Goal: Navigation & Orientation: Understand site structure

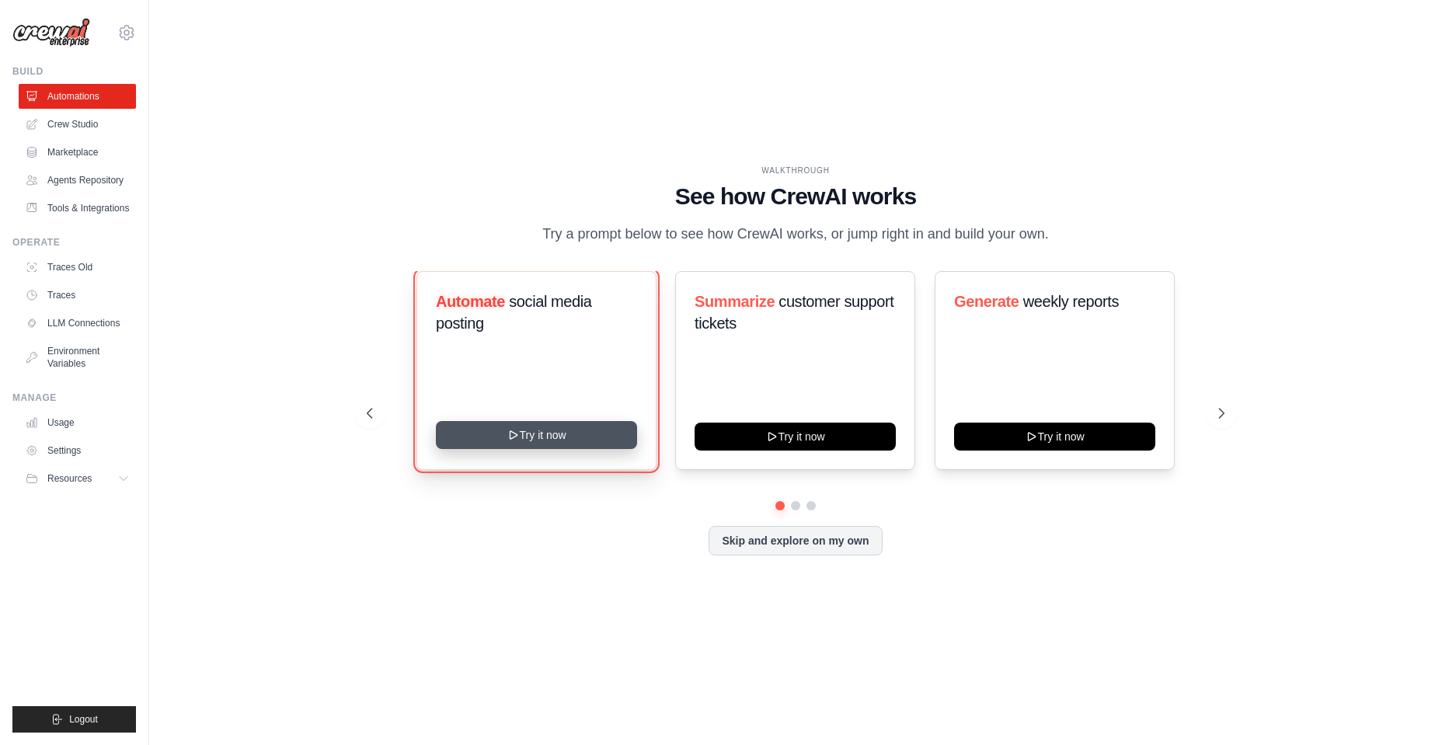
click at [524, 444] on button "Try it now" at bounding box center [536, 435] width 201 height 28
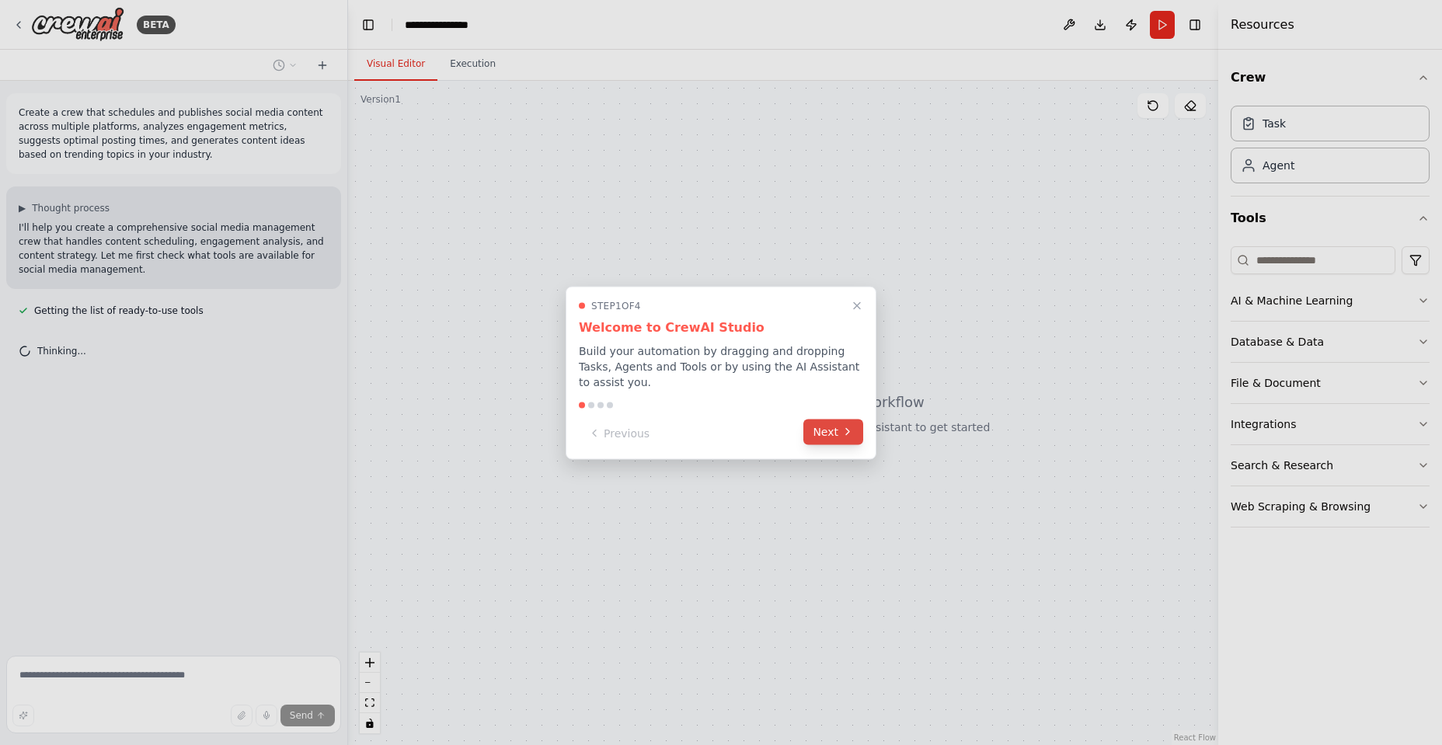
click at [835, 424] on button "Next" at bounding box center [834, 432] width 60 height 26
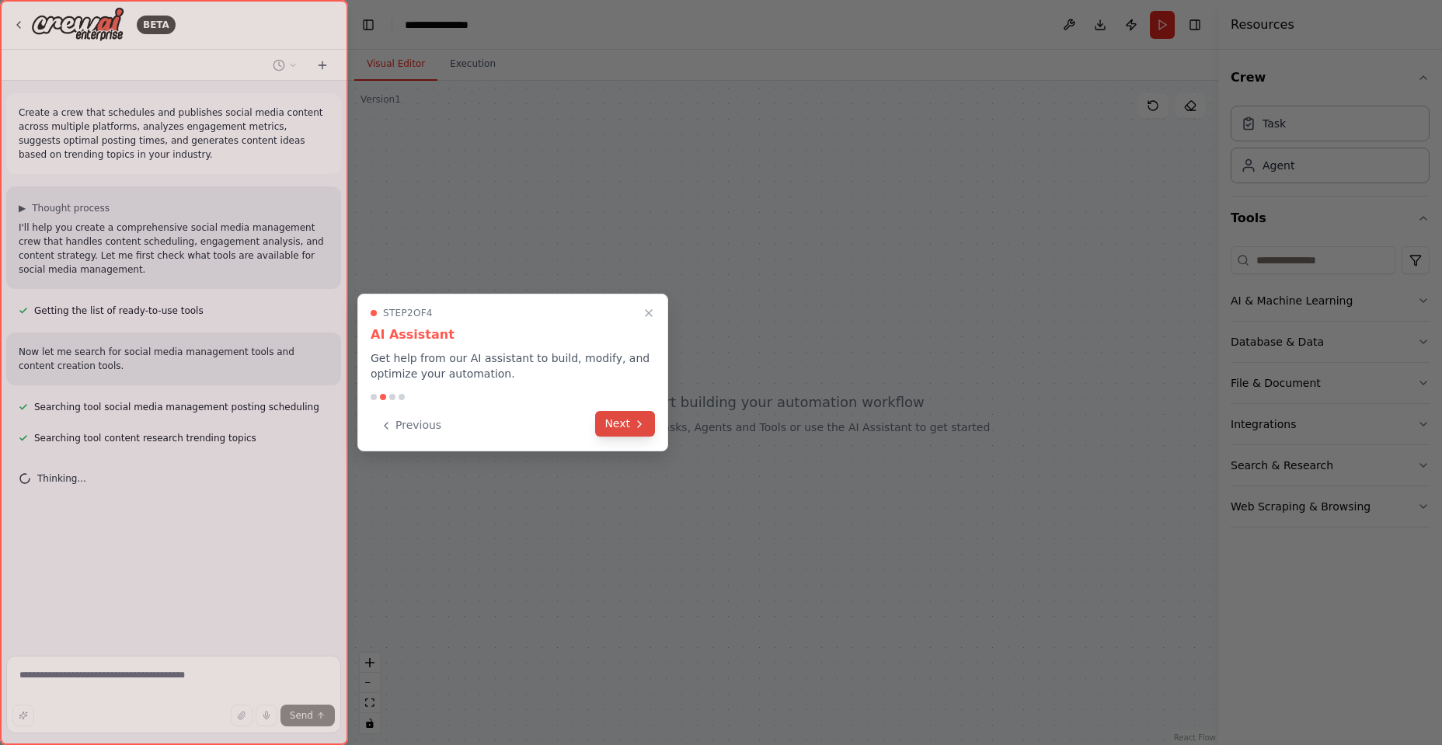
click at [609, 421] on button "Next" at bounding box center [625, 424] width 60 height 26
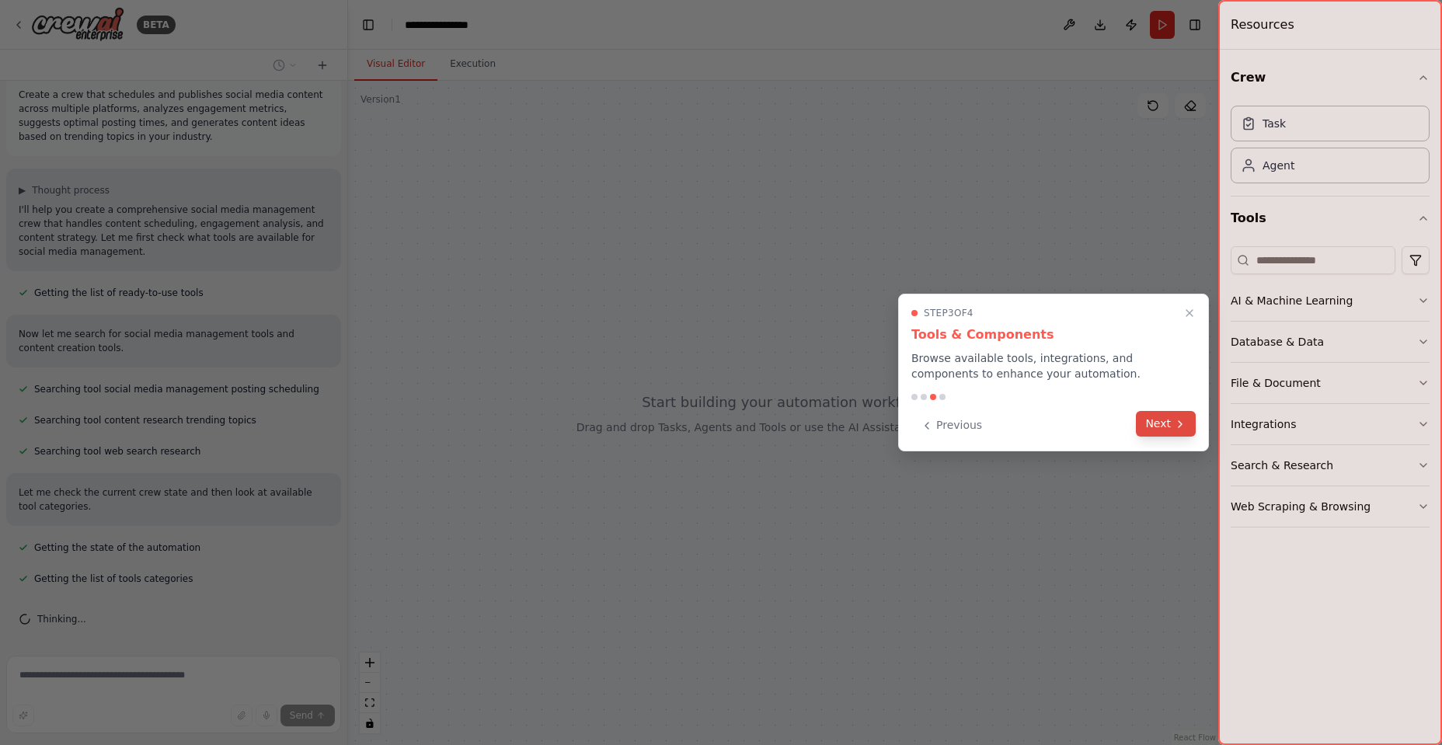
scroll to position [49, 0]
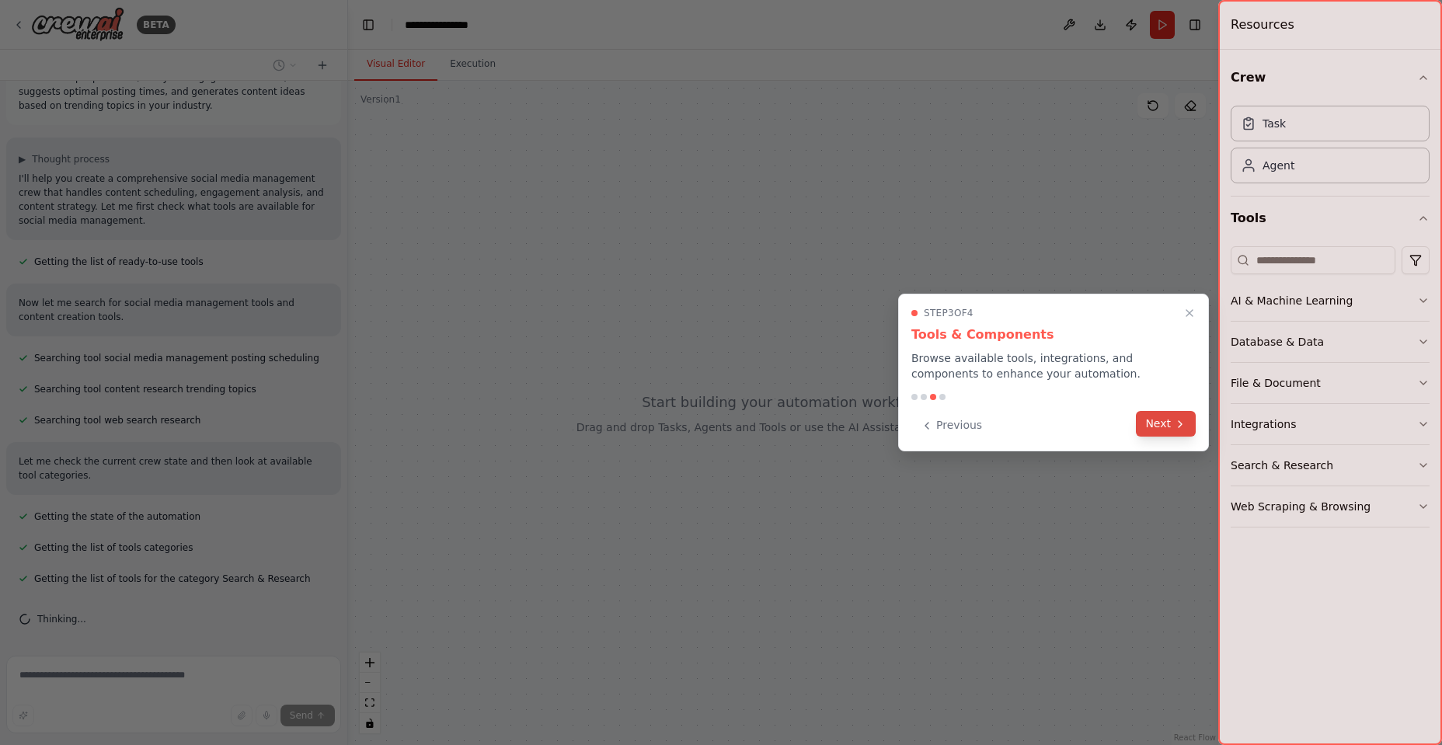
click at [1158, 425] on button "Next" at bounding box center [1166, 424] width 60 height 26
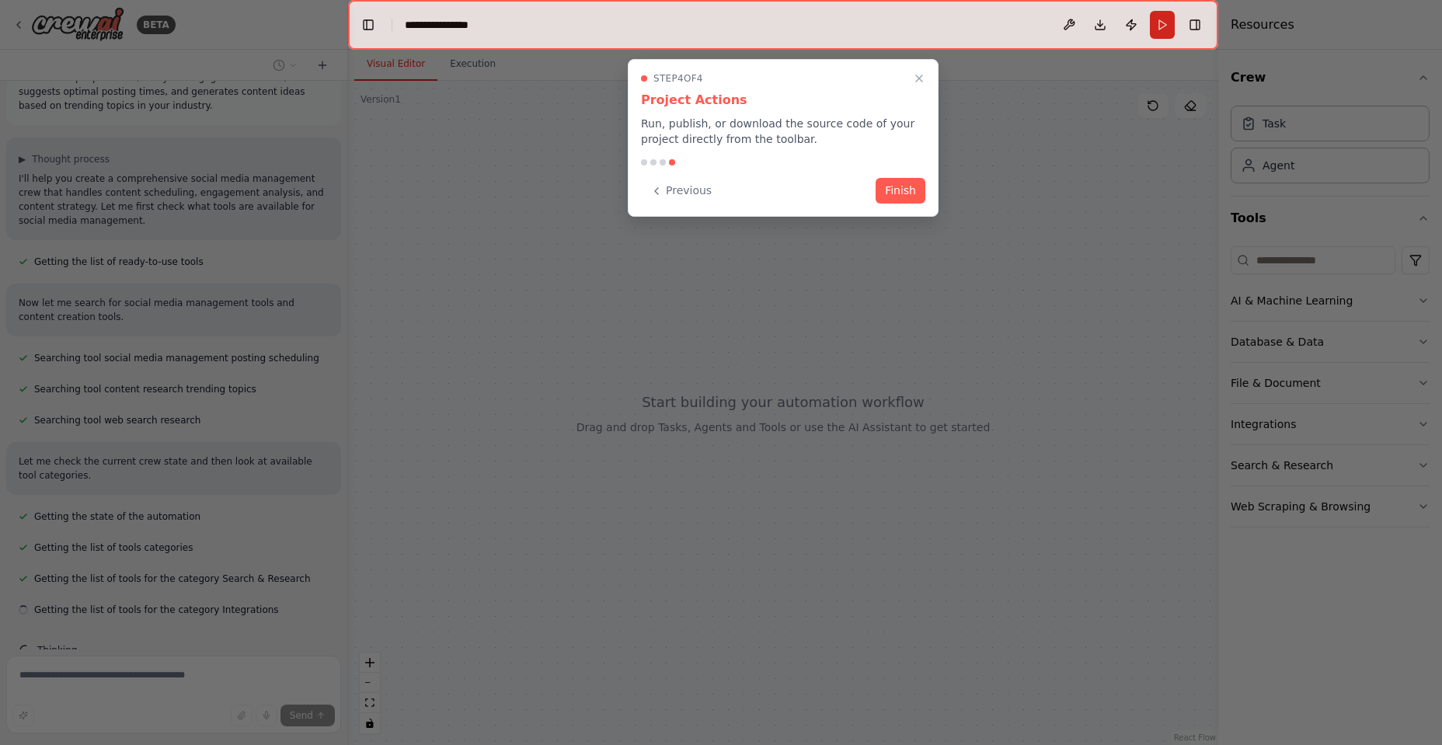
scroll to position [80, 0]
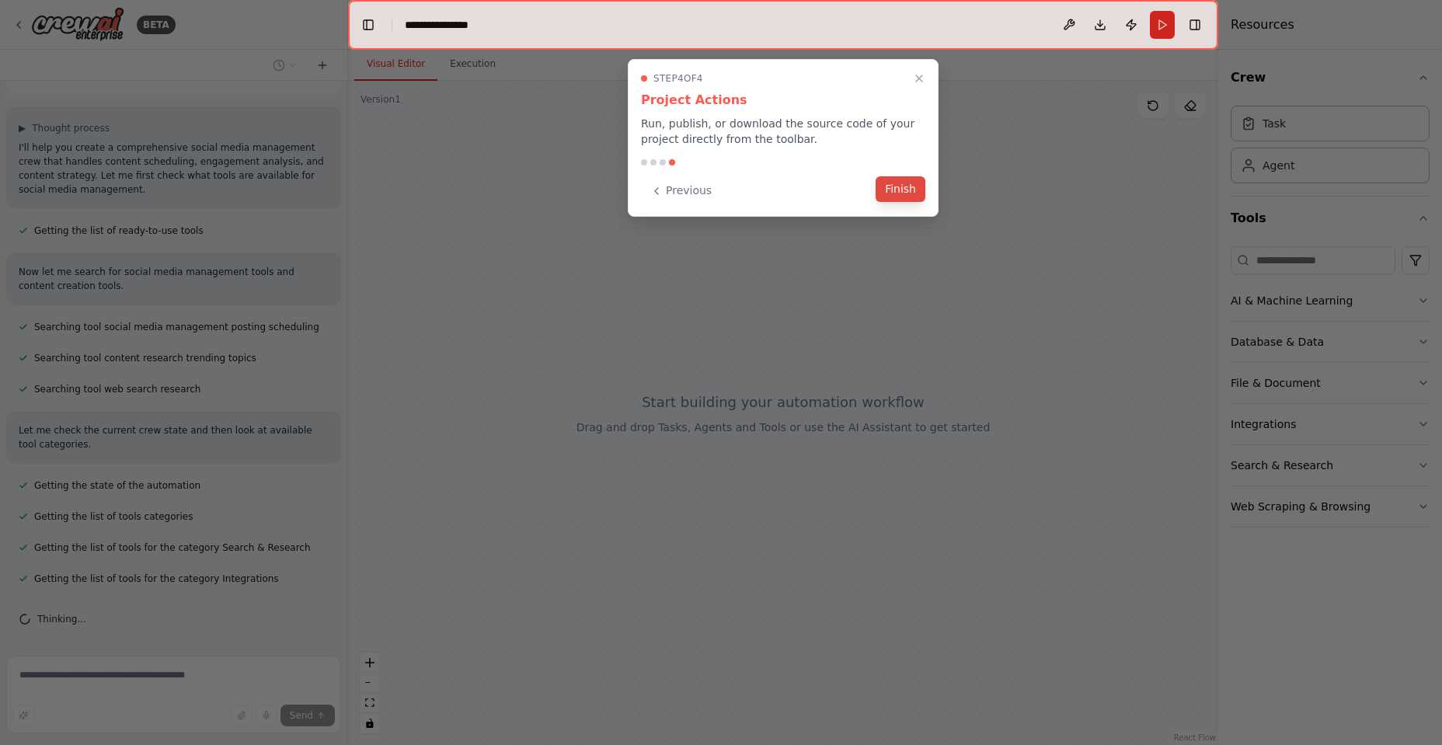
click at [895, 192] on button "Finish" at bounding box center [901, 189] width 50 height 26
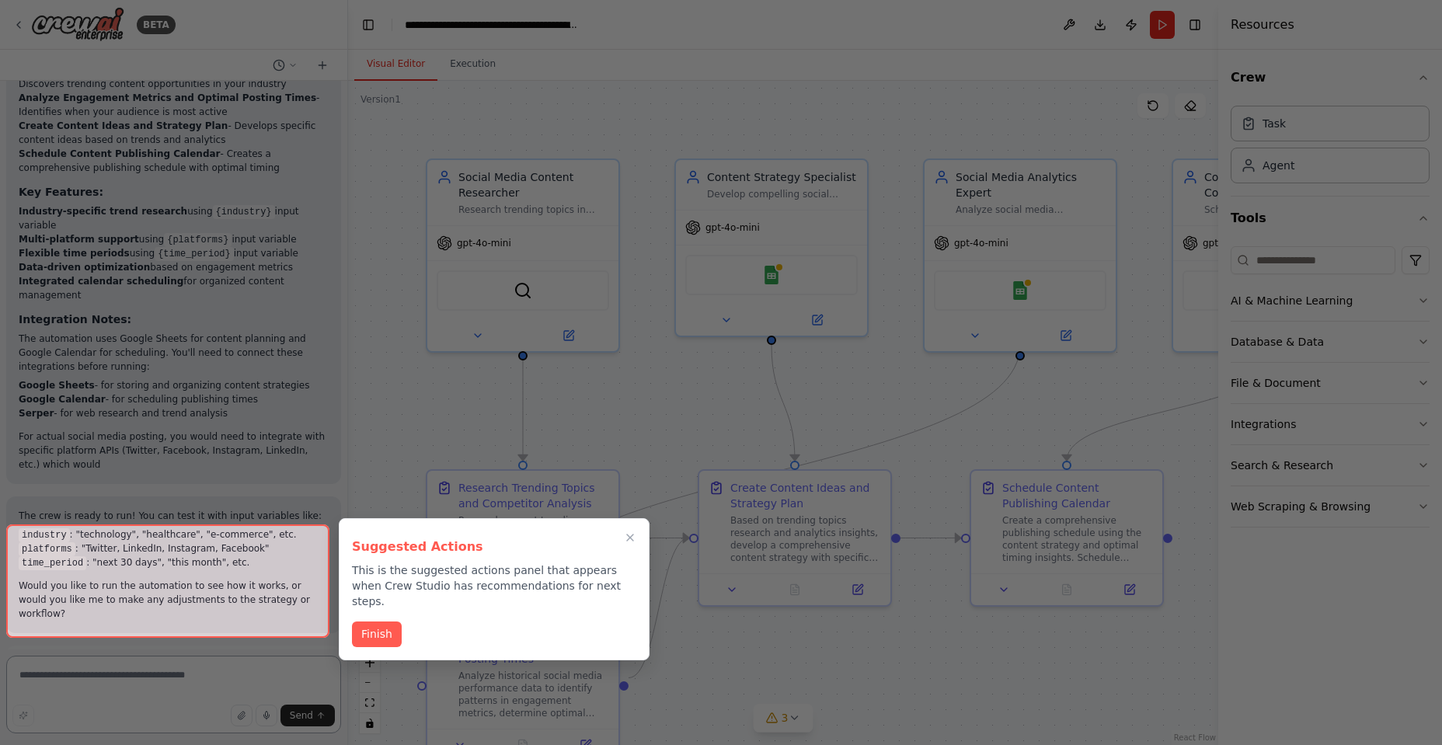
scroll to position [1530, 0]
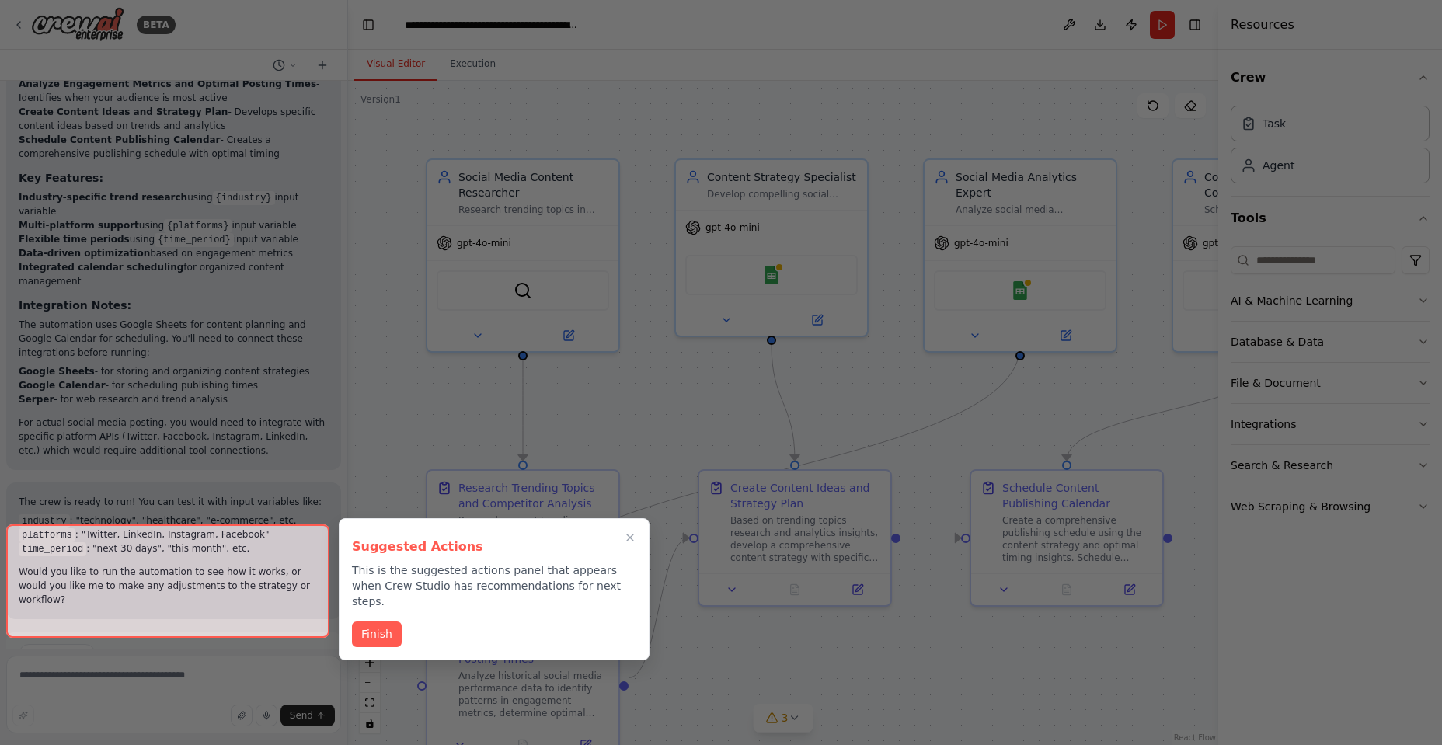
click at [233, 612] on div at bounding box center [167, 581] width 323 height 113
click at [176, 609] on div at bounding box center [167, 581] width 323 height 113
drag, startPoint x: 391, startPoint y: 573, endPoint x: 472, endPoint y: 572, distance: 80.8
click at [472, 572] on p "This is the suggested actions panel that appears when Crew Studio has recommend…" at bounding box center [494, 586] width 284 height 47
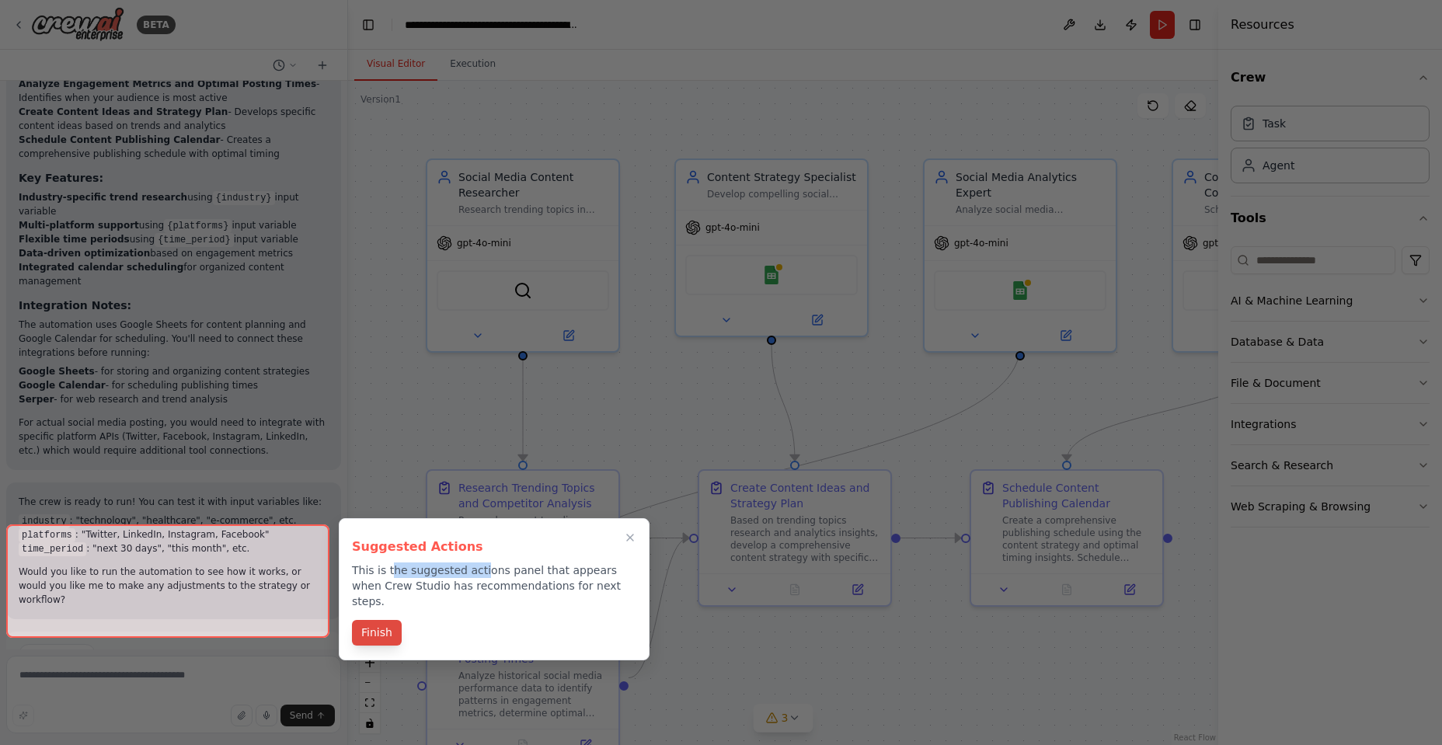
click at [380, 620] on button "Finish" at bounding box center [377, 633] width 50 height 26
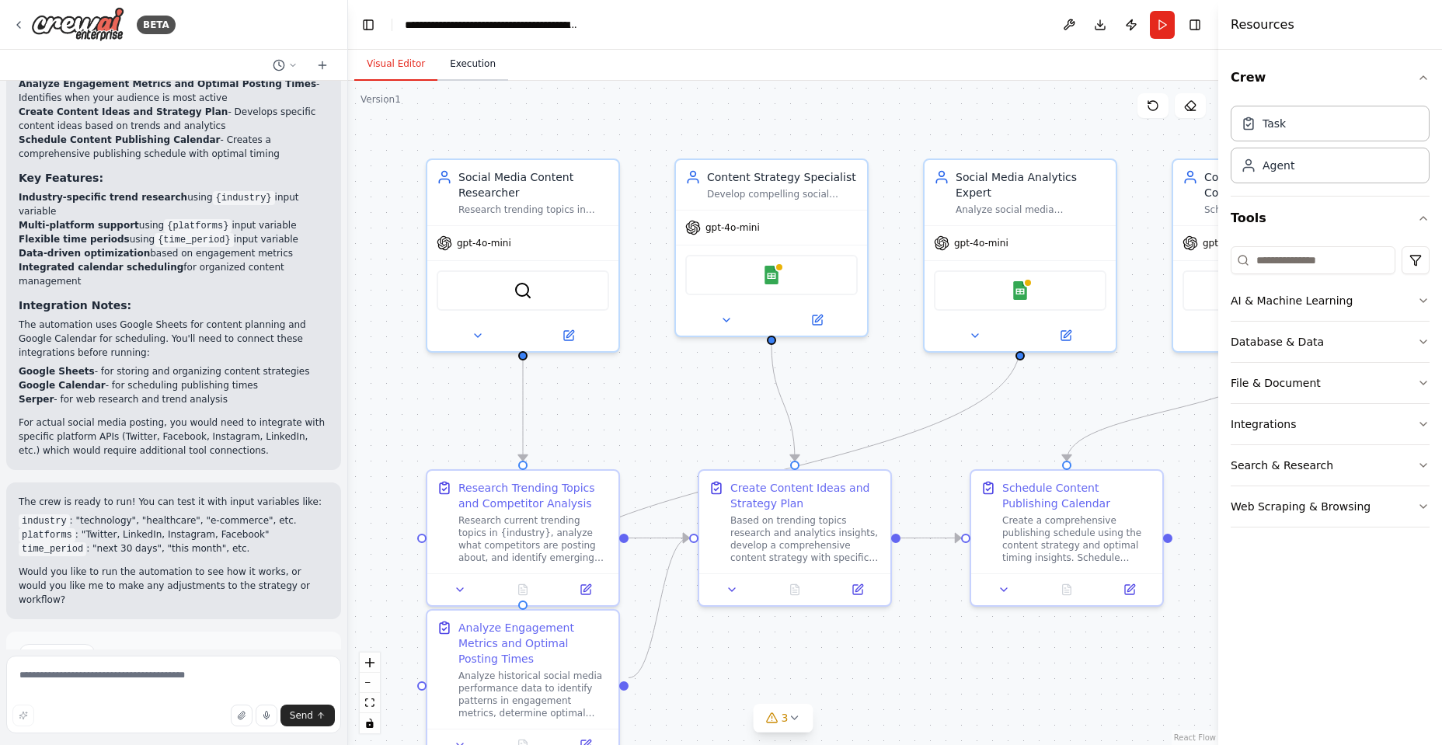
click at [467, 66] on button "Execution" at bounding box center [473, 64] width 71 height 33
click at [395, 61] on button "Visual Editor" at bounding box center [395, 64] width 83 height 33
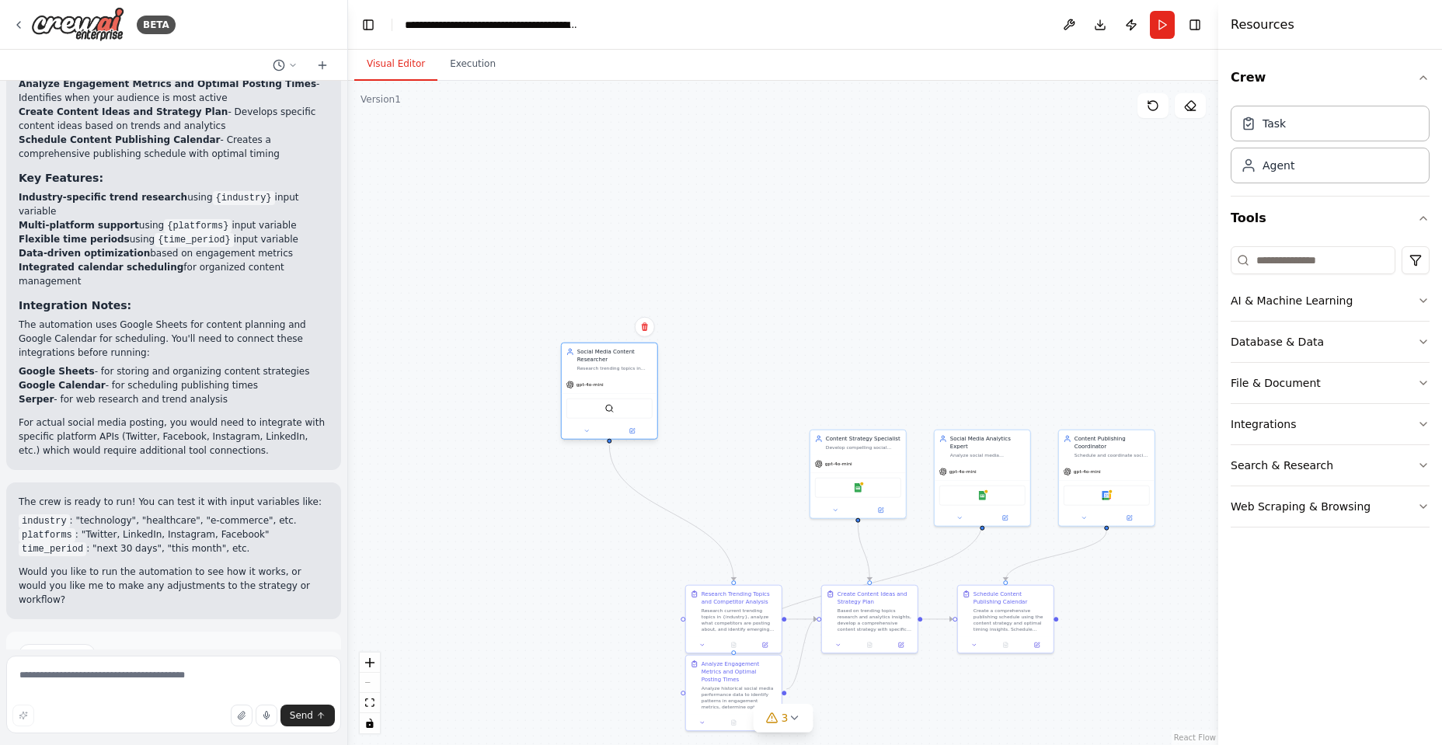
drag, startPoint x: 691, startPoint y: 479, endPoint x: 577, endPoint y: 403, distance: 136.9
click at [577, 403] on div "SerperDevTool" at bounding box center [610, 409] width 86 height 20
drag, startPoint x: 777, startPoint y: 388, endPoint x: 744, endPoint y: 324, distance: 72.0
click at [744, 324] on div "Content Strategy Specialist Develop compelling social media content ideas based…" at bounding box center [788, 356] width 97 height 89
drag, startPoint x: 619, startPoint y: 401, endPoint x: 511, endPoint y: 344, distance: 122.7
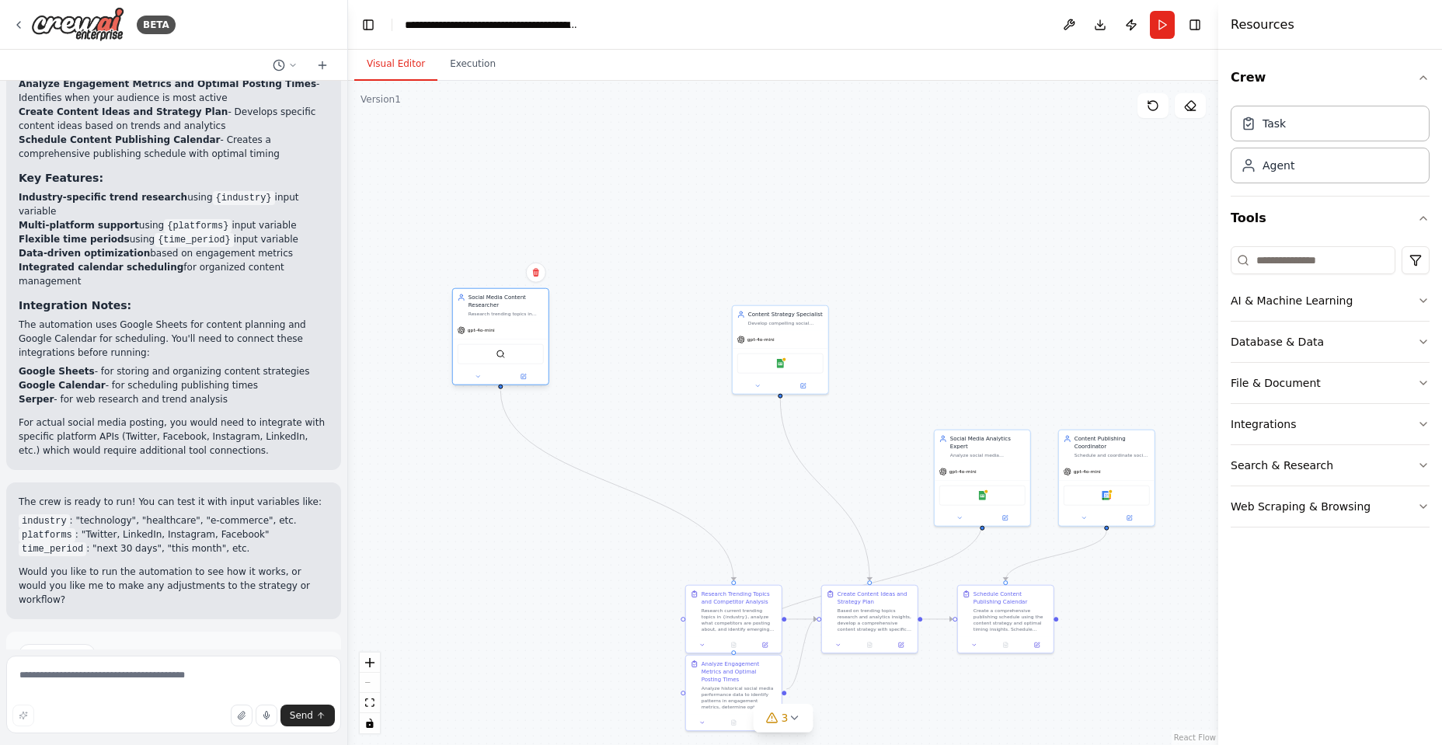
click at [511, 344] on div "SerperDevTool" at bounding box center [501, 354] width 86 height 20
drag, startPoint x: 782, startPoint y: 364, endPoint x: 664, endPoint y: 370, distance: 117.5
click at [664, 370] on img at bounding box center [663, 369] width 9 height 9
drag, startPoint x: 1004, startPoint y: 451, endPoint x: 809, endPoint y: 332, distance: 228.5
click at [809, 332] on div "Social Media Analytics Expert Analyze social media engagement metrics, identify…" at bounding box center [789, 328] width 96 height 33
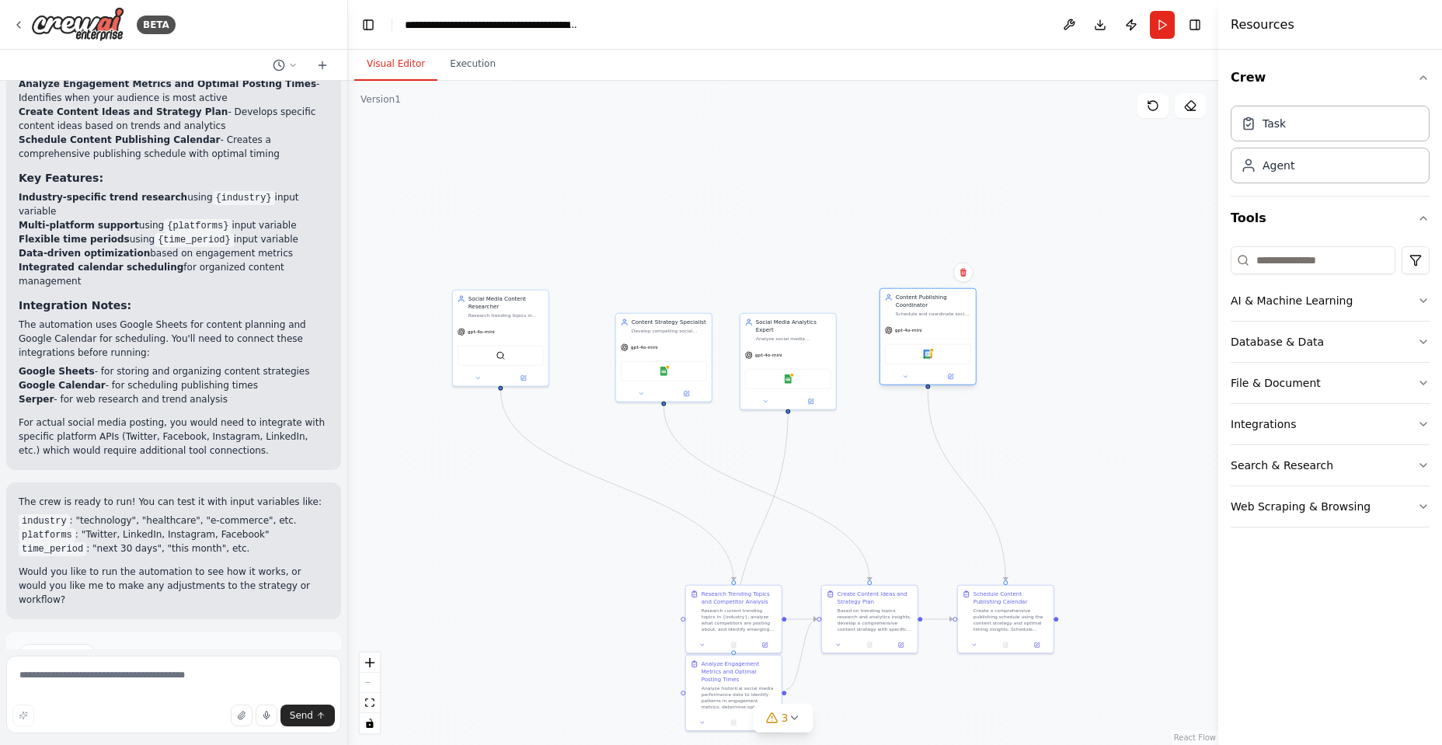
drag, startPoint x: 1106, startPoint y: 481, endPoint x: 924, endPoint y: 336, distance: 232.8
click at [924, 339] on div "Google Calendar" at bounding box center [929, 354] width 96 height 30
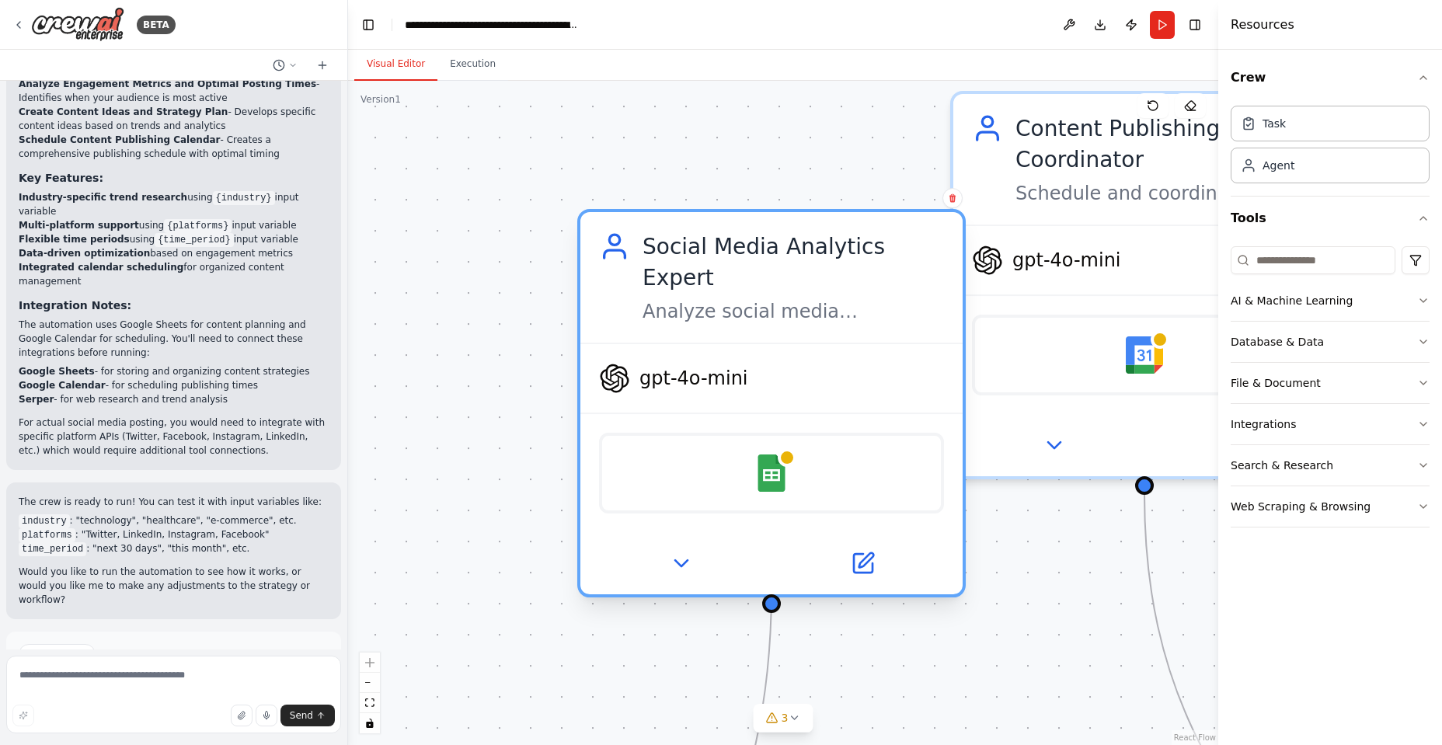
drag, startPoint x: 528, startPoint y: 434, endPoint x: 626, endPoint y: 434, distance: 98.7
click at [626, 434] on div "Google Sheets" at bounding box center [771, 473] width 345 height 81
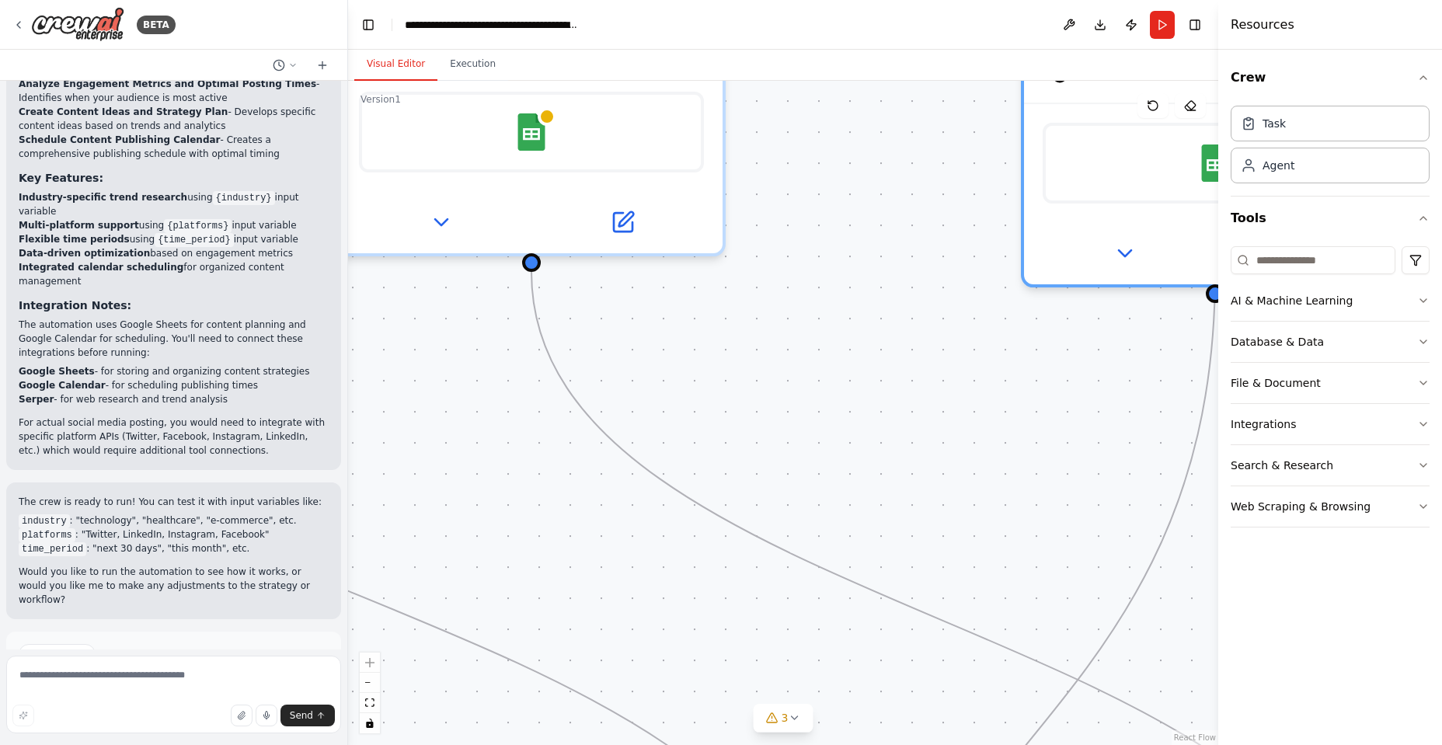
drag, startPoint x: 399, startPoint y: 434, endPoint x: 832, endPoint y: 112, distance: 540.4
click at [832, 112] on div ".deletable-edge-delete-btn { width: 20px; height: 20px; border: 0px solid #ffff…" at bounding box center [783, 413] width 870 height 664
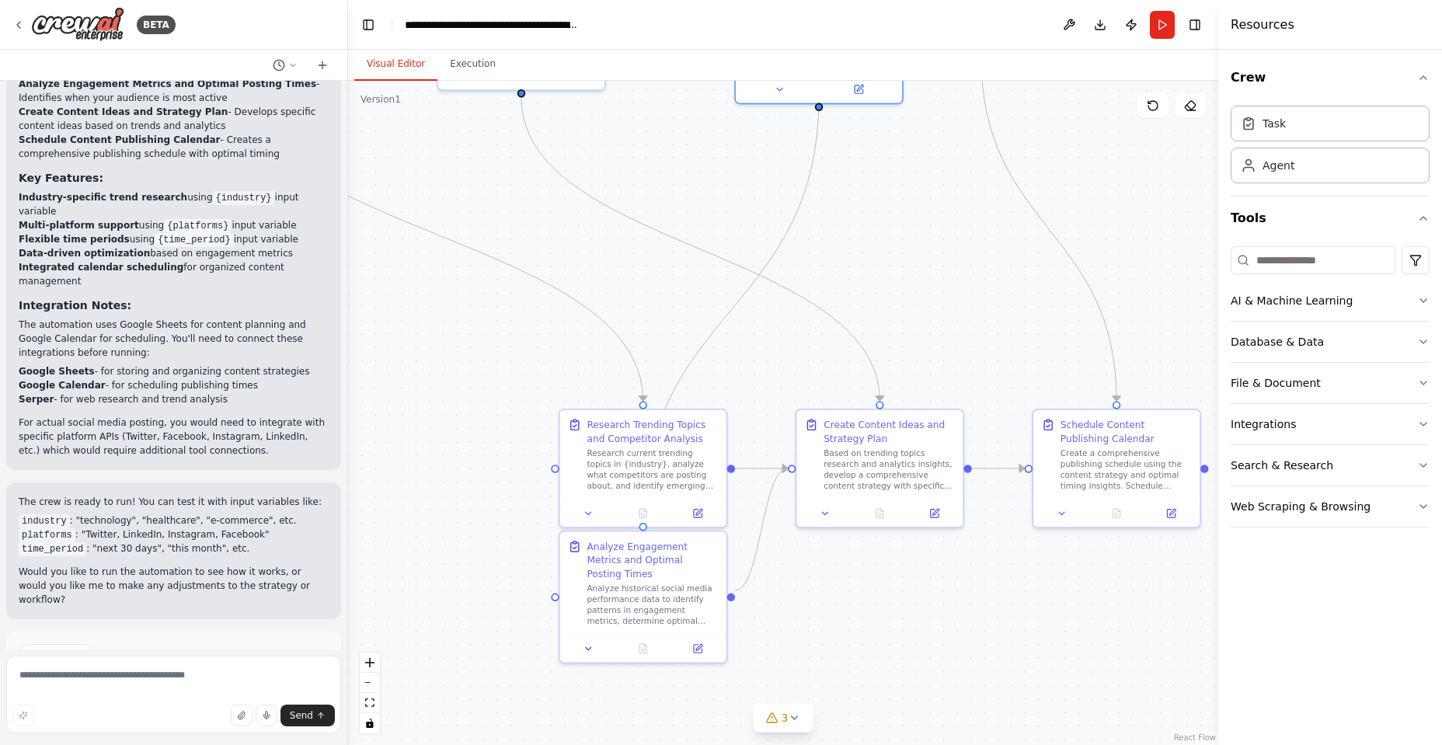
drag, startPoint x: 568, startPoint y: 495, endPoint x: 557, endPoint y: 211, distance: 283.9
click at [557, 211] on div ".deletable-edge-delete-btn { width: 20px; height: 20px; border: 0px solid #ffff…" at bounding box center [783, 413] width 870 height 664
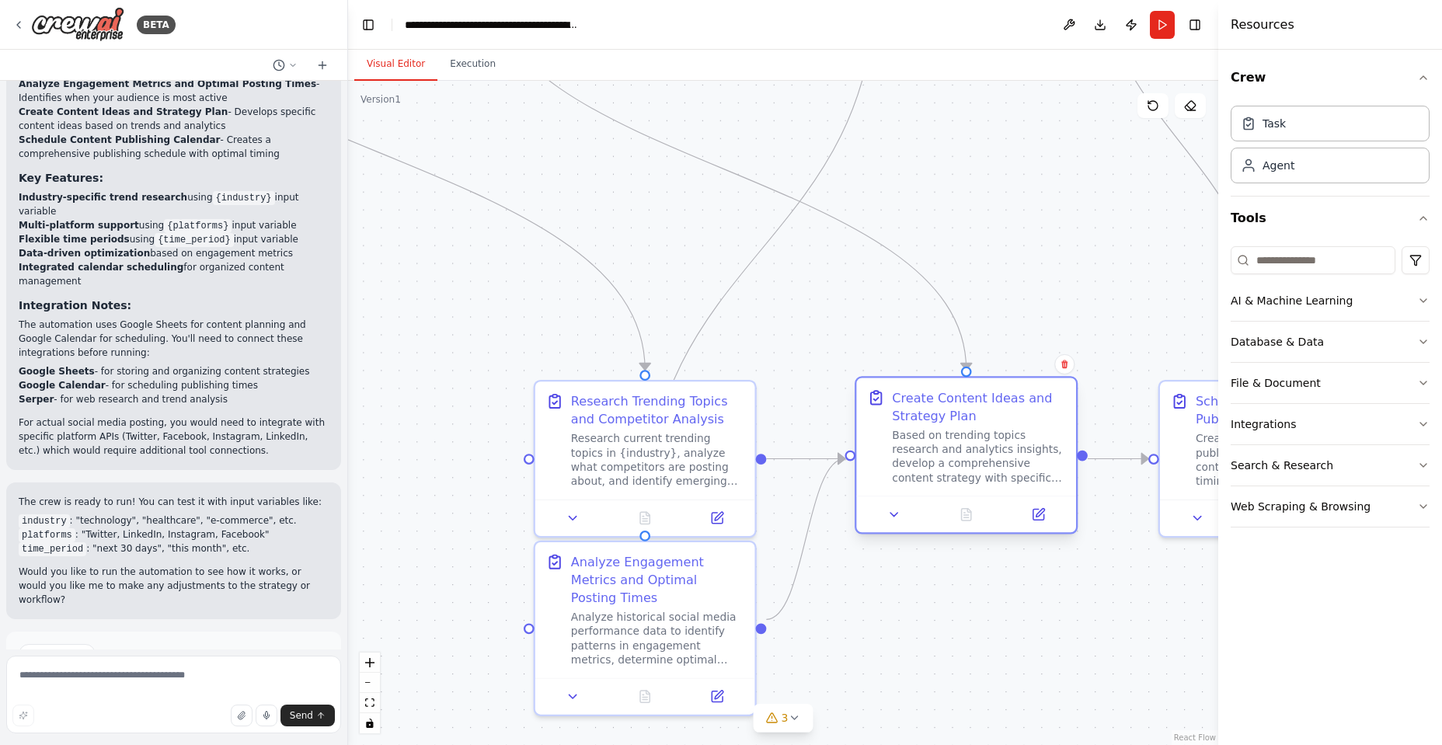
drag, startPoint x: 991, startPoint y: 477, endPoint x: 980, endPoint y: 470, distance: 12.9
click at [980, 470] on div "Based on trending topics research and analytics insights, develop a comprehensi…" at bounding box center [978, 457] width 173 height 58
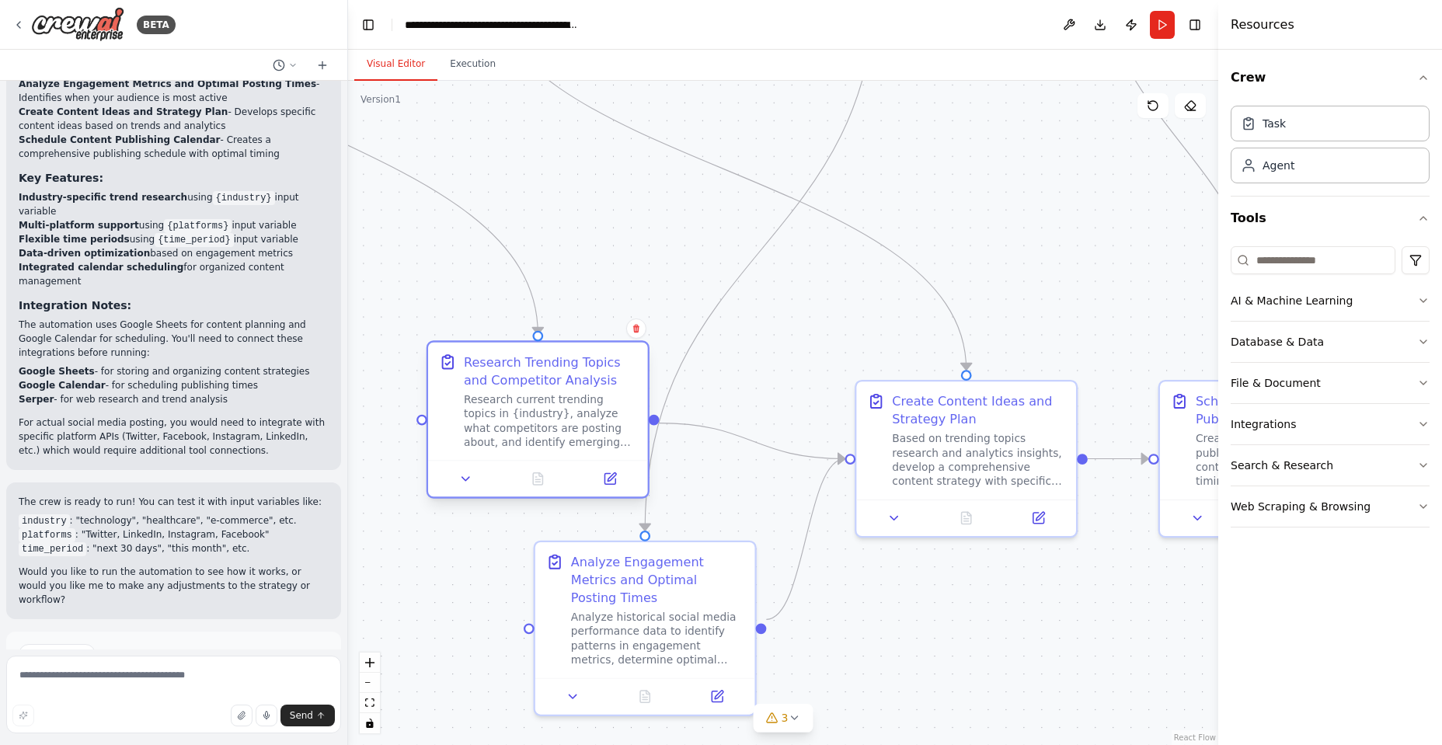
click at [538, 473] on div at bounding box center [538, 478] width 220 height 37
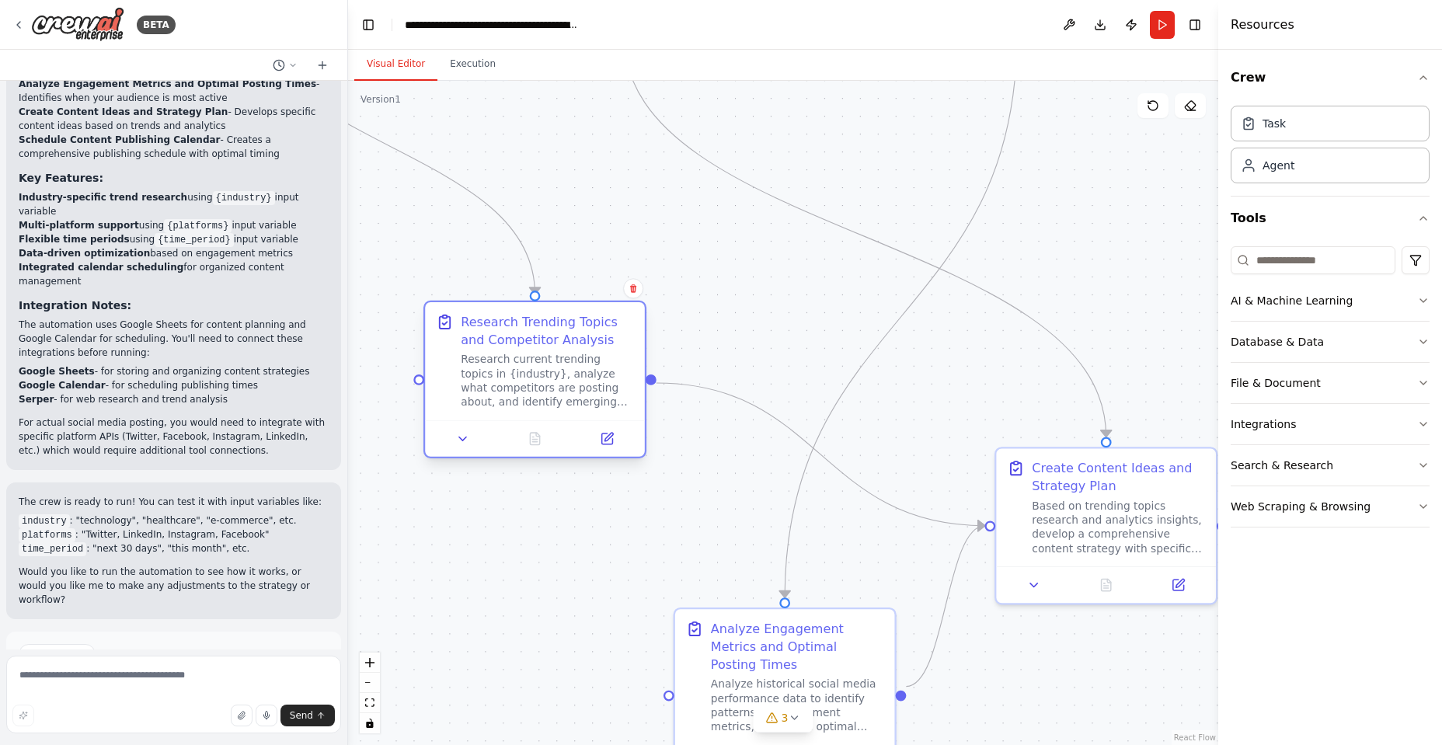
click at [550, 417] on div "Research Trending Topics and Competitor Analysis Research current trending topi…" at bounding box center [535, 361] width 220 height 118
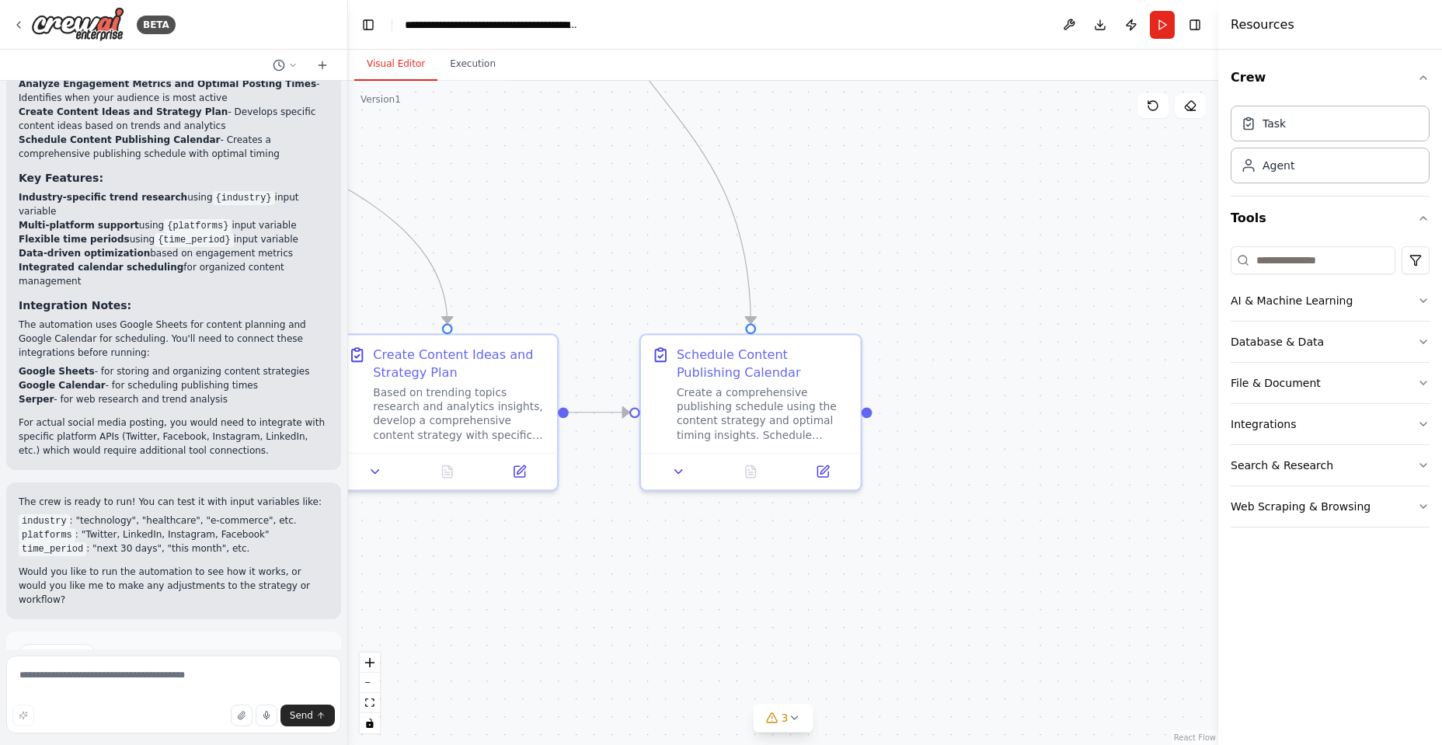
drag, startPoint x: 1129, startPoint y: 713, endPoint x: 470, endPoint y: 599, distance: 668.7
click at [470, 599] on div ".deletable-edge-delete-btn { width: 20px; height: 20px; border: 0px solid #ffff…" at bounding box center [783, 413] width 870 height 664
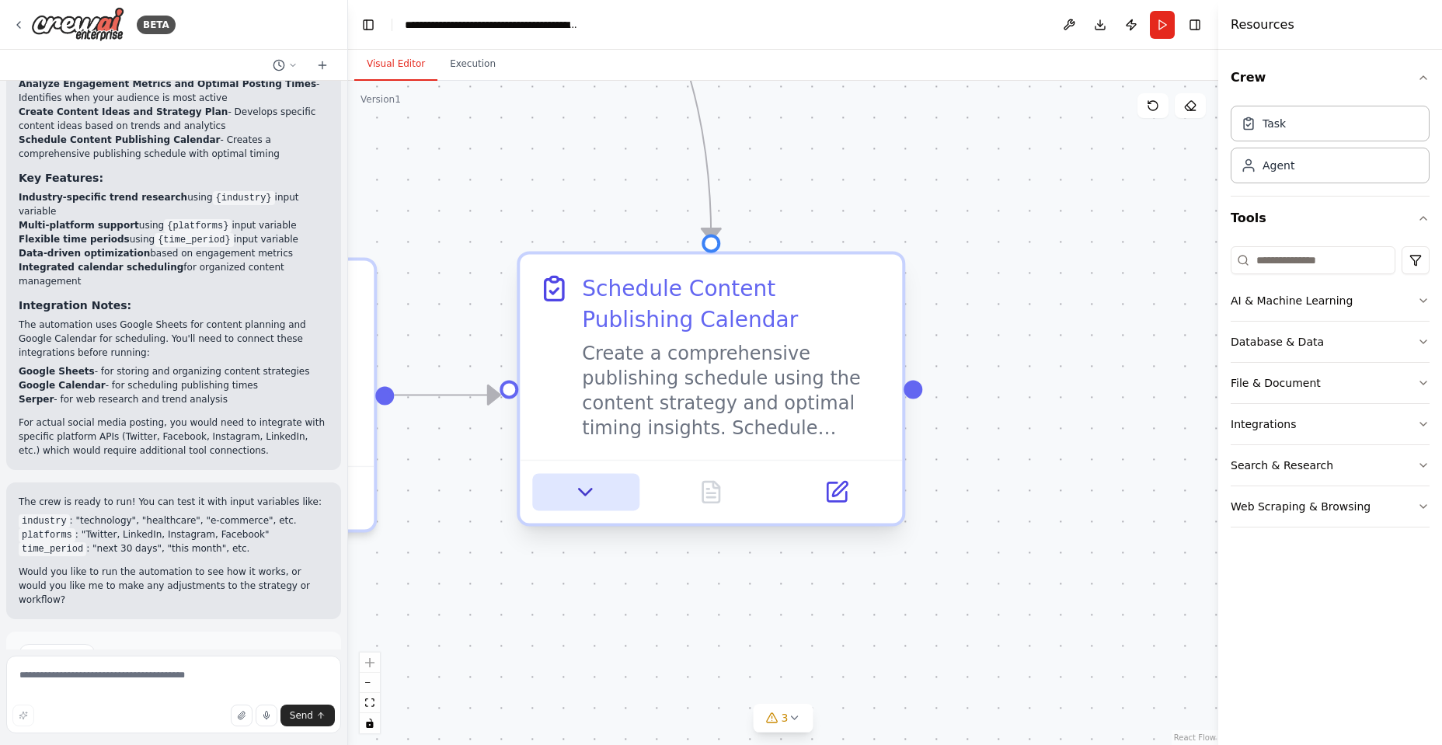
click at [580, 494] on icon at bounding box center [586, 492] width 25 height 25
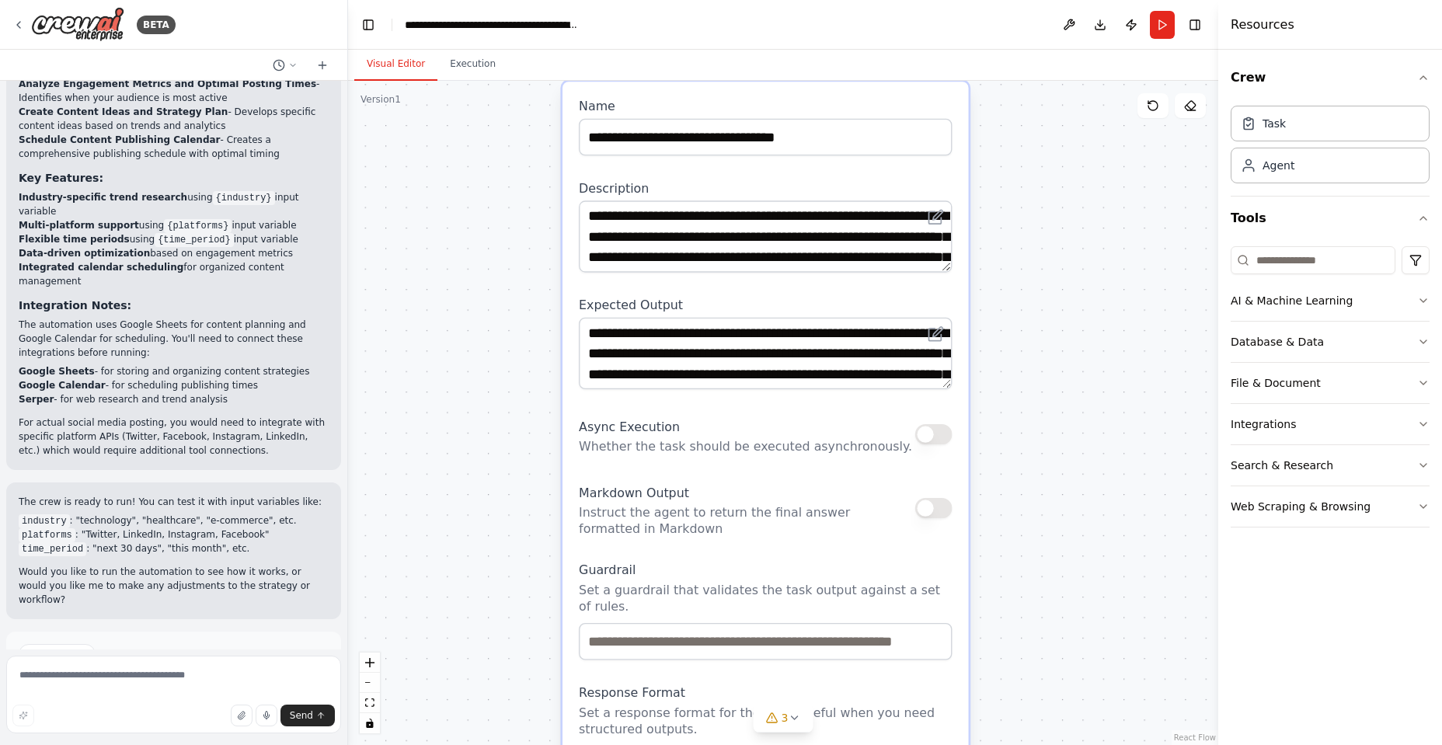
drag, startPoint x: 1177, startPoint y: 666, endPoint x: 1061, endPoint y: 213, distance: 467.7
click at [1061, 213] on div ".deletable-edge-delete-btn { width: 20px; height: 20px; border: 0px solid #ffff…" at bounding box center [783, 413] width 870 height 664
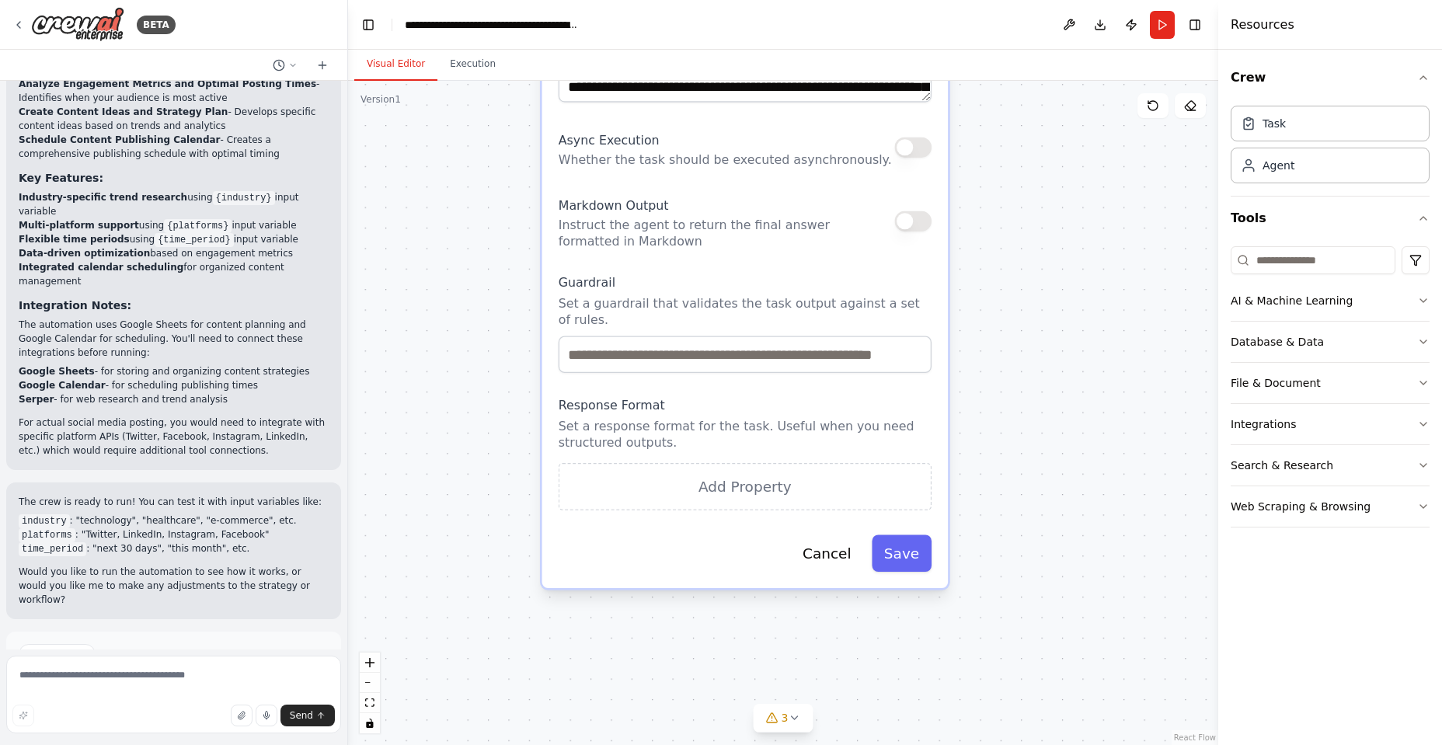
drag, startPoint x: 846, startPoint y: 636, endPoint x: 826, endPoint y: 372, distance: 264.2
click at [826, 372] on div "**********" at bounding box center [745, 191] width 406 height 793
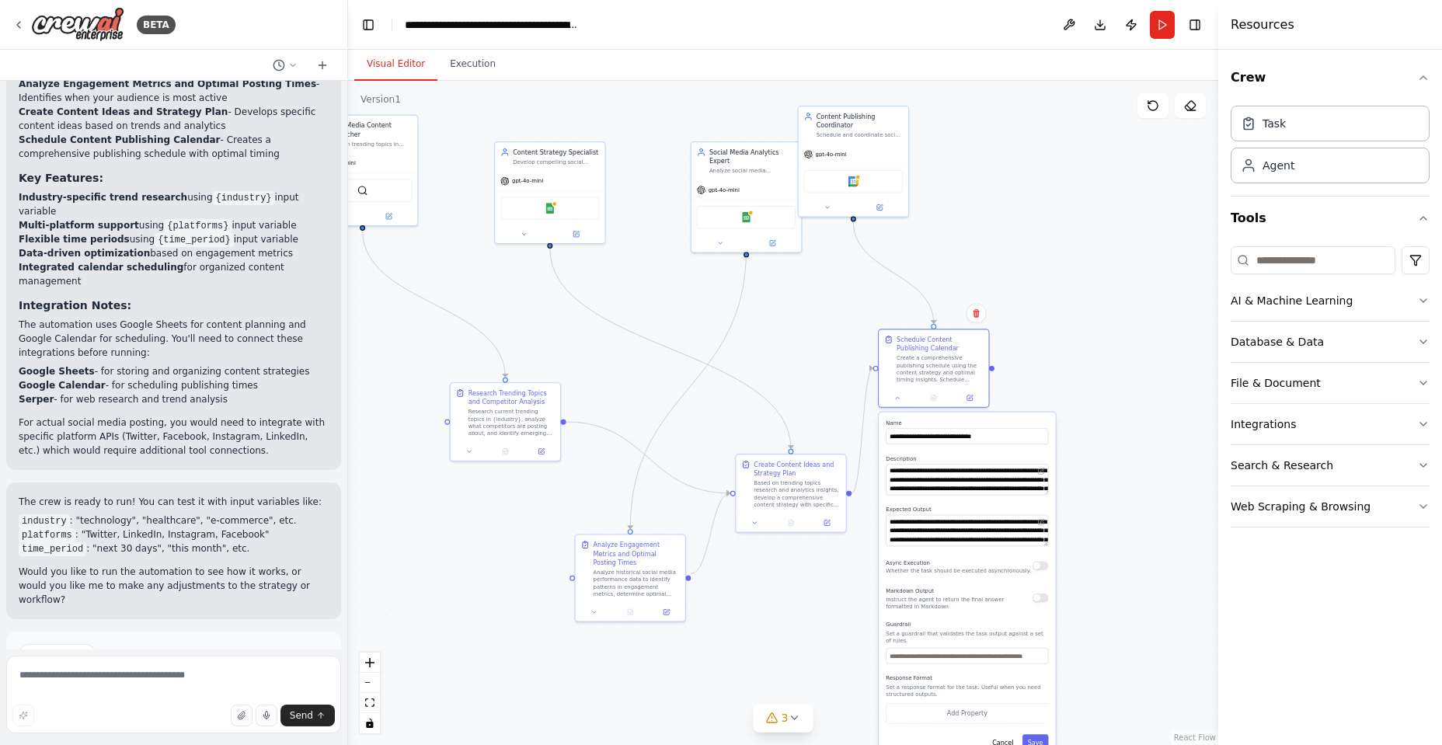
click at [1029, 602] on p "Instruct the agent to return the final answer formatted in Markdown" at bounding box center [959, 603] width 146 height 14
click at [1047, 605] on div "Markdown Output Instruct the agent to return the final answer formatted in Mark…" at bounding box center [967, 597] width 162 height 25
click at [1048, 605] on div "Markdown Output Instruct the agent to return the final answer formatted in Mark…" at bounding box center [967, 597] width 162 height 25
click at [1044, 564] on button "button" at bounding box center [1041, 565] width 16 height 9
drag, startPoint x: 1047, startPoint y: 592, endPoint x: 1075, endPoint y: 617, distance: 37.4
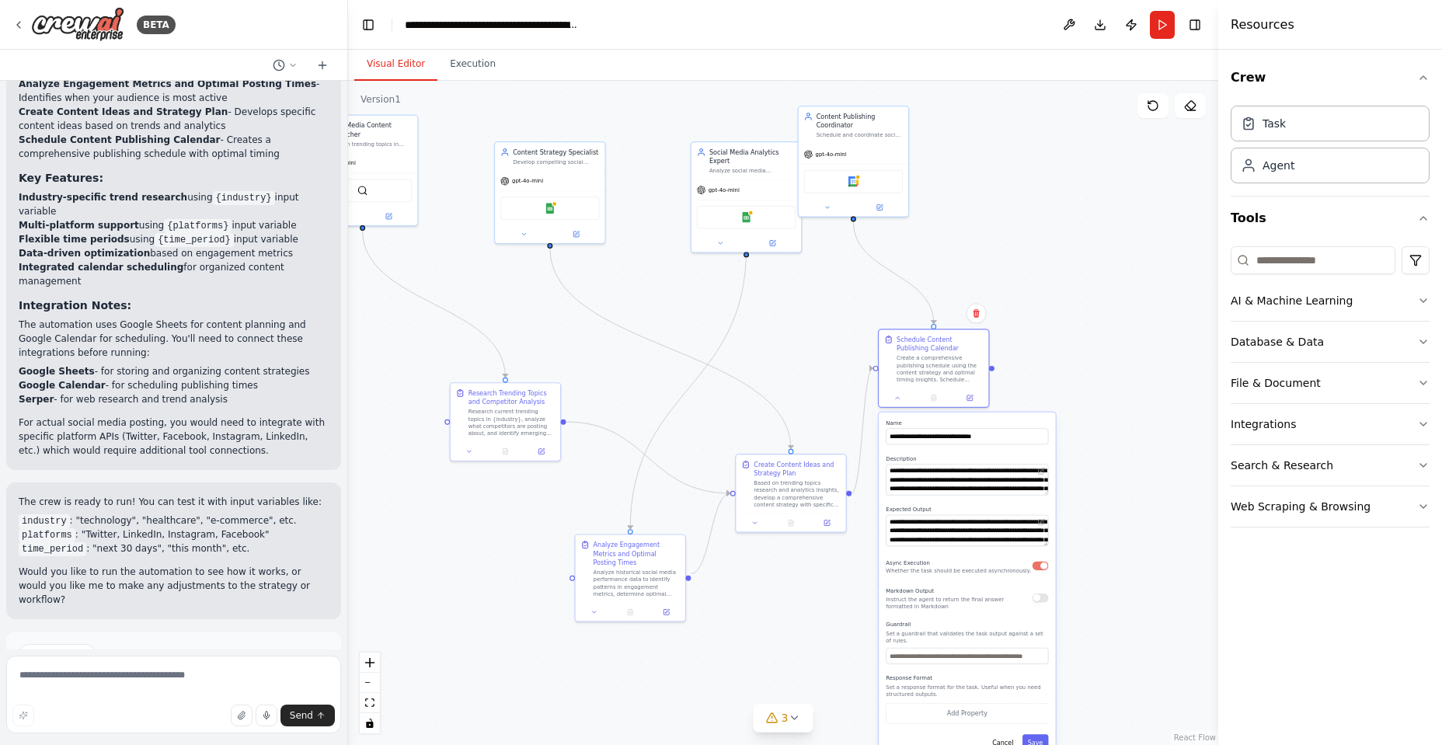
click at [1048, 592] on div "Markdown Output Instruct the agent to return the final answer formatted in Mark…" at bounding box center [967, 597] width 162 height 25
click at [1048, 605] on div "Markdown Output Instruct the agent to return the final answer formatted in Mark…" at bounding box center [967, 597] width 162 height 25
click at [1035, 740] on button "Save" at bounding box center [1036, 742] width 26 height 16
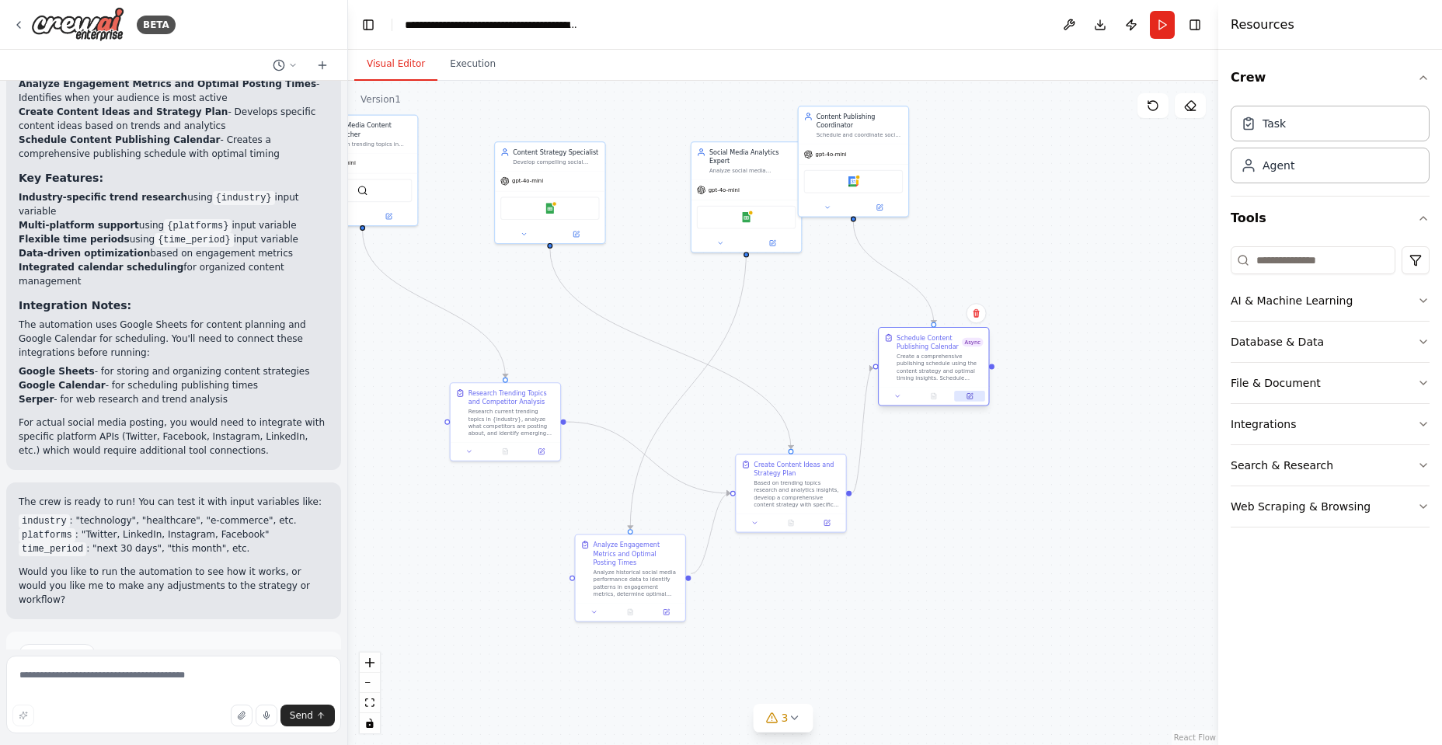
click at [972, 395] on icon at bounding box center [971, 395] width 4 height 4
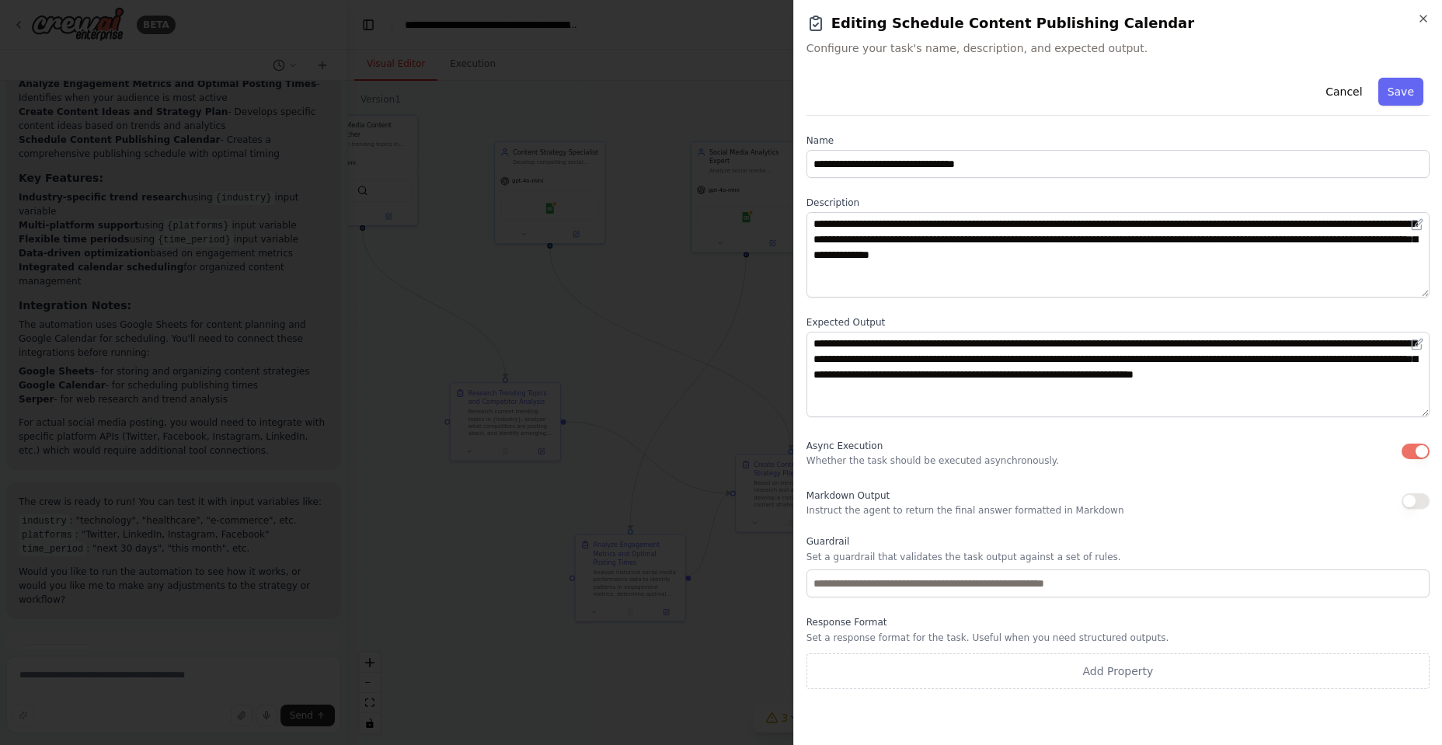
click at [1428, 503] on button "button" at bounding box center [1416, 502] width 28 height 16
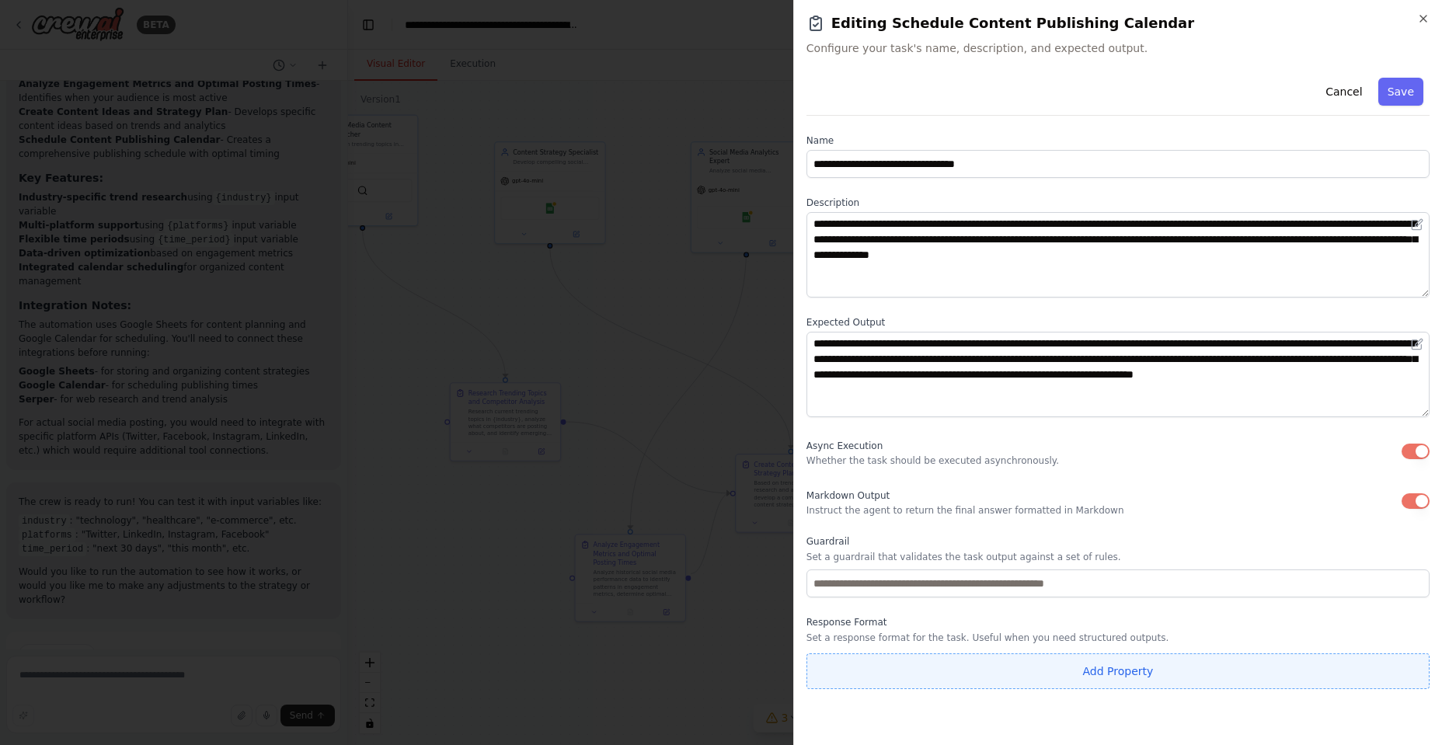
click at [1125, 671] on button "Add Property" at bounding box center [1118, 672] width 623 height 36
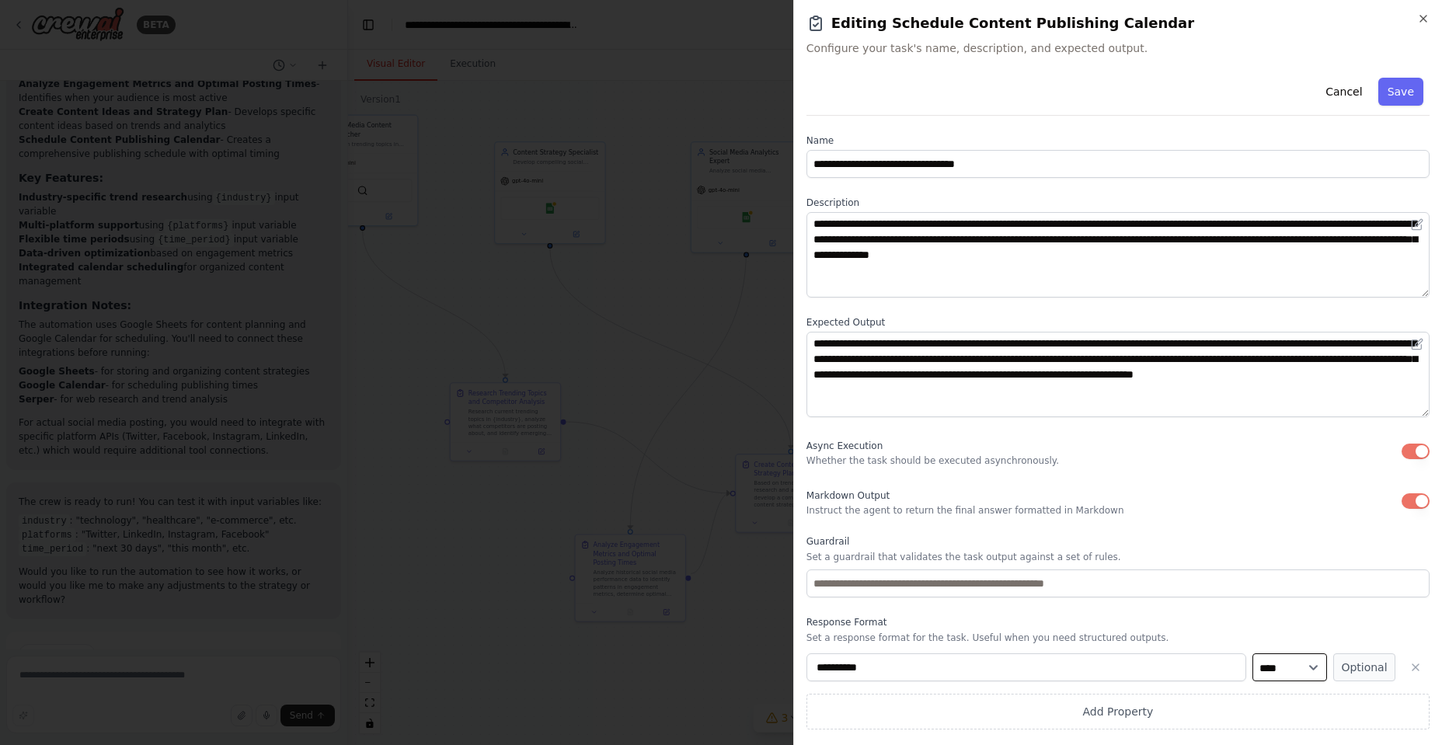
click at [1296, 675] on select "**** ******* ******* **** ******" at bounding box center [1290, 668] width 75 height 28
click at [1382, 670] on button "Optional" at bounding box center [1365, 668] width 62 height 28
click at [1382, 670] on button "Required" at bounding box center [1365, 668] width 62 height 28
click at [1416, 669] on icon "button" at bounding box center [1416, 667] width 12 height 12
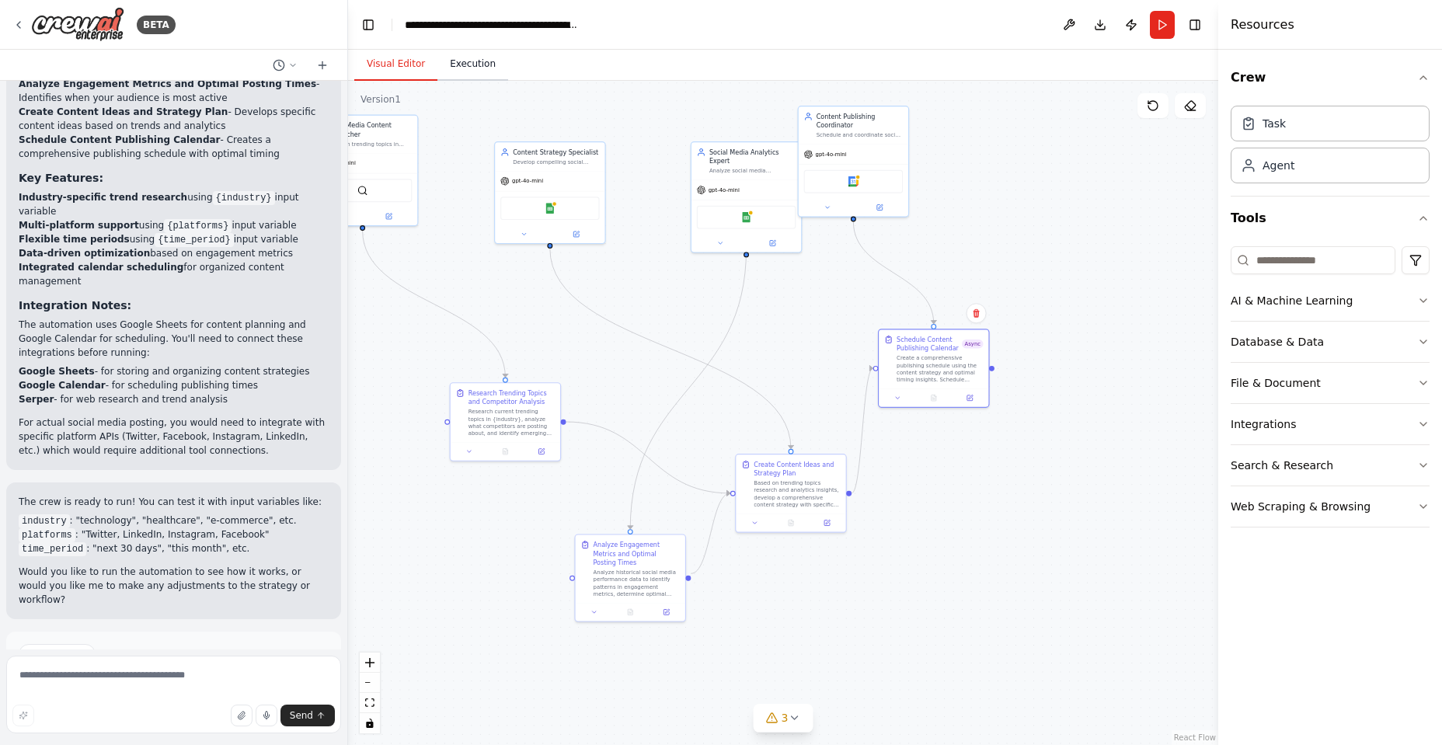
click at [472, 70] on button "Execution" at bounding box center [473, 64] width 71 height 33
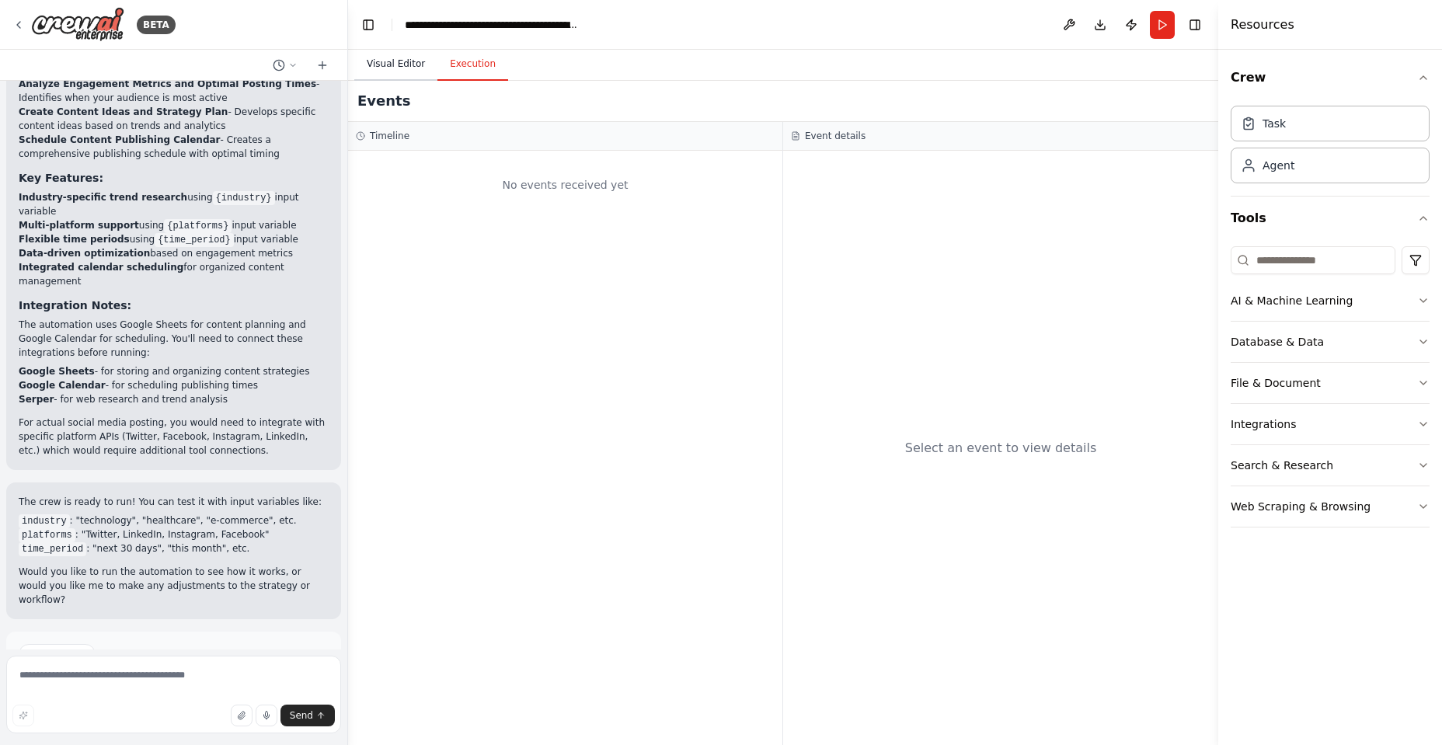
click at [391, 64] on button "Visual Editor" at bounding box center [395, 64] width 83 height 33
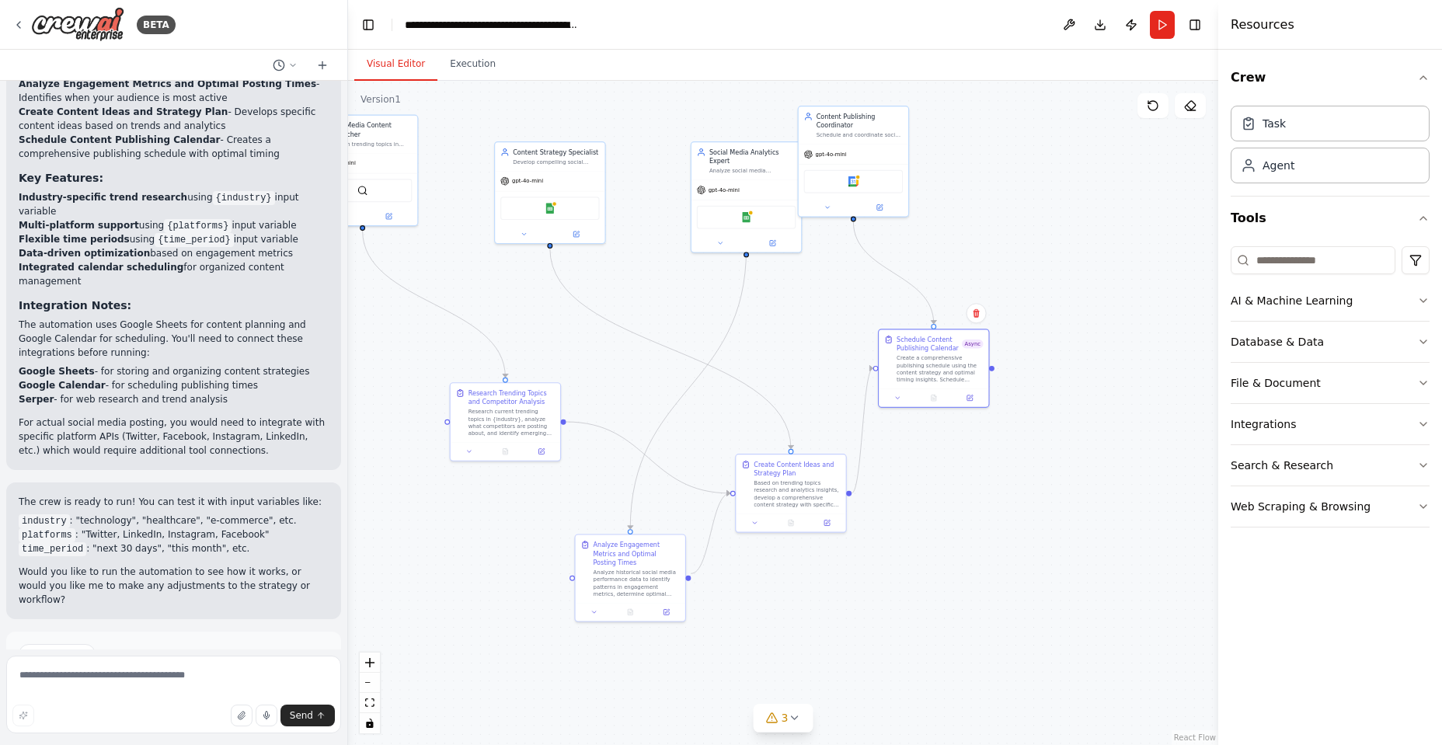
drag, startPoint x: 335, startPoint y: 575, endPoint x: 335, endPoint y: 522, distance: 52.8
click at [335, 522] on div "Create a crew that schedules and publishes social media content across multiple…" at bounding box center [173, 365] width 347 height 569
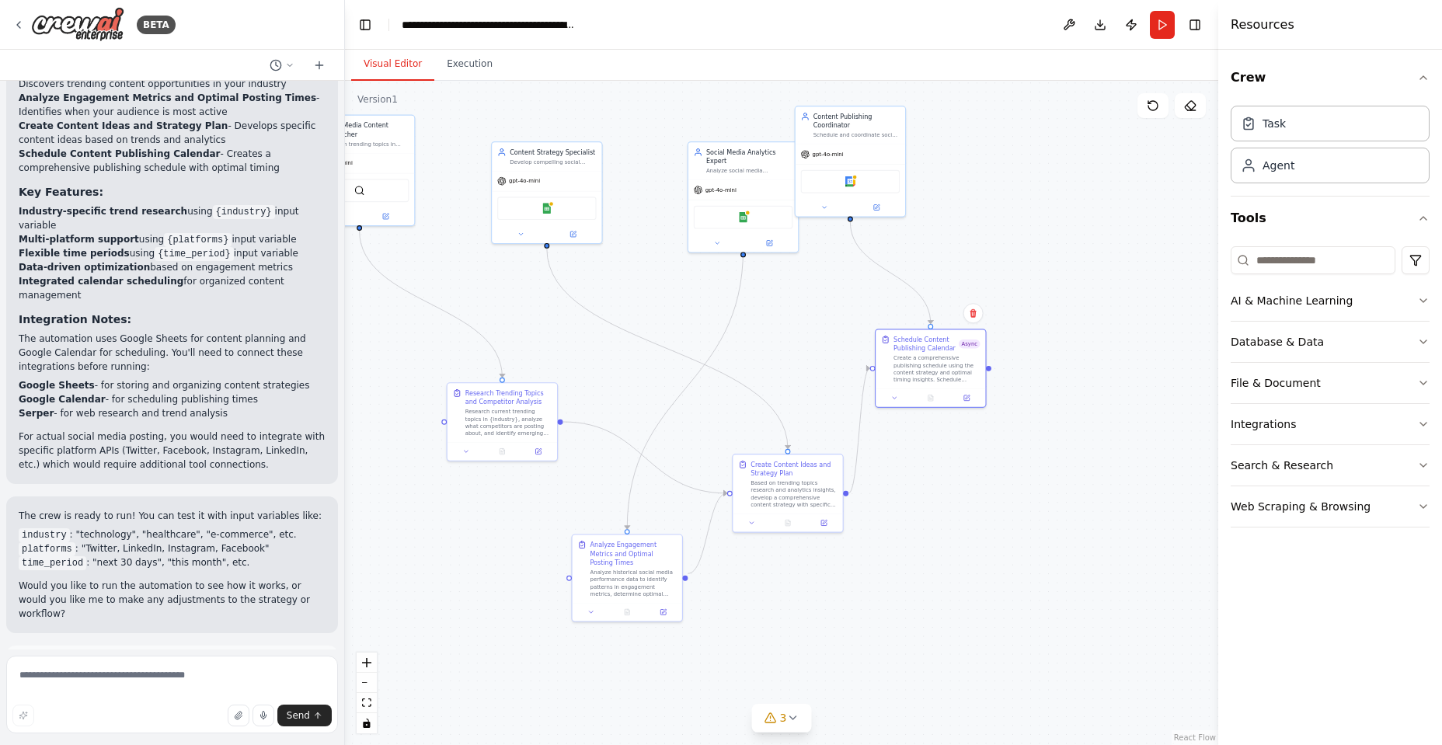
click at [345, 547] on div "BETA Create a crew that schedules and publishes social media content across mul…" at bounding box center [721, 372] width 1442 height 745
click at [123, 679] on textarea at bounding box center [172, 695] width 332 height 78
click at [242, 715] on icon "button" at bounding box center [238, 715] width 9 height 9
click at [261, 716] on icon "button" at bounding box center [263, 715] width 9 height 9
click at [415, 563] on div ".deletable-edge-delete-btn { width: 20px; height: 20px; border: 0px solid #ffff…" at bounding box center [782, 413] width 874 height 664
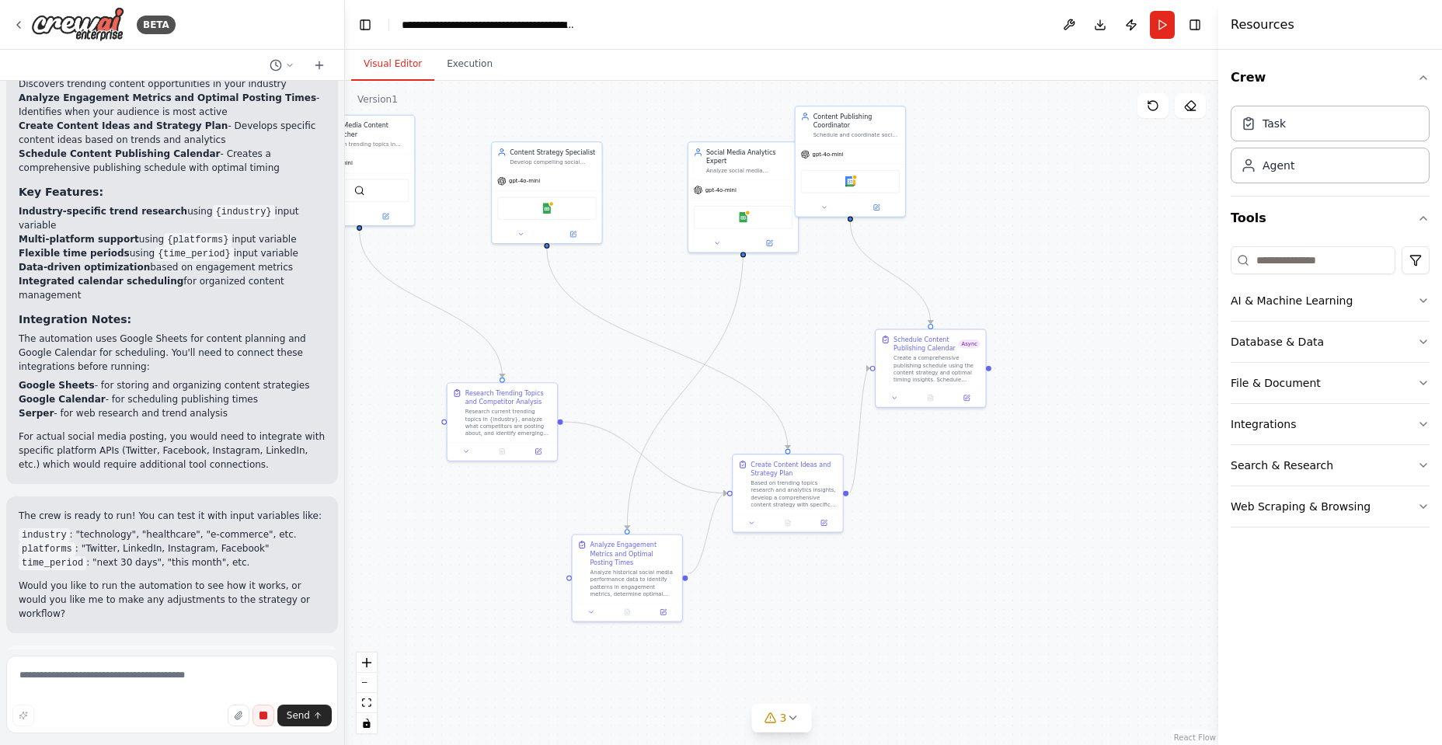
click at [466, 717] on div ".deletable-edge-delete-btn { width: 20px; height: 20px; border: 0px solid #ffff…" at bounding box center [782, 413] width 874 height 664
click at [365, 667] on icon "zoom in" at bounding box center [366, 662] width 9 height 9
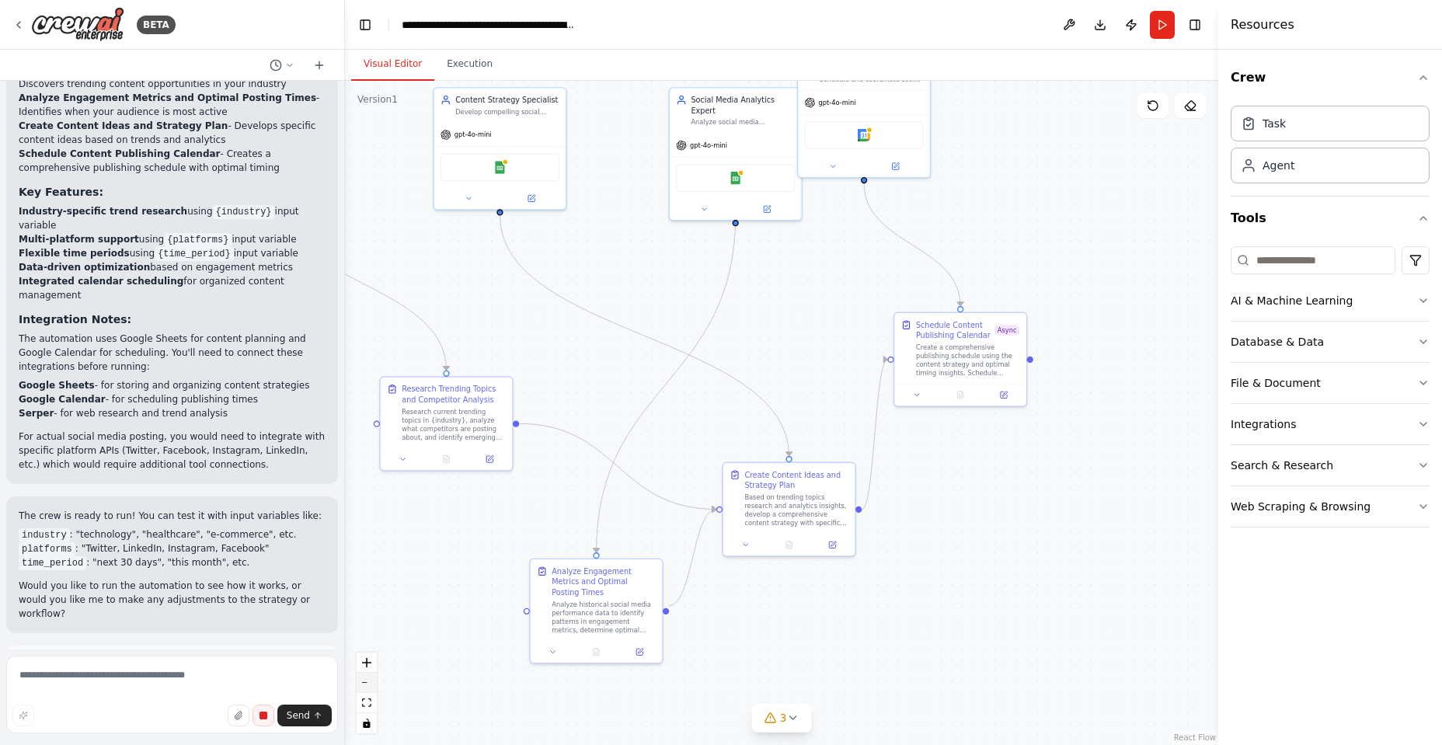
click at [364, 683] on icon "zoom out" at bounding box center [366, 683] width 9 height 2
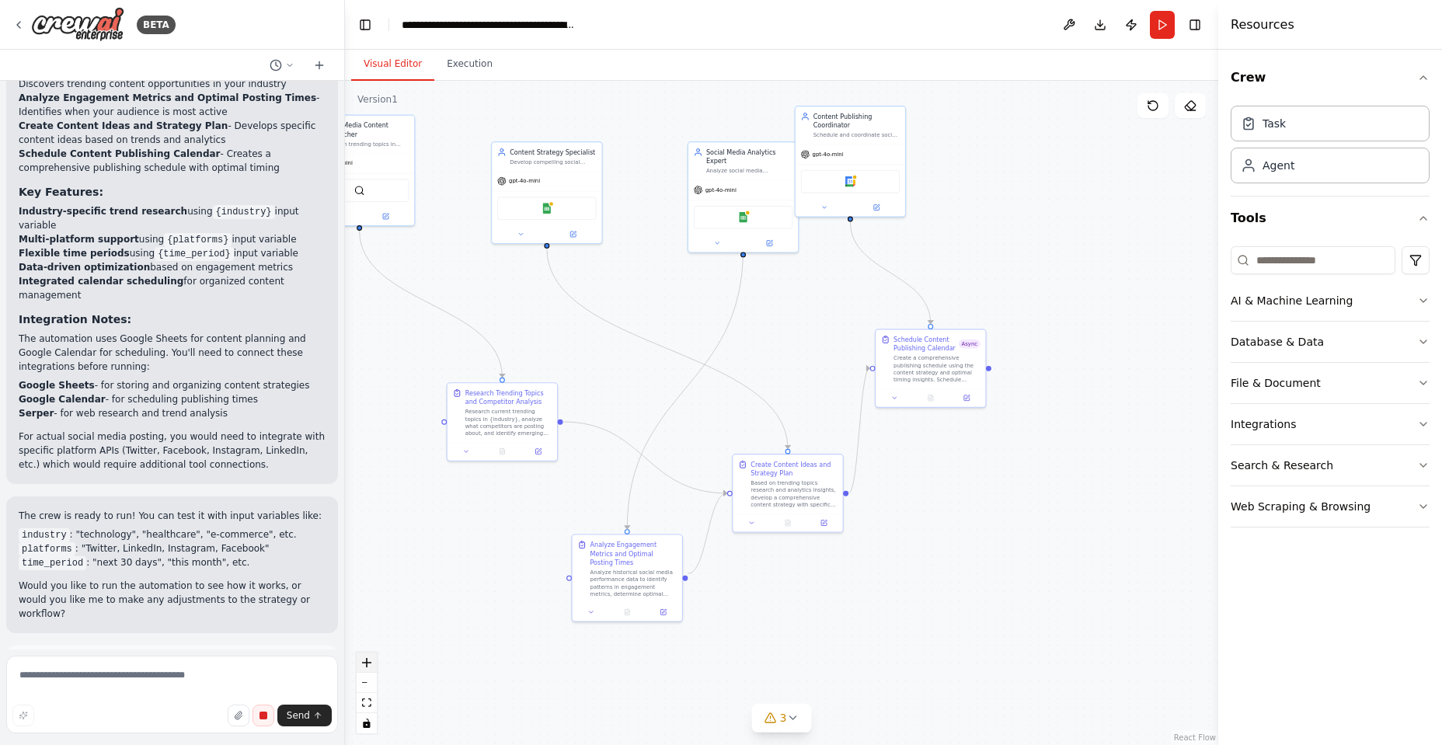
click at [367, 661] on icon "zoom in" at bounding box center [366, 662] width 9 height 9
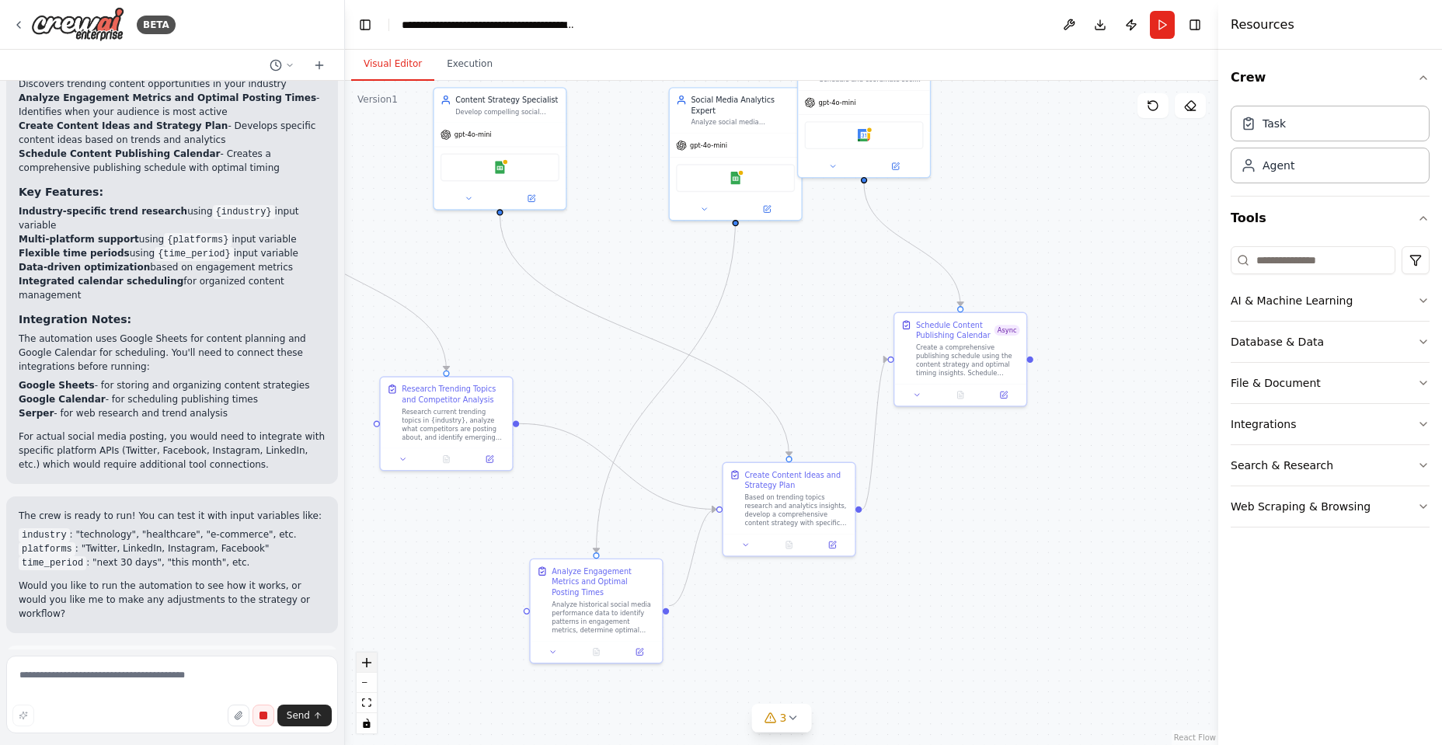
click at [367, 661] on icon "zoom in" at bounding box center [366, 662] width 9 height 9
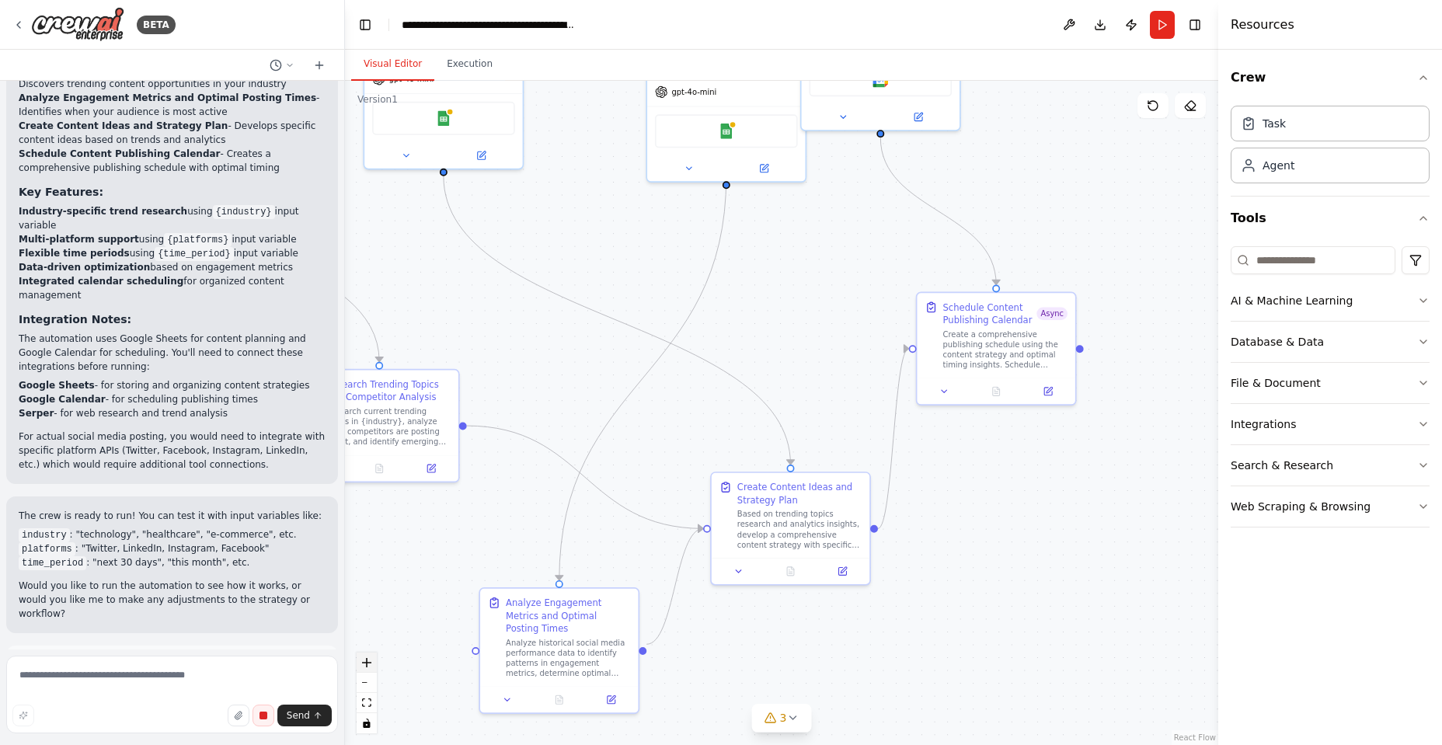
click at [367, 661] on icon "zoom in" at bounding box center [366, 662] width 9 height 9
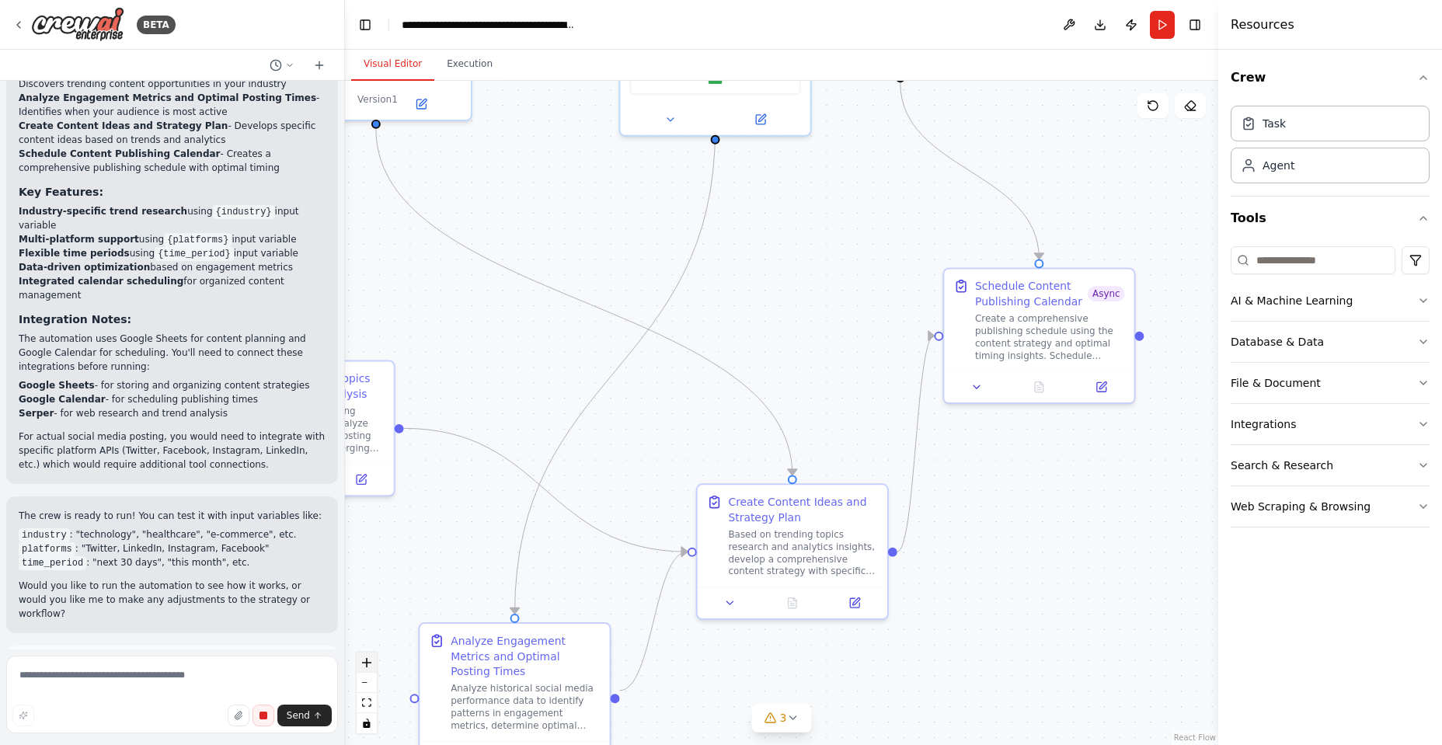
click at [367, 661] on icon "zoom in" at bounding box center [366, 662] width 9 height 9
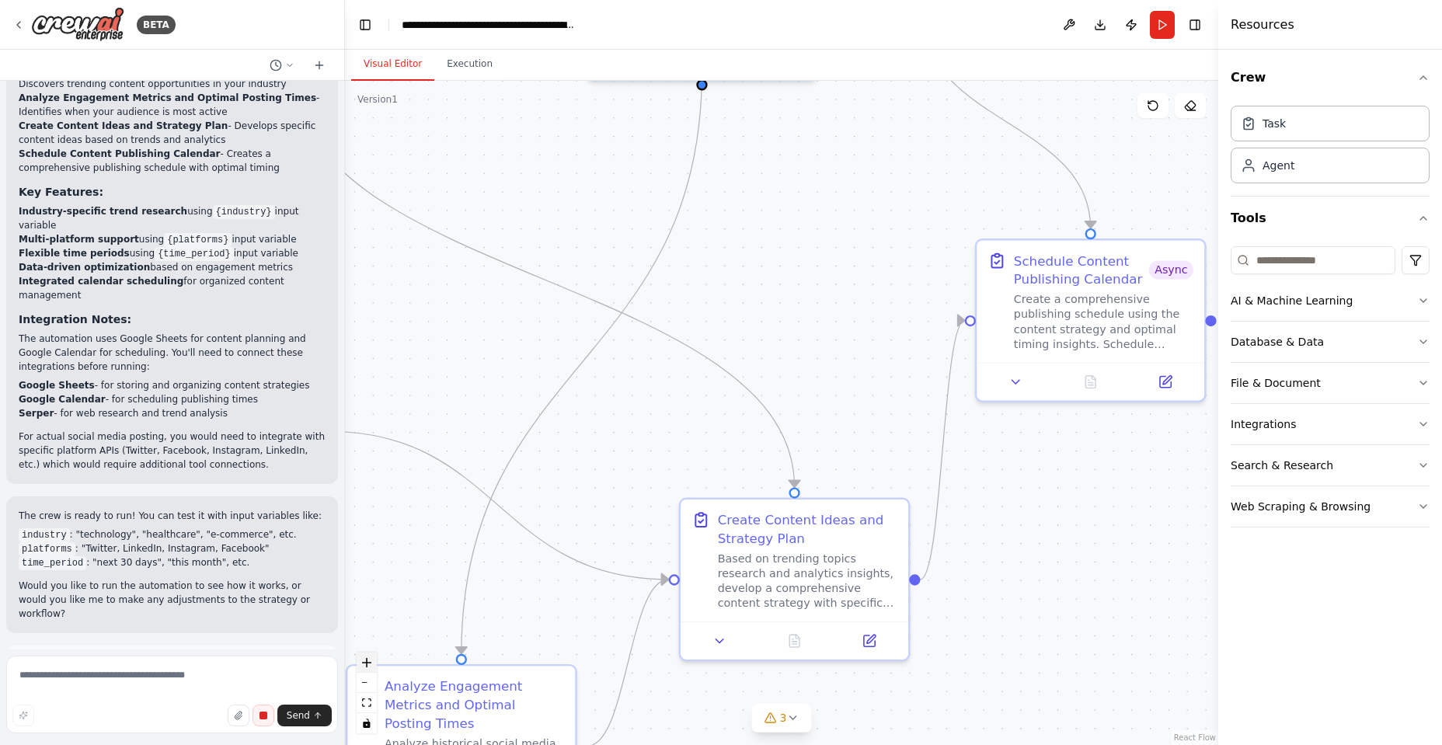
click at [367, 661] on icon "zoom in" at bounding box center [366, 662] width 9 height 9
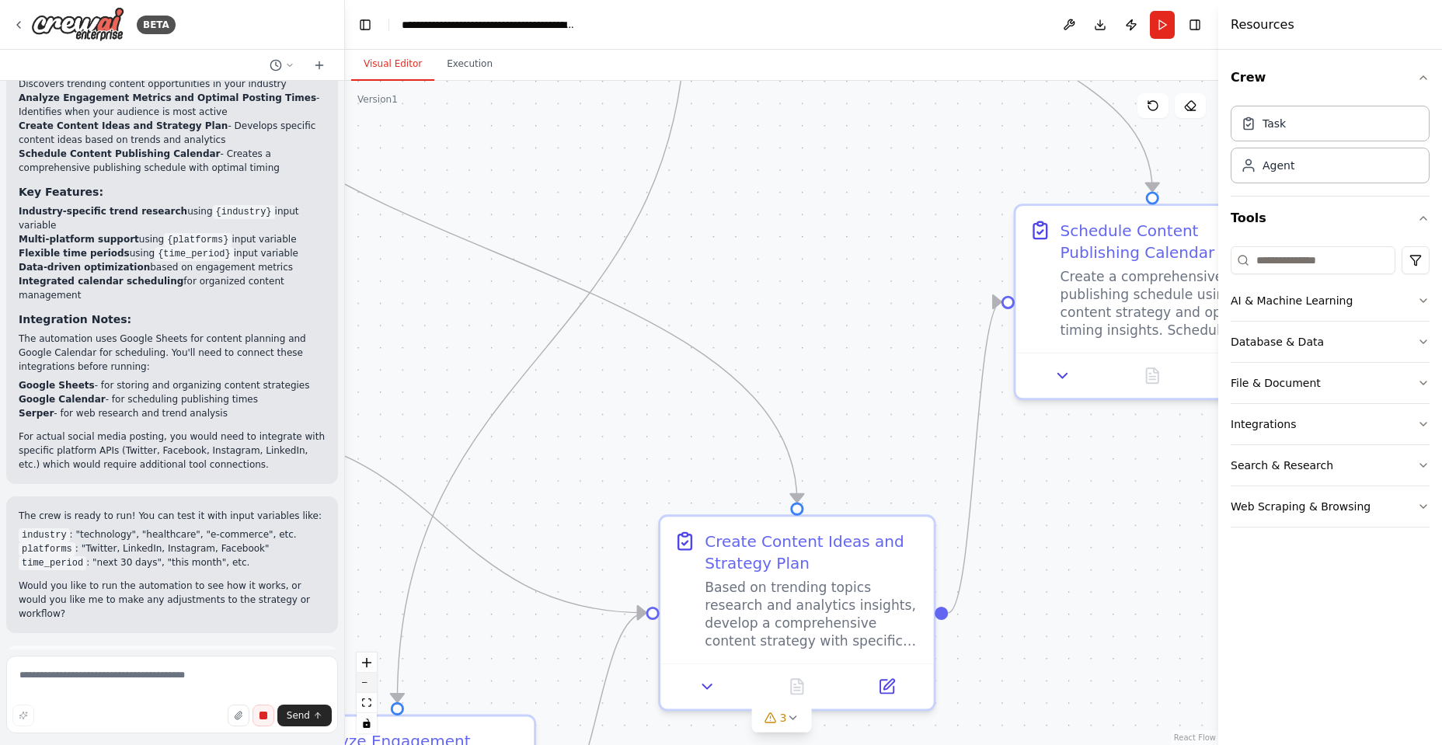
click at [364, 686] on button "zoom out" at bounding box center [367, 683] width 20 height 20
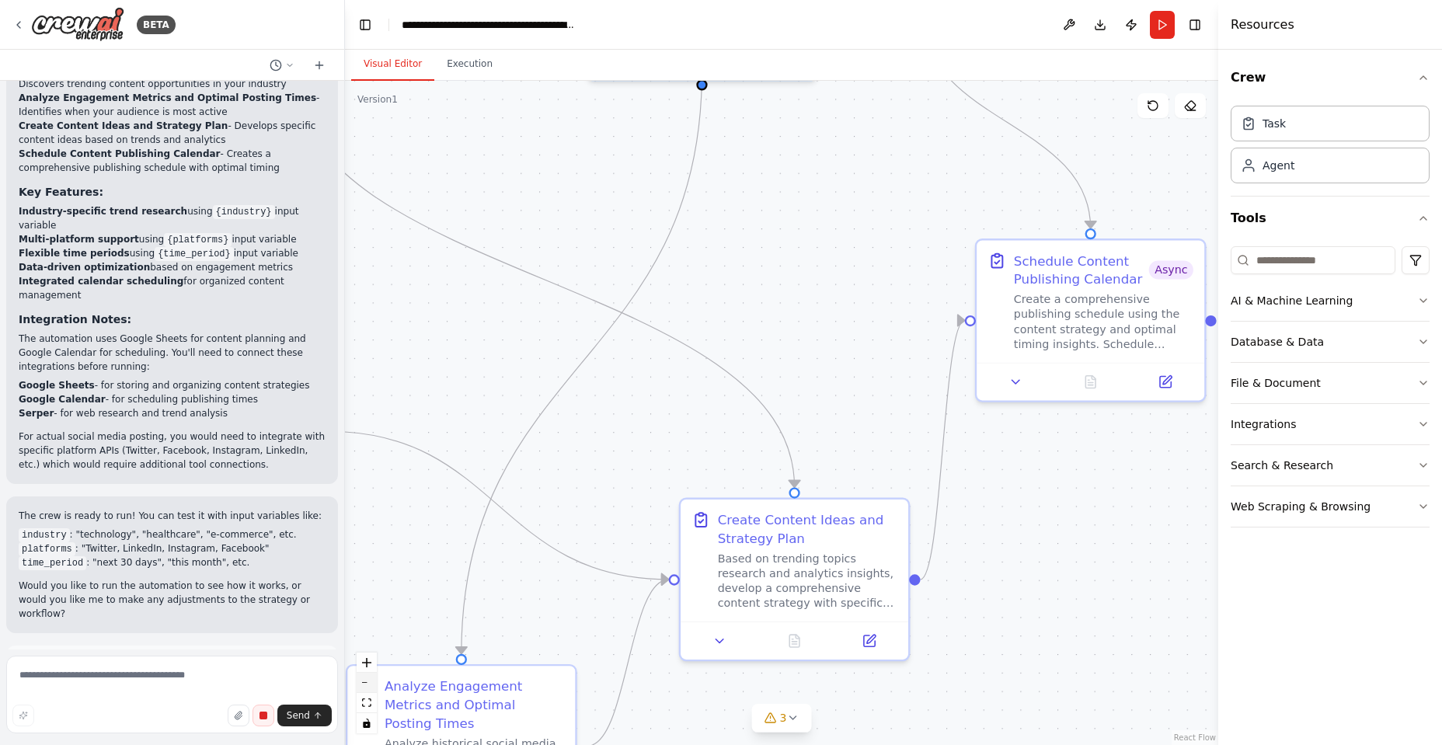
click at [364, 686] on button "zoom out" at bounding box center [367, 683] width 20 height 20
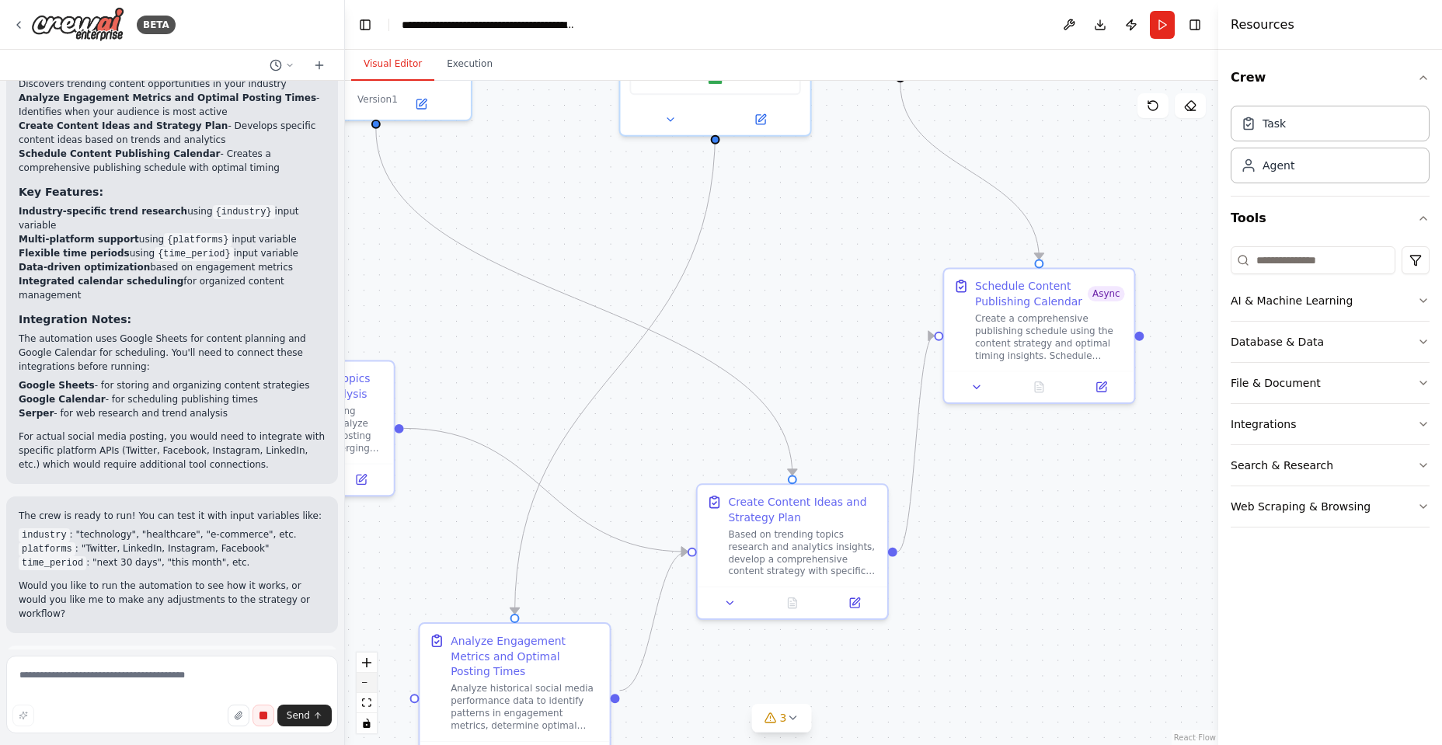
click at [364, 686] on button "zoom out" at bounding box center [367, 683] width 20 height 20
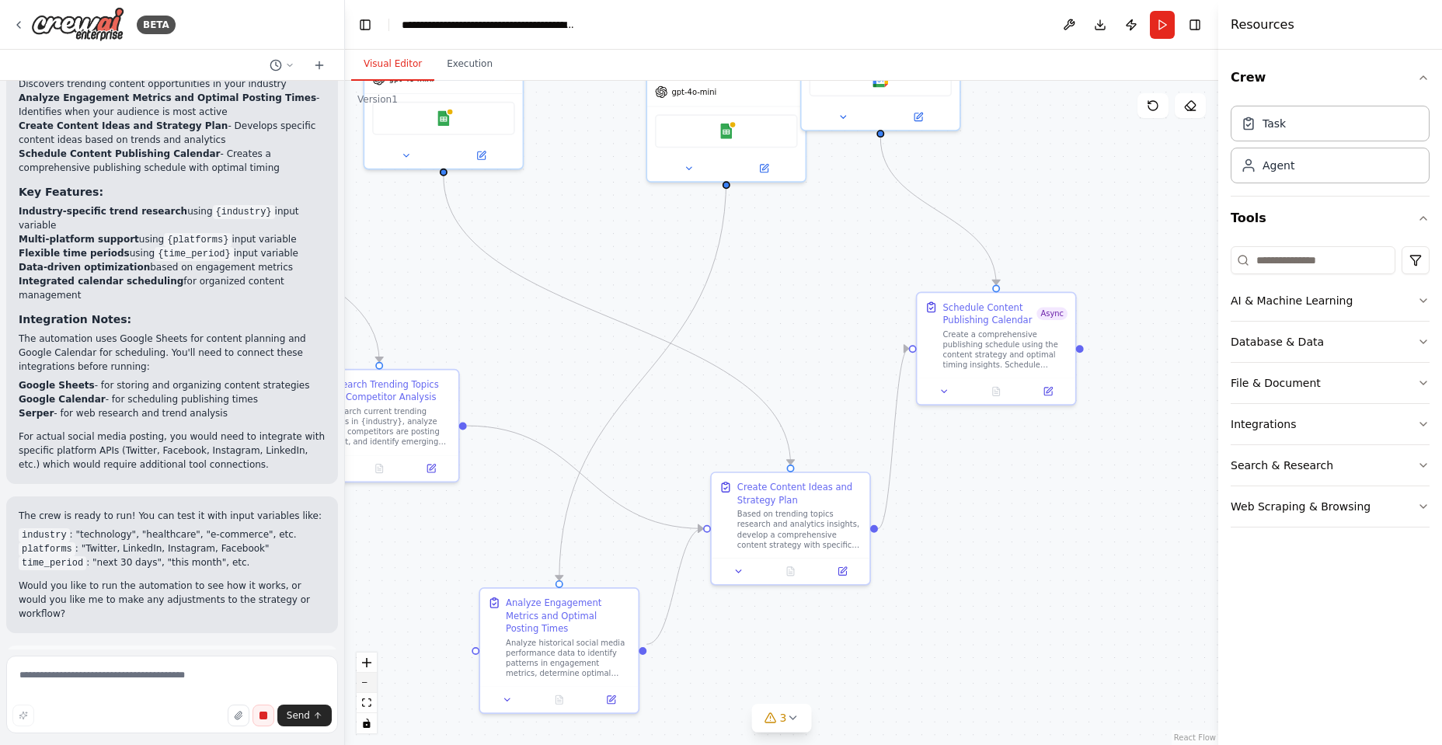
click at [364, 686] on button "zoom out" at bounding box center [367, 683] width 20 height 20
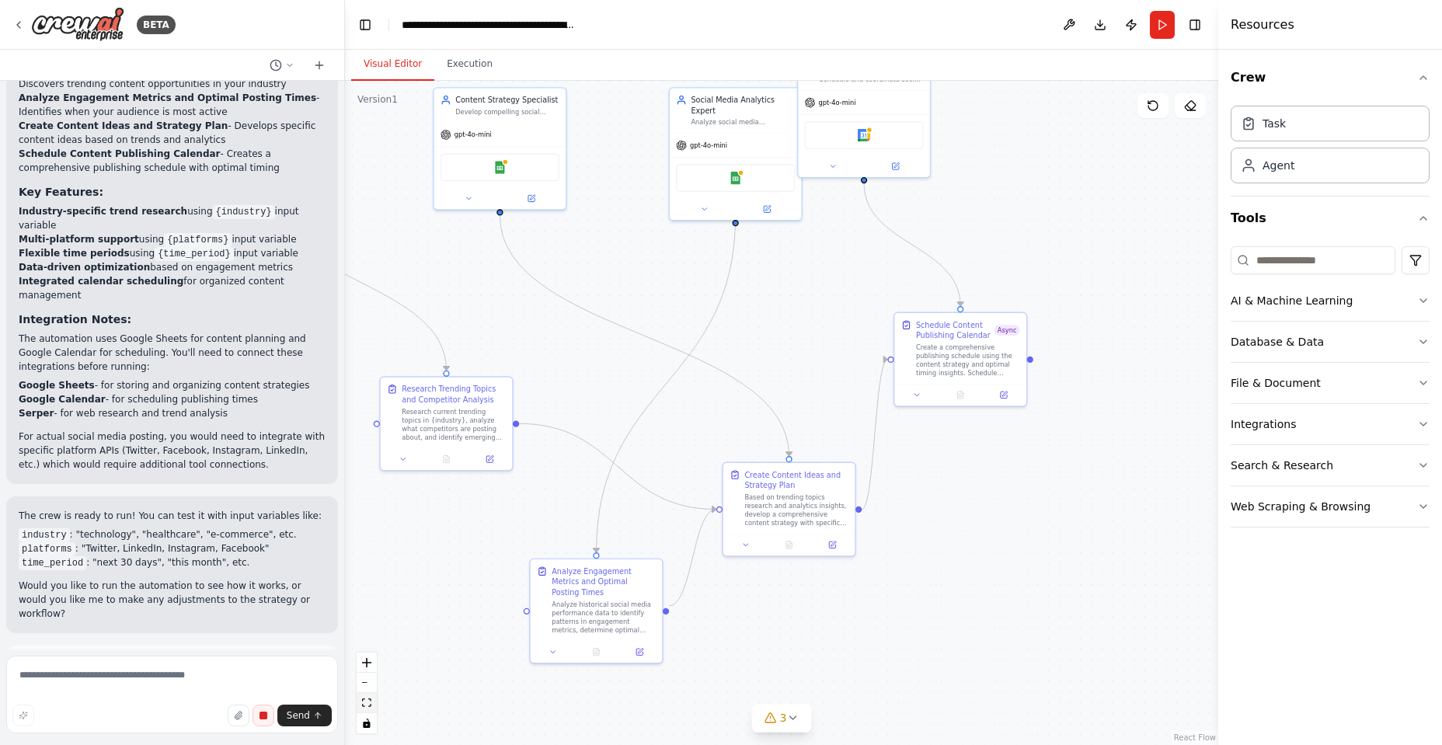
click at [363, 705] on icon "fit view" at bounding box center [366, 703] width 9 height 9
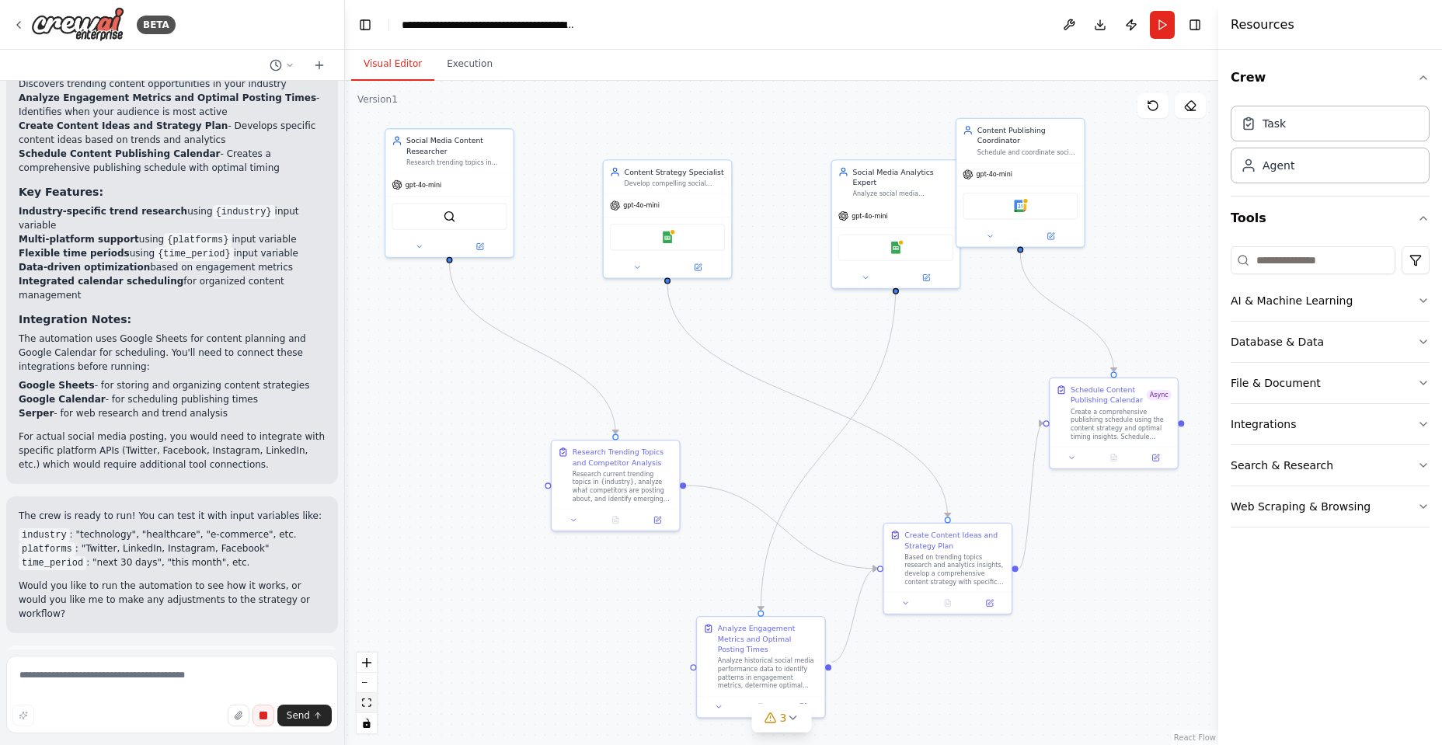
click at [363, 705] on icon "fit view" at bounding box center [366, 703] width 9 height 9
click at [366, 706] on icon "fit view" at bounding box center [366, 703] width 9 height 9
click at [368, 726] on icon "toggle interactivity" at bounding box center [366, 723] width 7 height 9
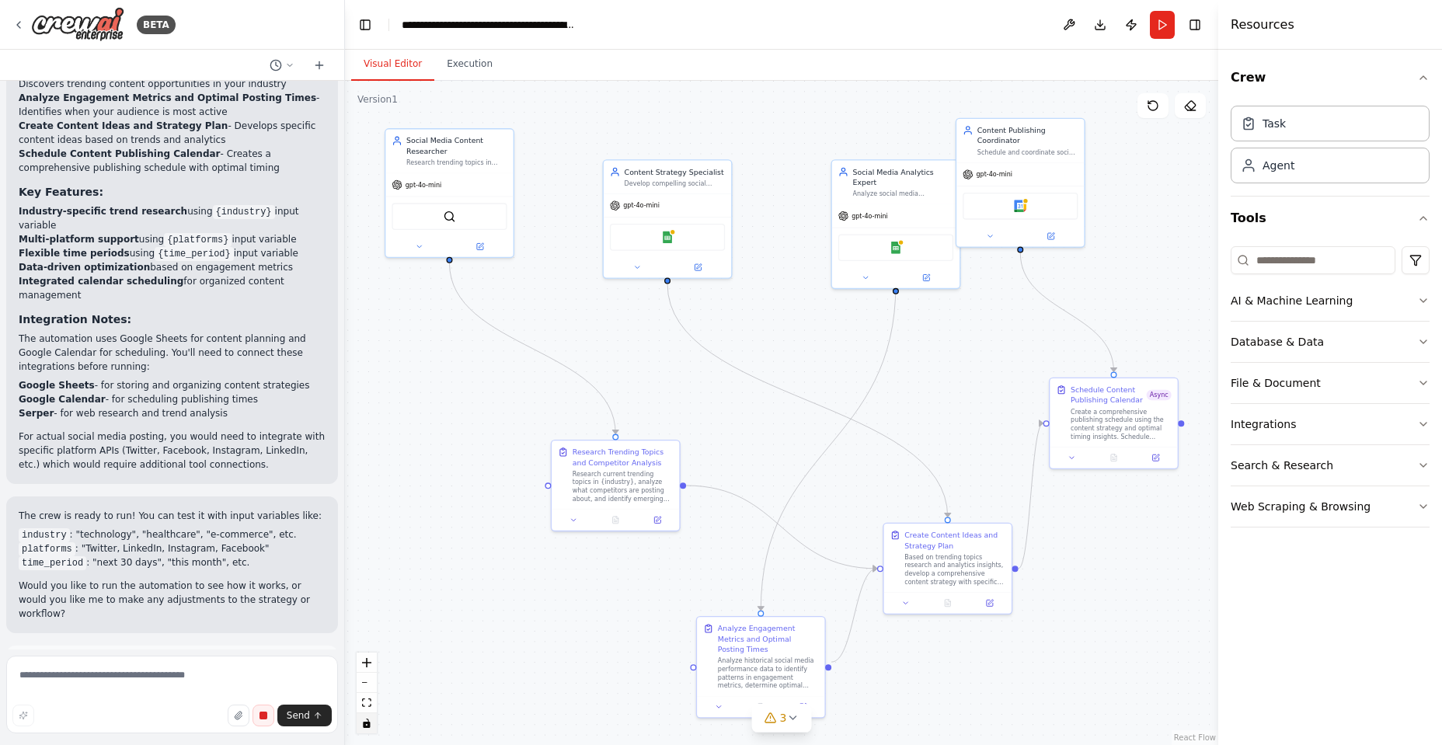
click at [366, 728] on button "toggle interactivity" at bounding box center [367, 723] width 20 height 20
click at [1164, 109] on button at bounding box center [1153, 105] width 31 height 25
click at [1148, 103] on icon at bounding box center [1153, 105] width 12 height 12
click at [1192, 104] on icon at bounding box center [1190, 105] width 12 height 12
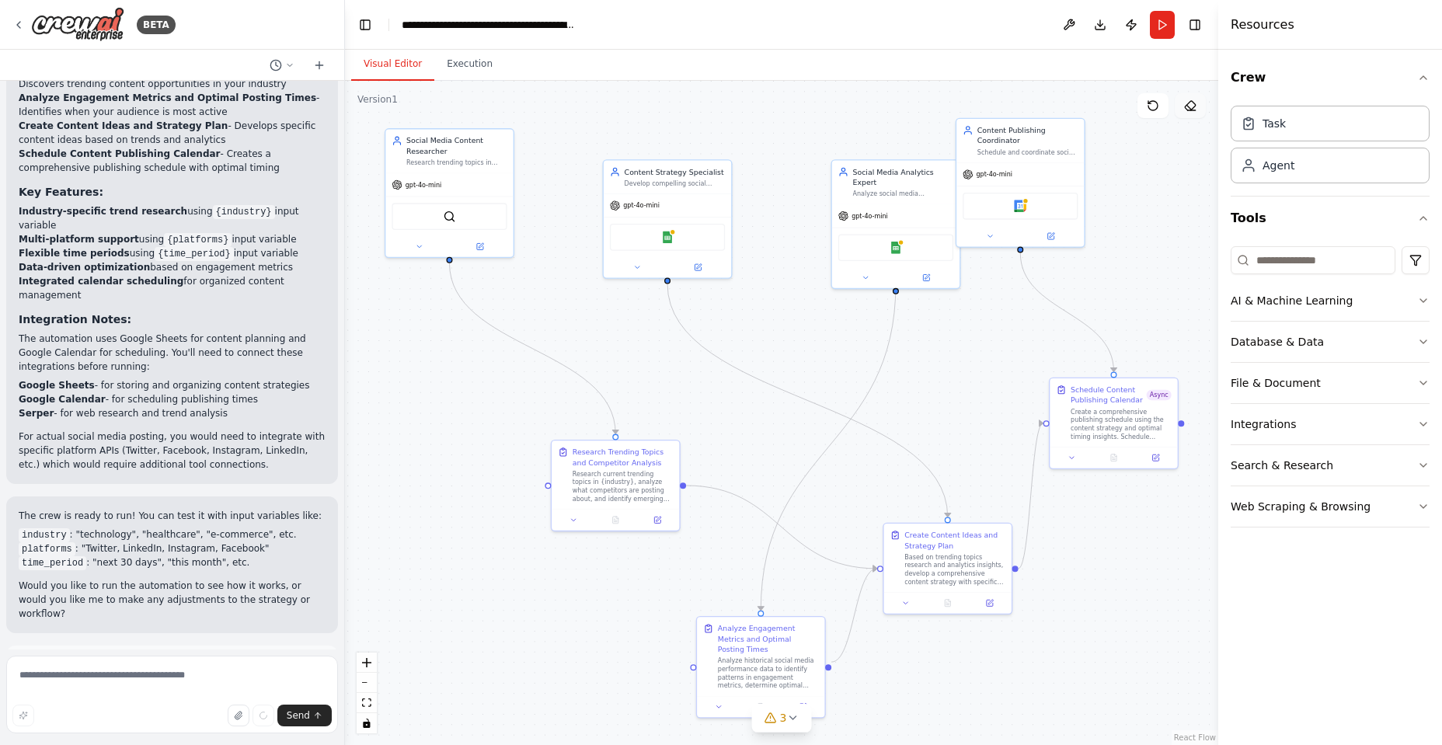
click at [1192, 104] on icon at bounding box center [1190, 105] width 12 height 12
type textarea "**********"
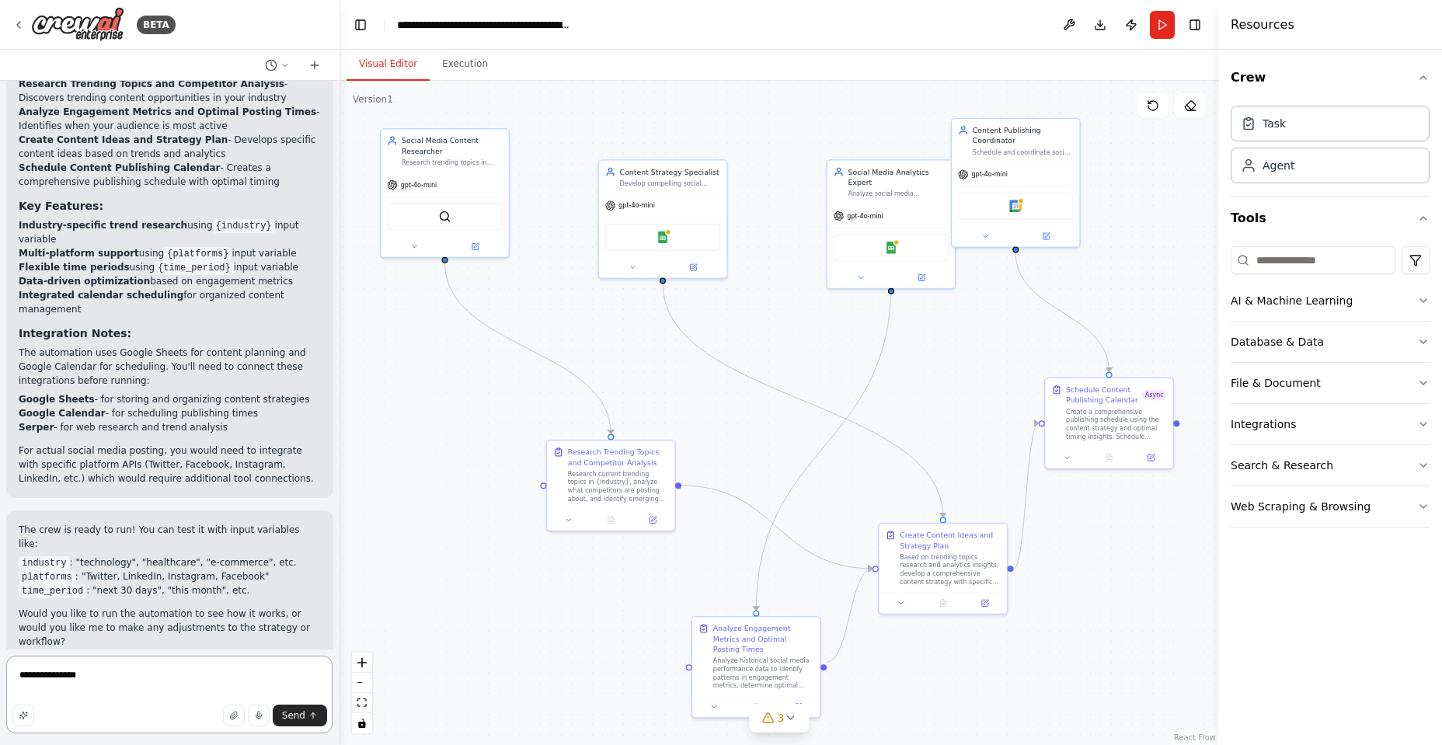
scroll to position [1544, 0]
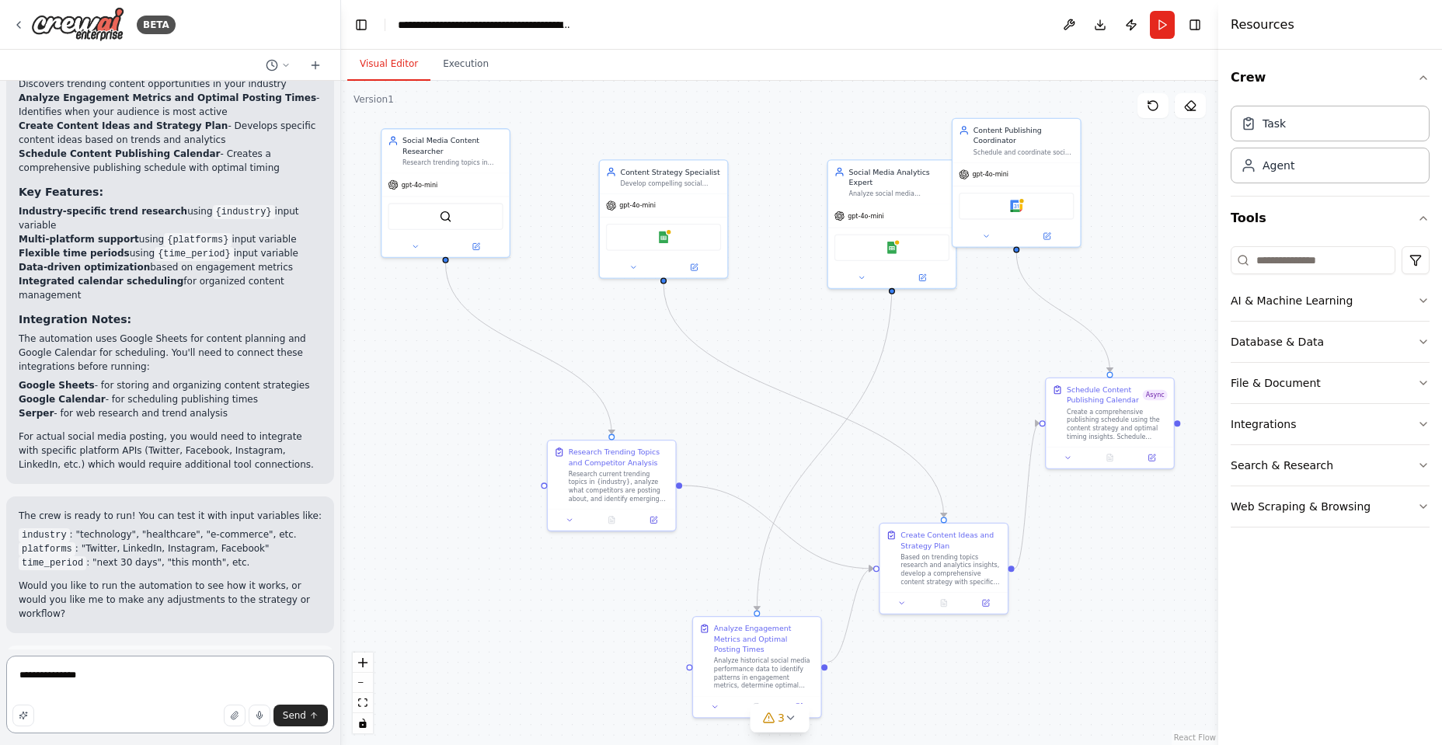
drag, startPoint x: 339, startPoint y: 525, endPoint x: 341, endPoint y: 464, distance: 60.7
click at [341, 464] on div "BETA Create a crew that schedules and publishes social media content across mul…" at bounding box center [721, 372] width 1442 height 745
click at [281, 65] on icon at bounding box center [285, 65] width 9 height 9
click at [311, 61] on div at bounding box center [170, 372] width 341 height 745
click at [313, 65] on icon at bounding box center [315, 65] width 7 height 0
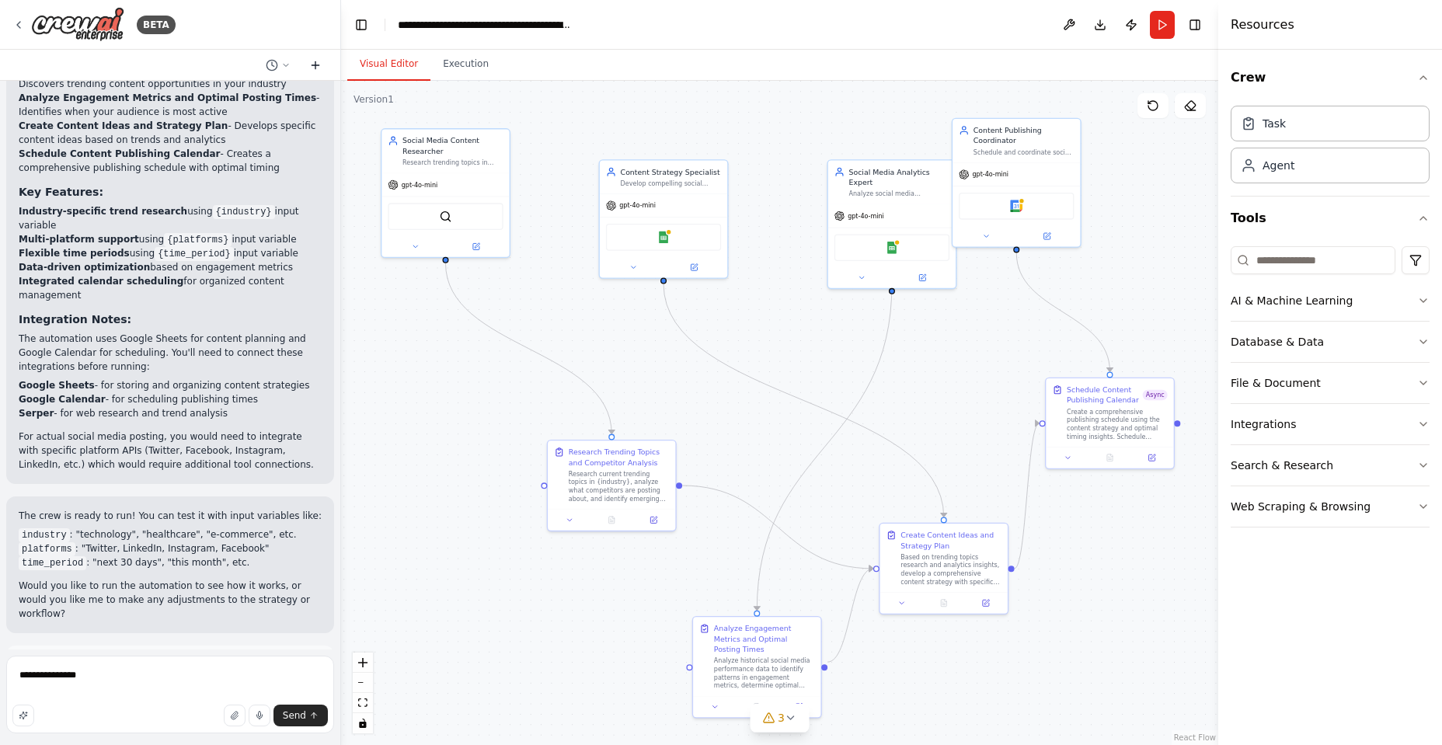
scroll to position [0, 0]
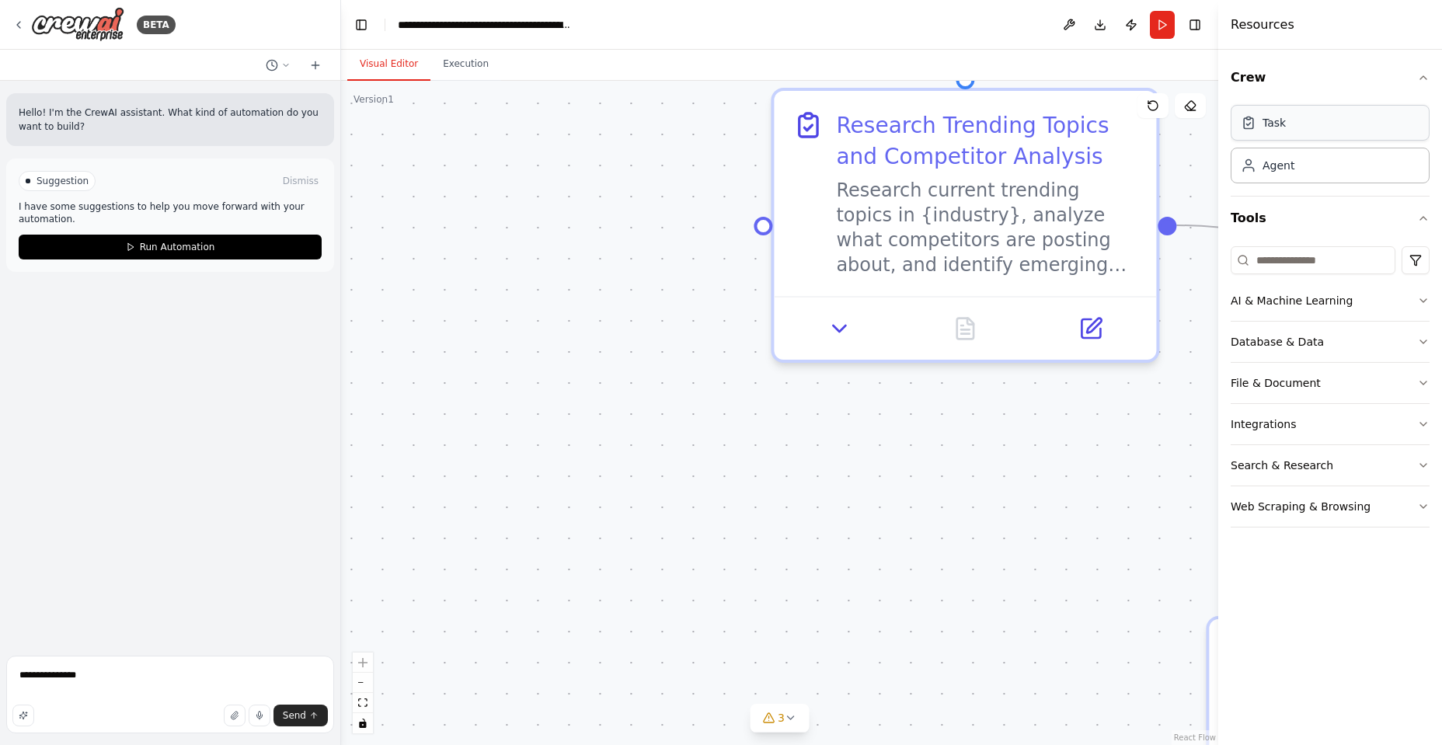
click at [1281, 127] on div "Task" at bounding box center [1274, 123] width 23 height 16
click at [1062, 24] on button at bounding box center [1069, 25] width 25 height 28
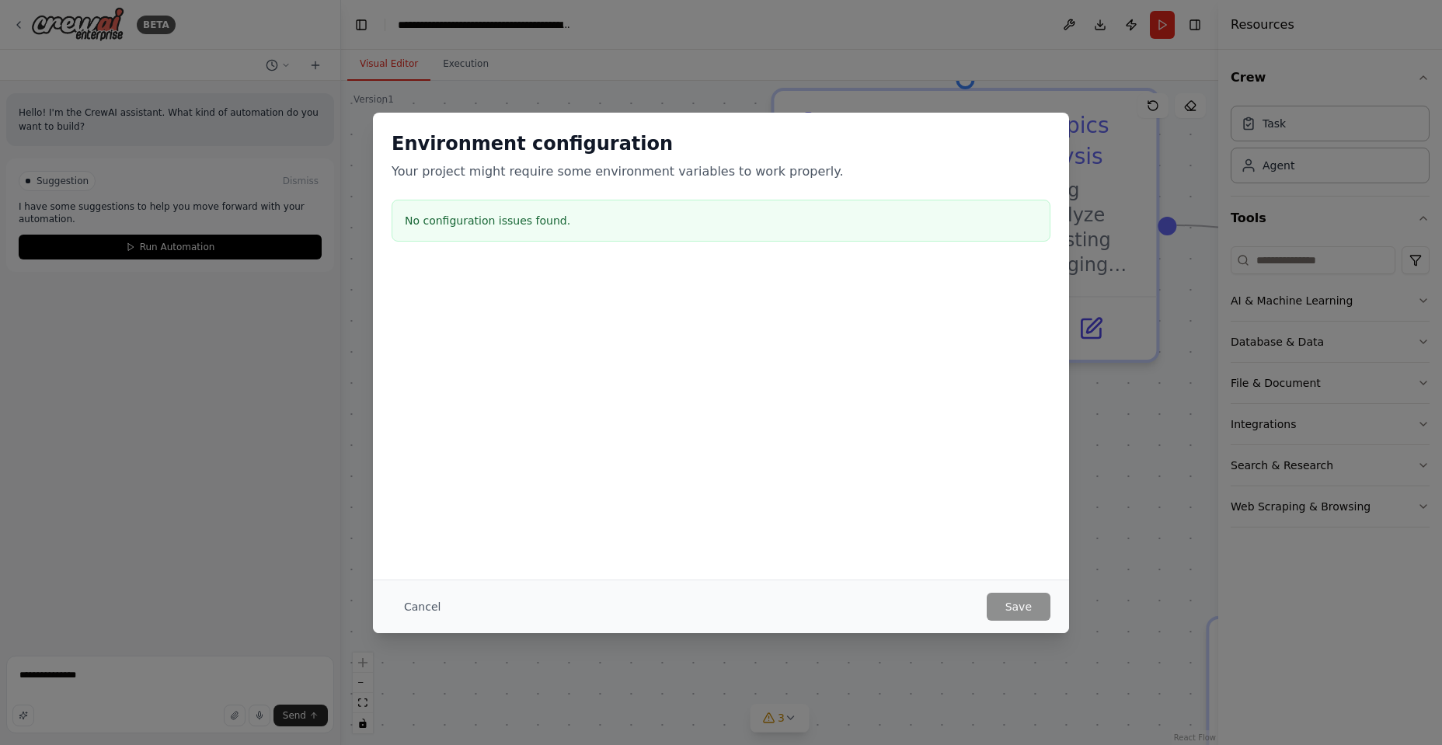
click at [1093, 26] on div "Environment configuration Your project might require some environment variables…" at bounding box center [721, 372] width 1442 height 745
click at [852, 114] on div "Environment configuration Your project might require some environment variables…" at bounding box center [721, 190] width 696 height 154
drag, startPoint x: 847, startPoint y: 57, endPoint x: 752, endPoint y: 43, distance: 96.6
click at [752, 43] on div "Environment configuration Your project might require some environment variables…" at bounding box center [721, 372] width 1442 height 745
click at [428, 606] on button "Cancel" at bounding box center [422, 607] width 61 height 28
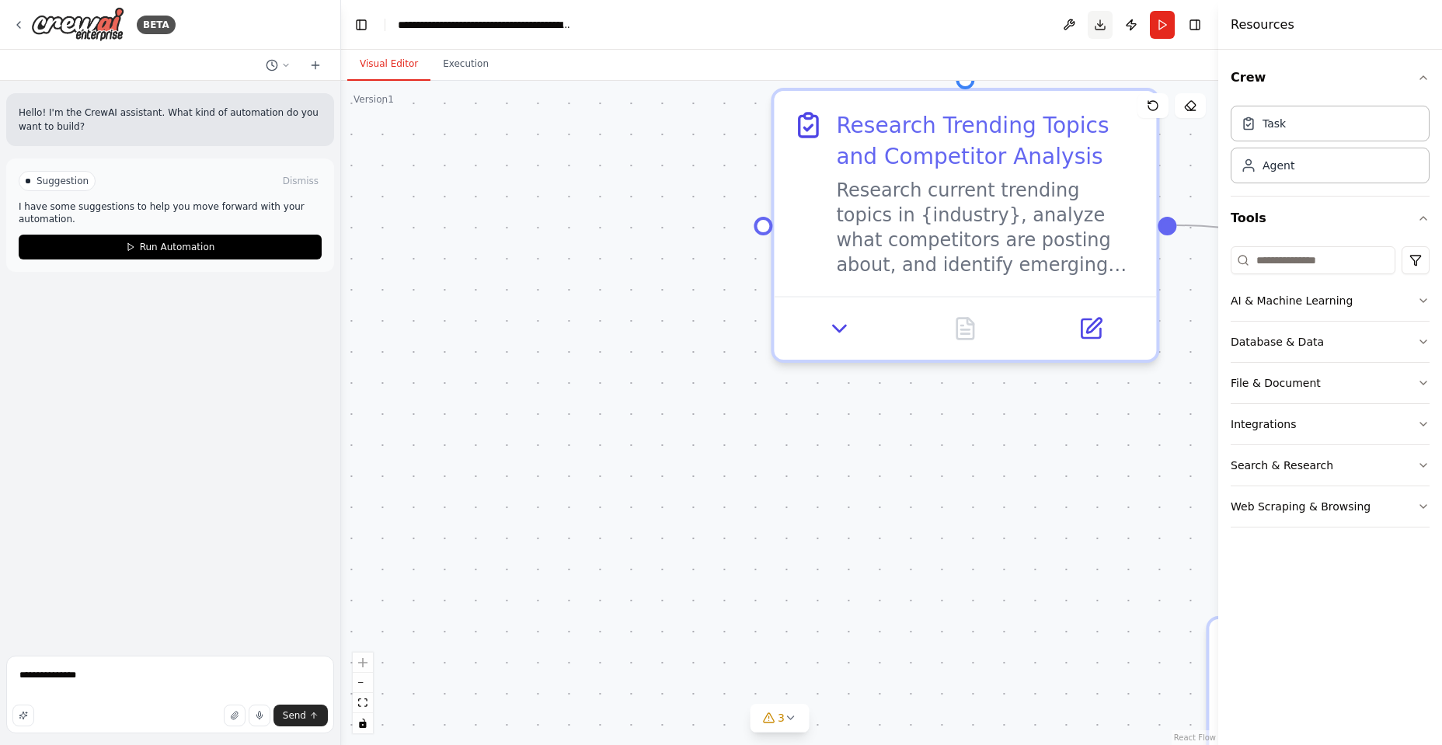
click at [1107, 26] on button "Download" at bounding box center [1100, 25] width 25 height 28
click at [1134, 25] on button "Publish" at bounding box center [1131, 25] width 25 height 28
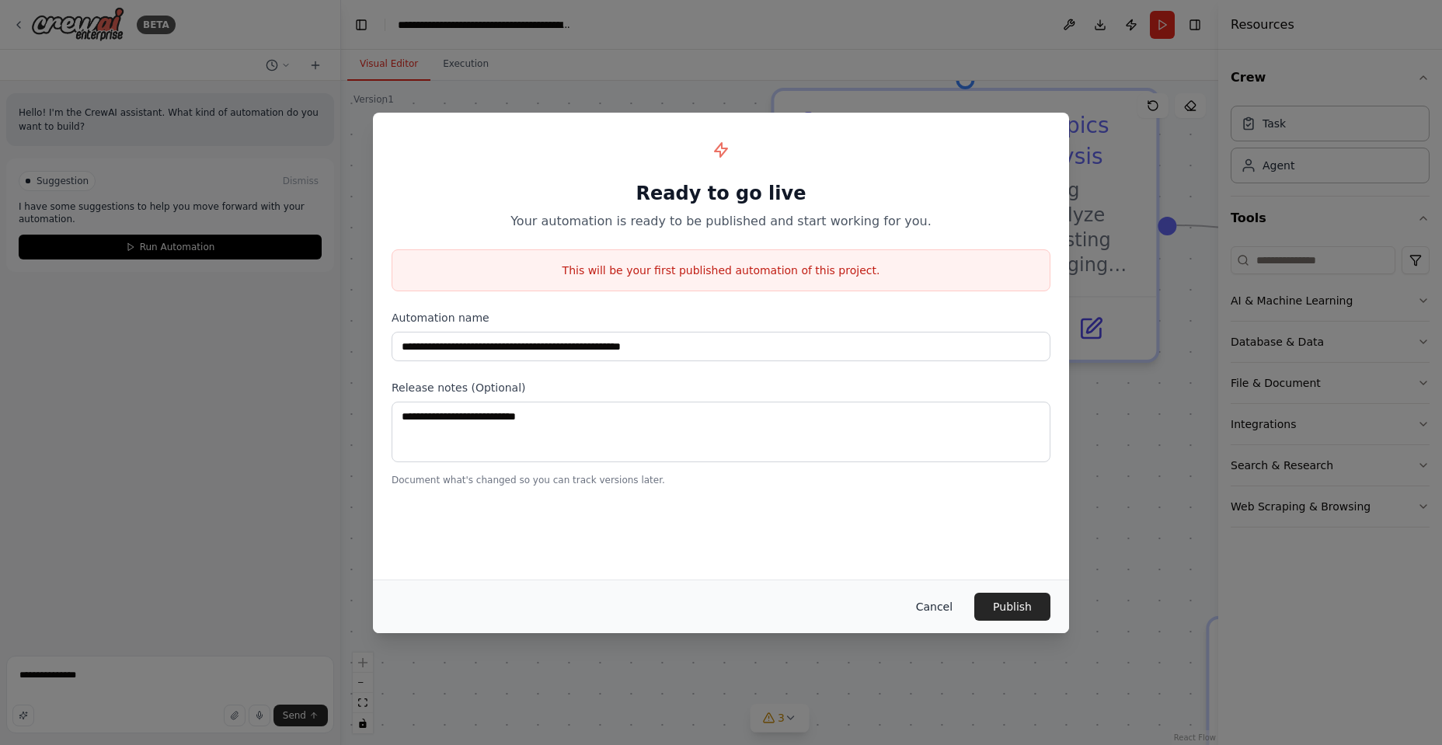
click at [943, 609] on button "Cancel" at bounding box center [934, 607] width 61 height 28
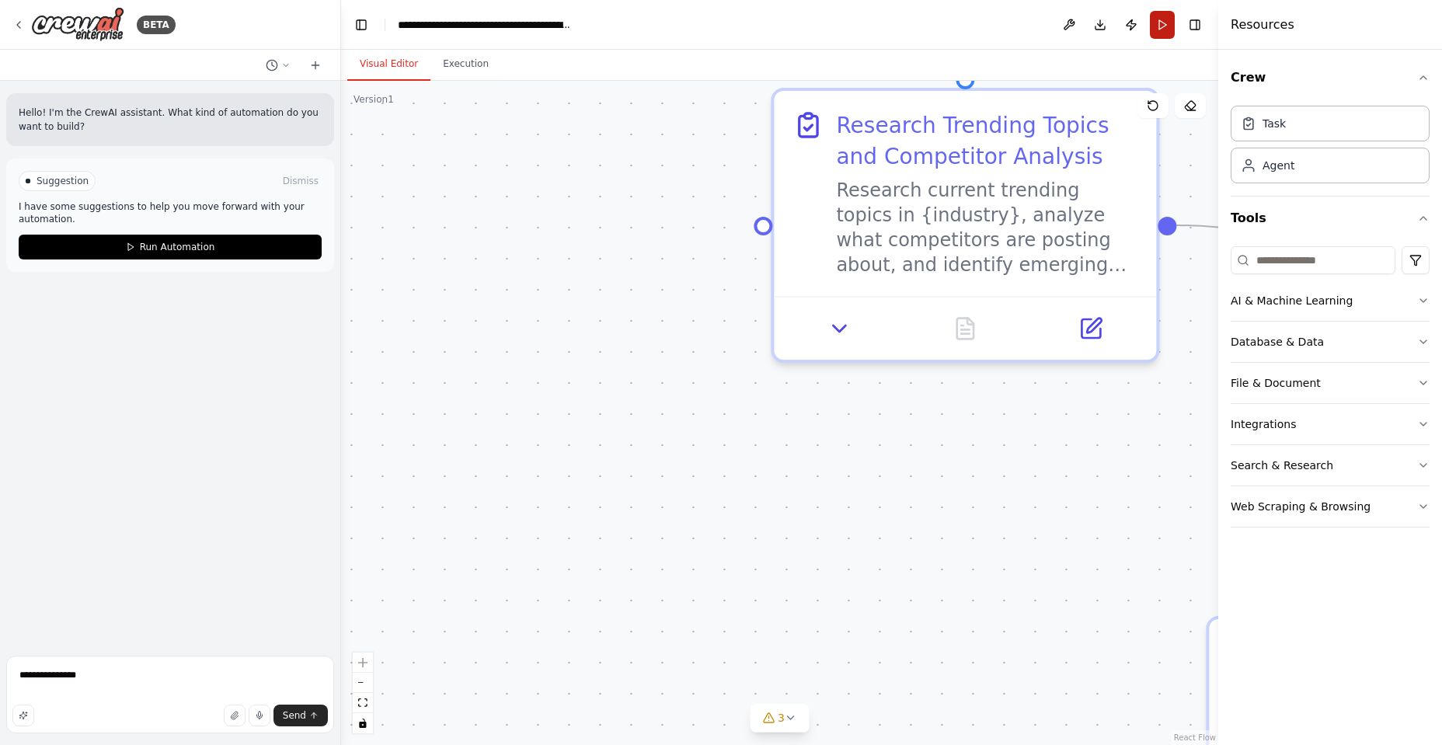
click at [1158, 24] on button "Run" at bounding box center [1162, 25] width 25 height 28
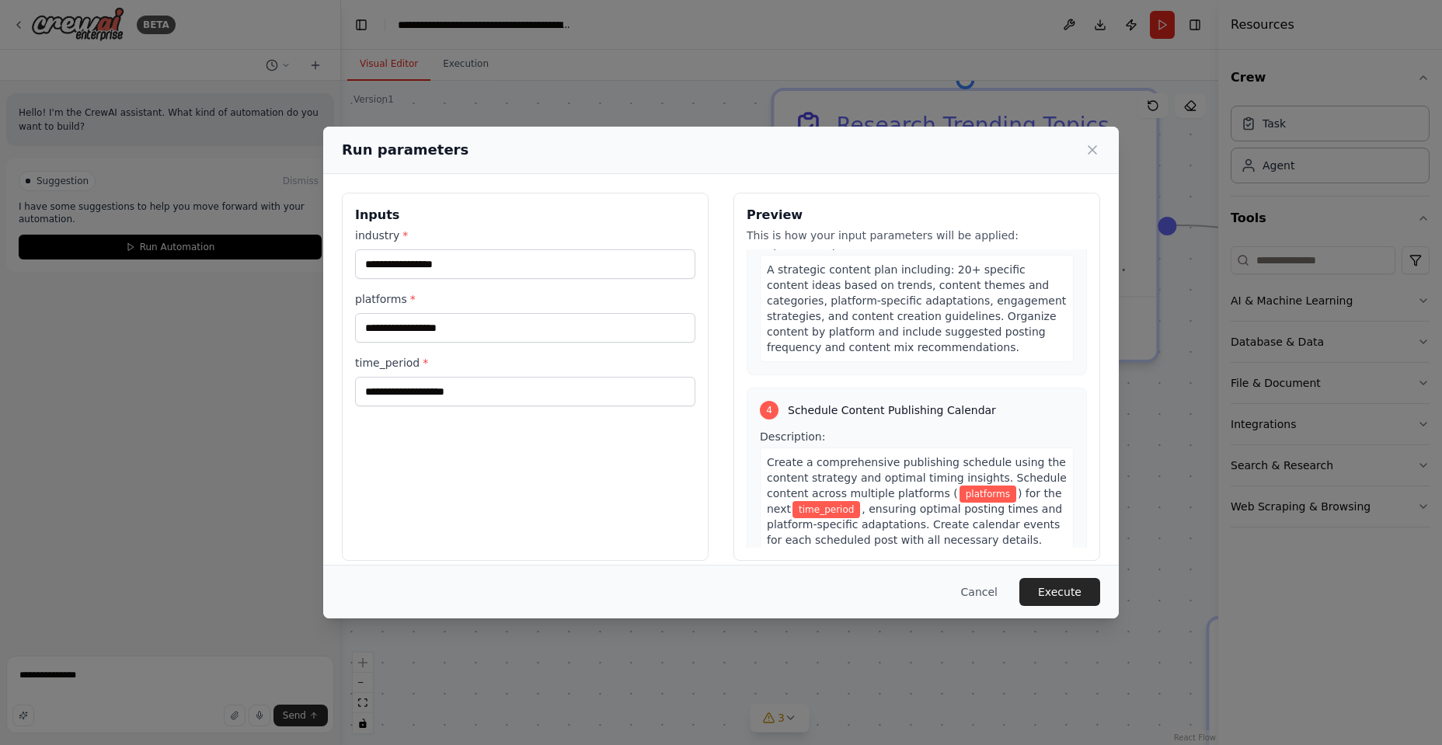
scroll to position [1060, 0]
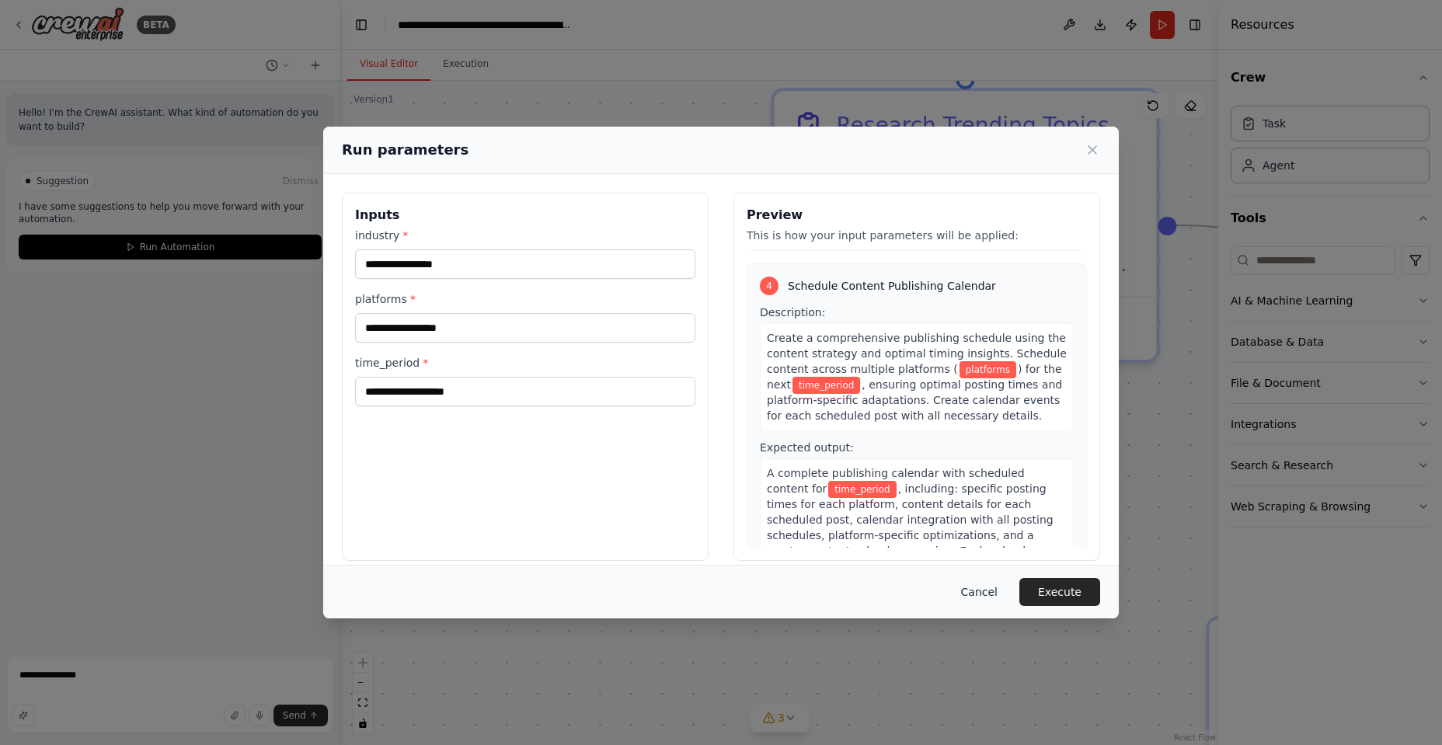
click at [988, 596] on button "Cancel" at bounding box center [979, 592] width 61 height 28
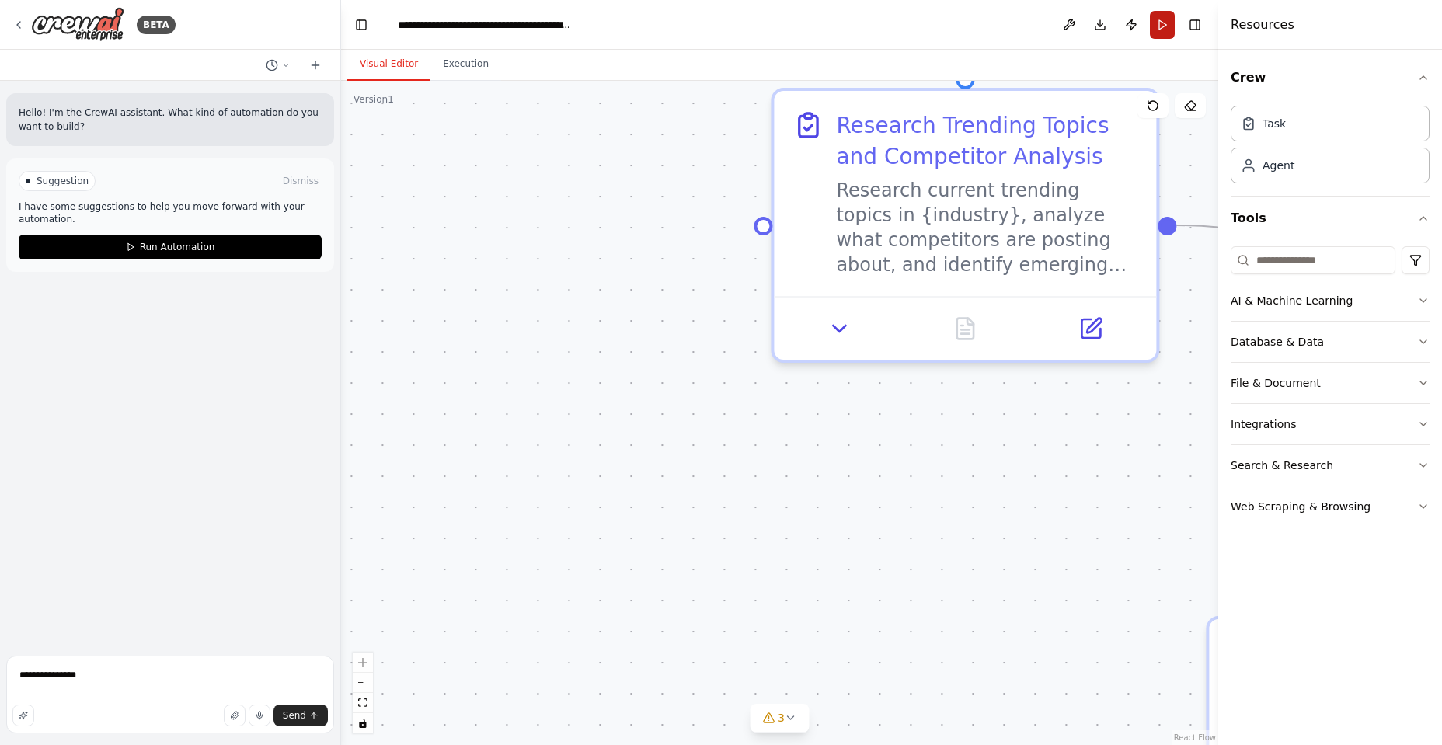
click at [1160, 29] on button "Run" at bounding box center [1162, 25] width 25 height 28
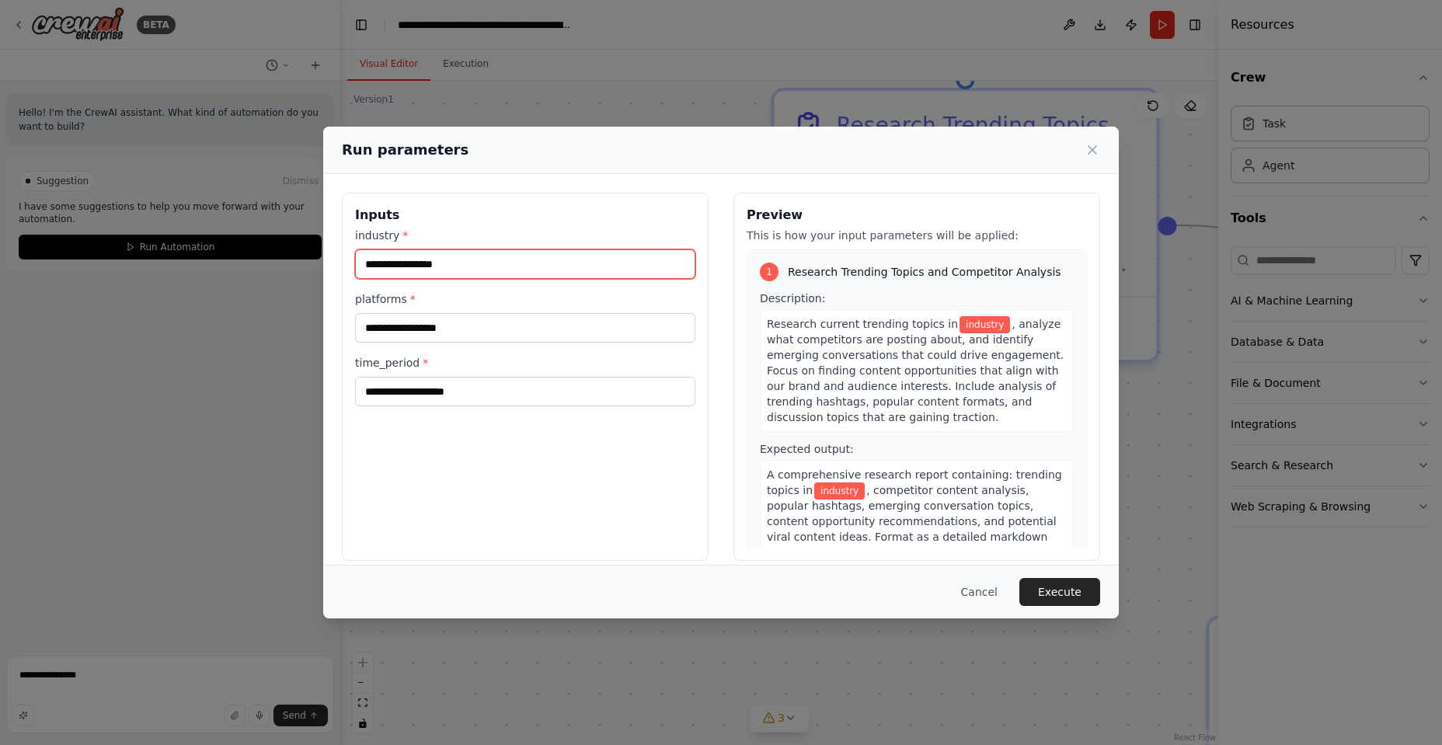
click at [499, 263] on input "industry *" at bounding box center [525, 264] width 340 height 30
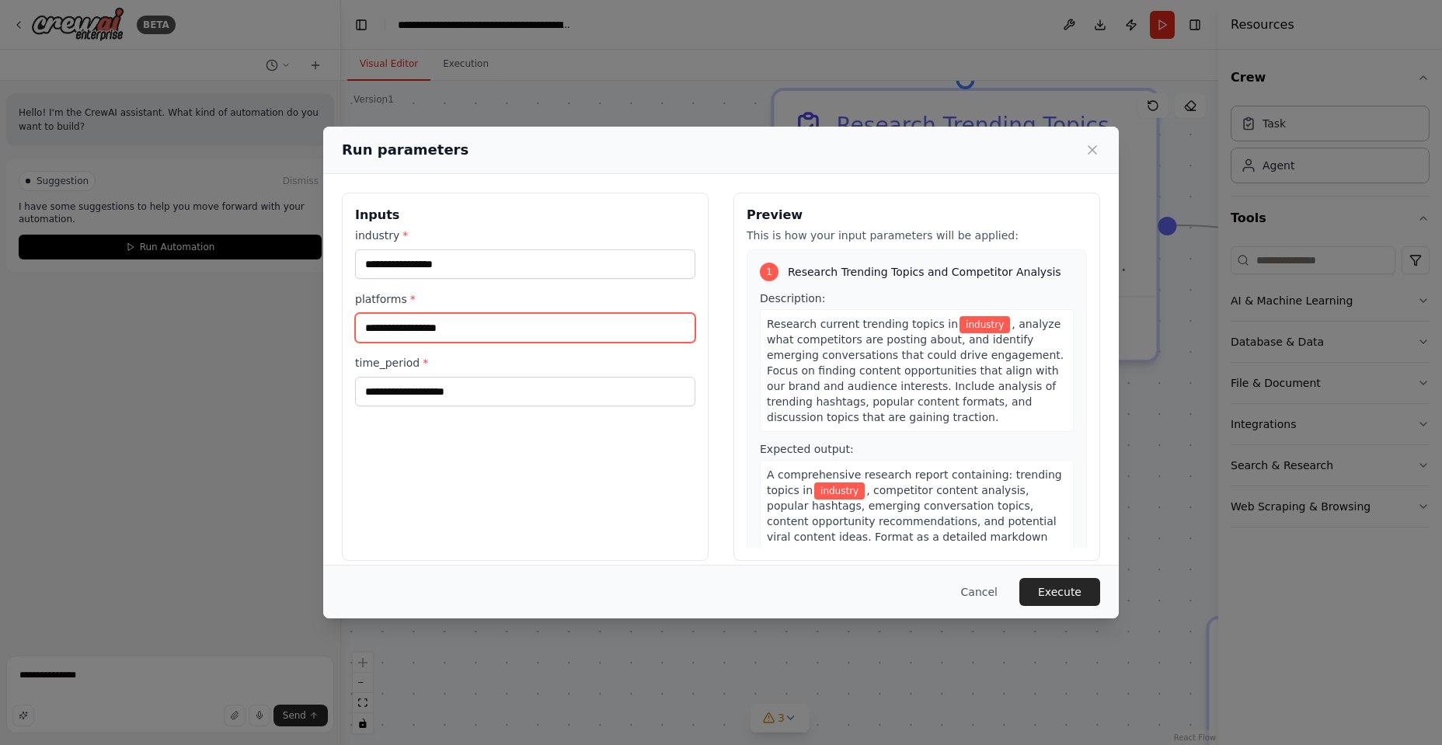
click at [499, 323] on input "platforms *" at bounding box center [525, 328] width 340 height 30
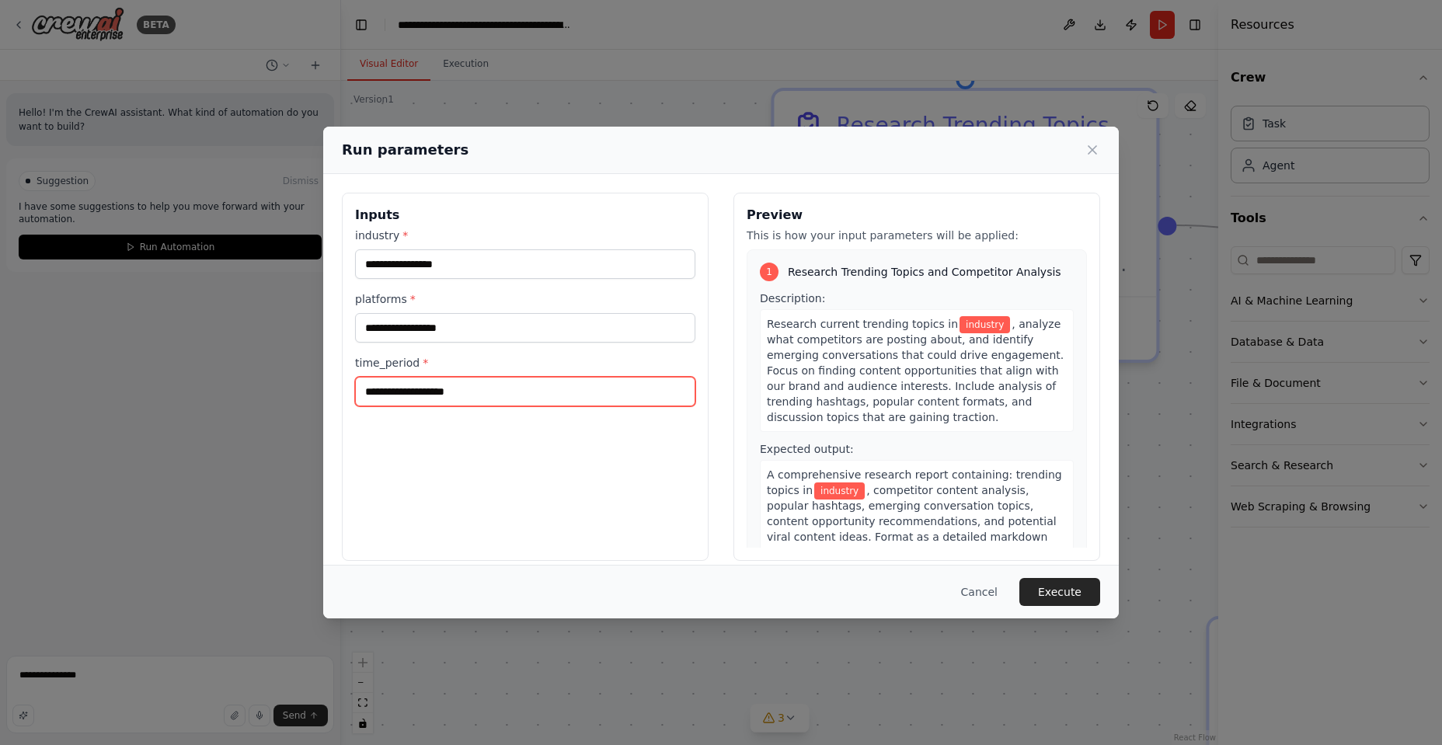
click at [510, 399] on input "time_period *" at bounding box center [525, 392] width 340 height 30
click at [988, 591] on button "Cancel" at bounding box center [979, 592] width 61 height 28
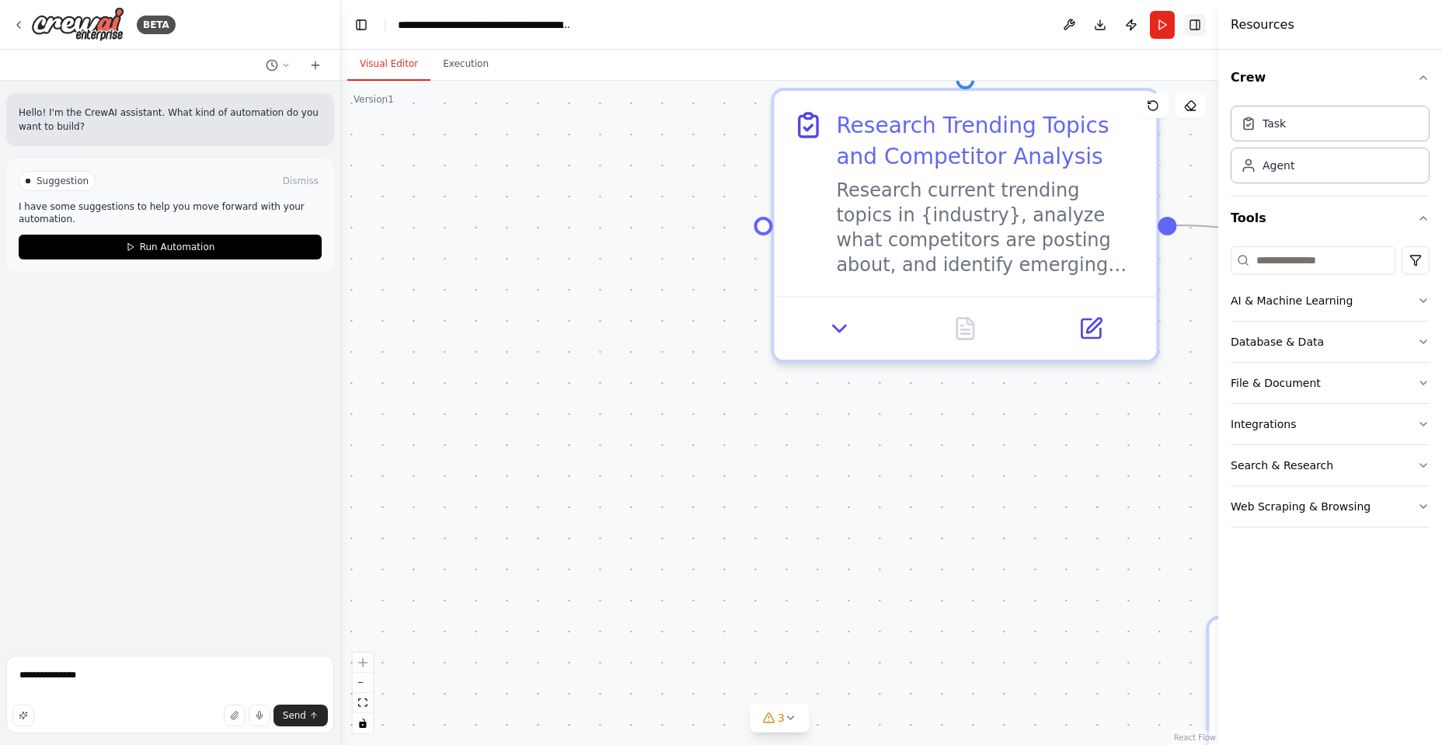
click at [1191, 23] on button "Toggle Right Sidebar" at bounding box center [1195, 25] width 22 height 22
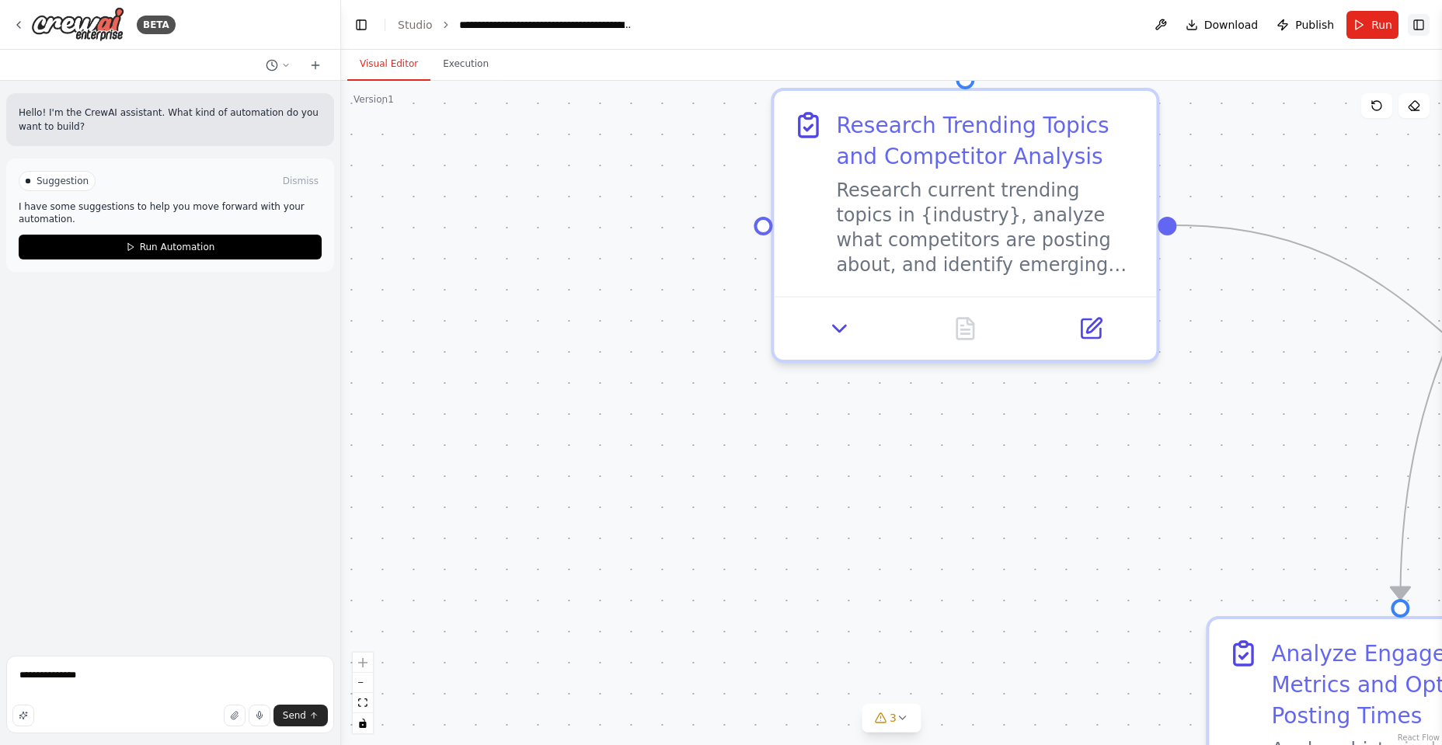
click at [1418, 19] on button "Toggle Right Sidebar" at bounding box center [1419, 25] width 22 height 22
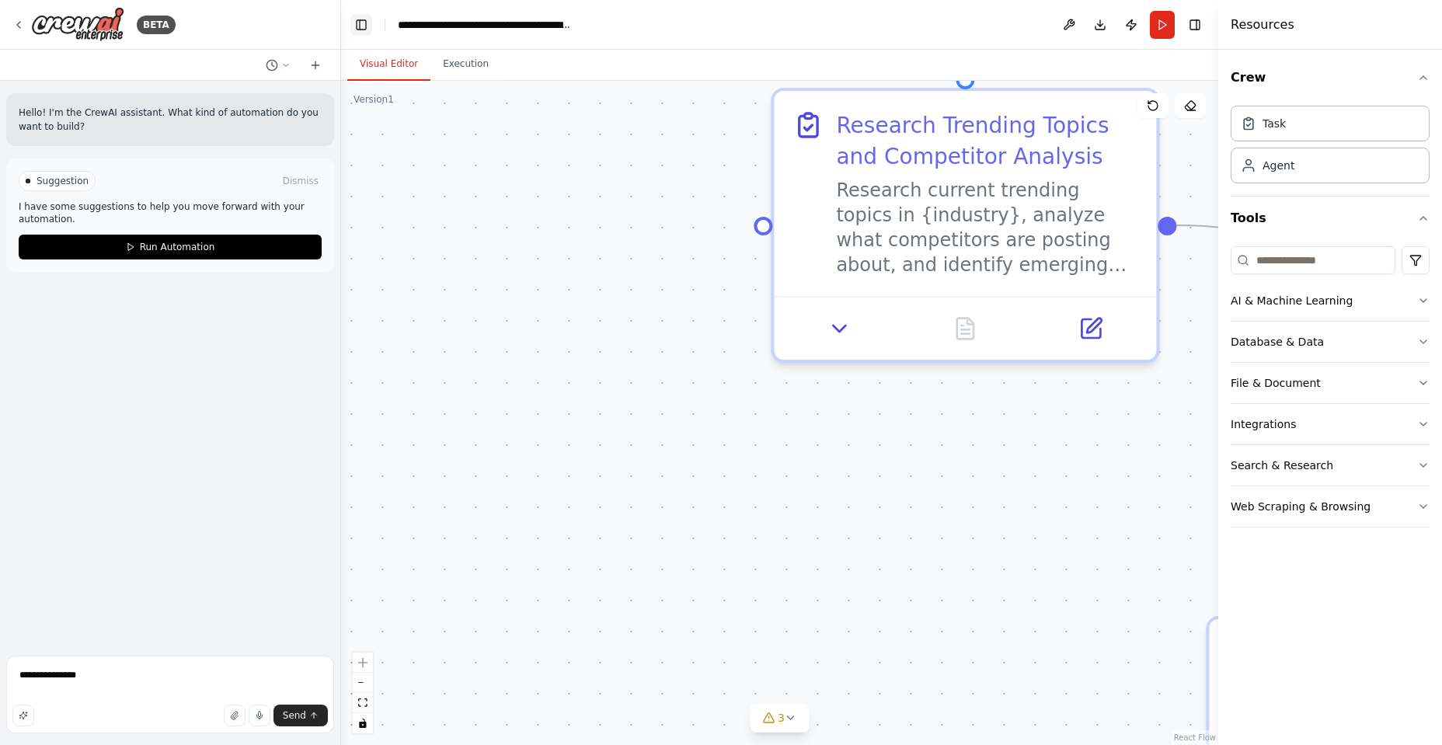
click at [357, 17] on button "Toggle Left Sidebar" at bounding box center [362, 25] width 22 height 22
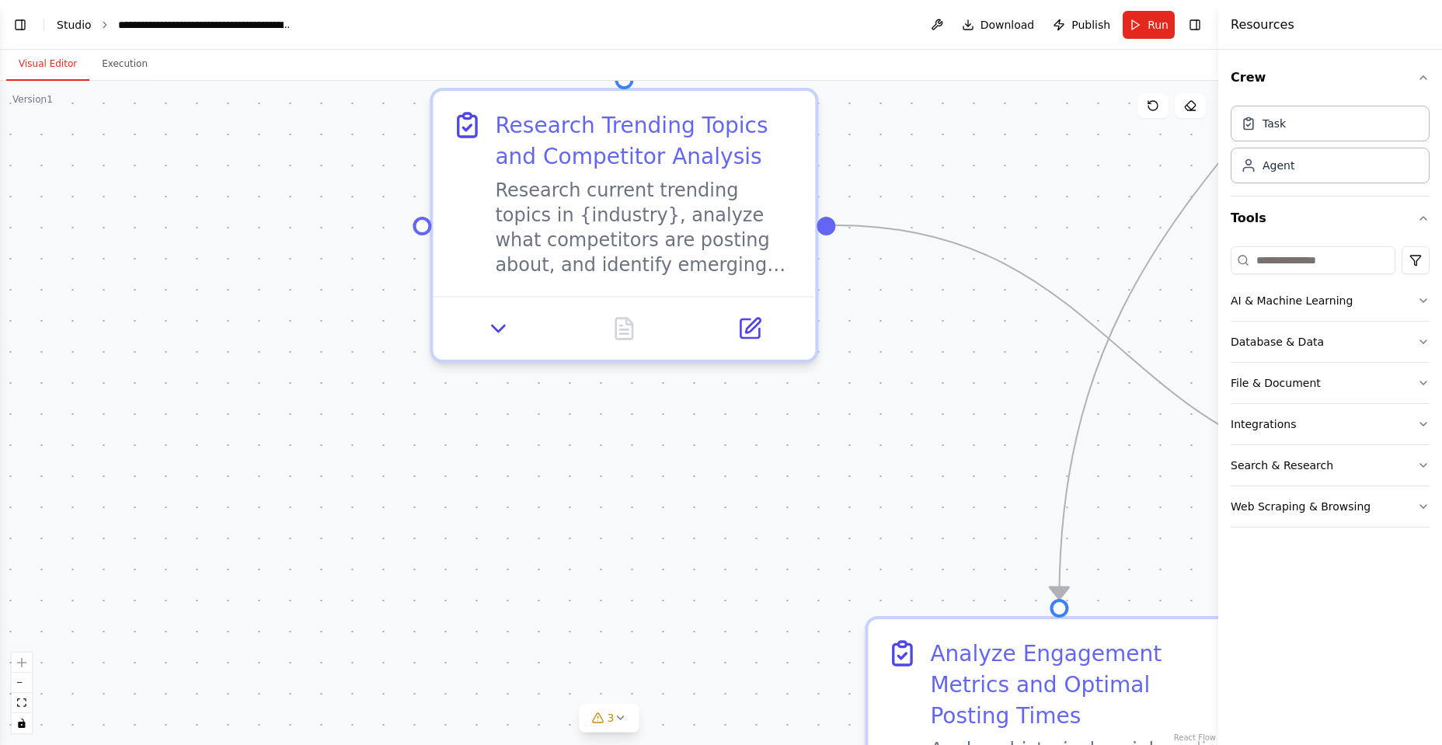
click at [74, 21] on link "Studio" at bounding box center [74, 25] width 35 height 12
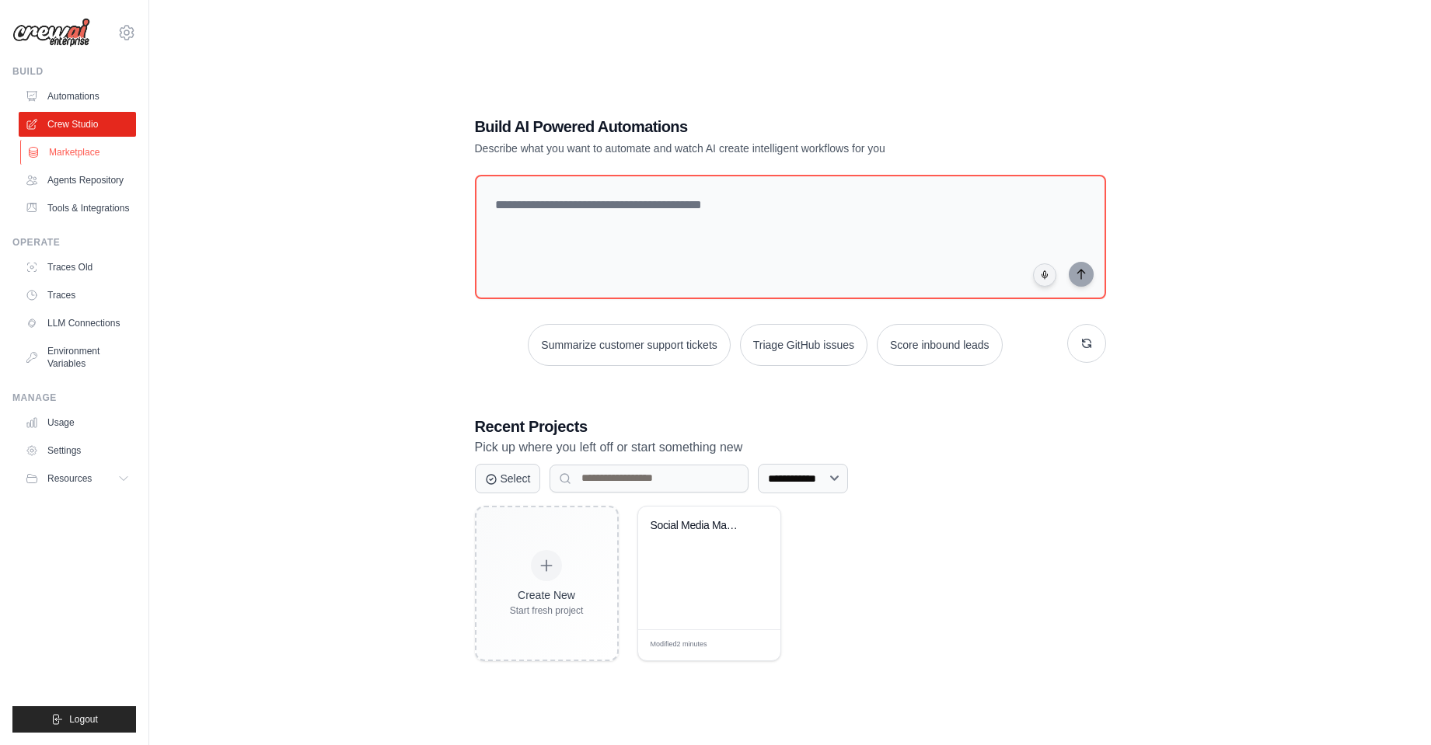
click at [69, 148] on link "Marketplace" at bounding box center [78, 152] width 117 height 25
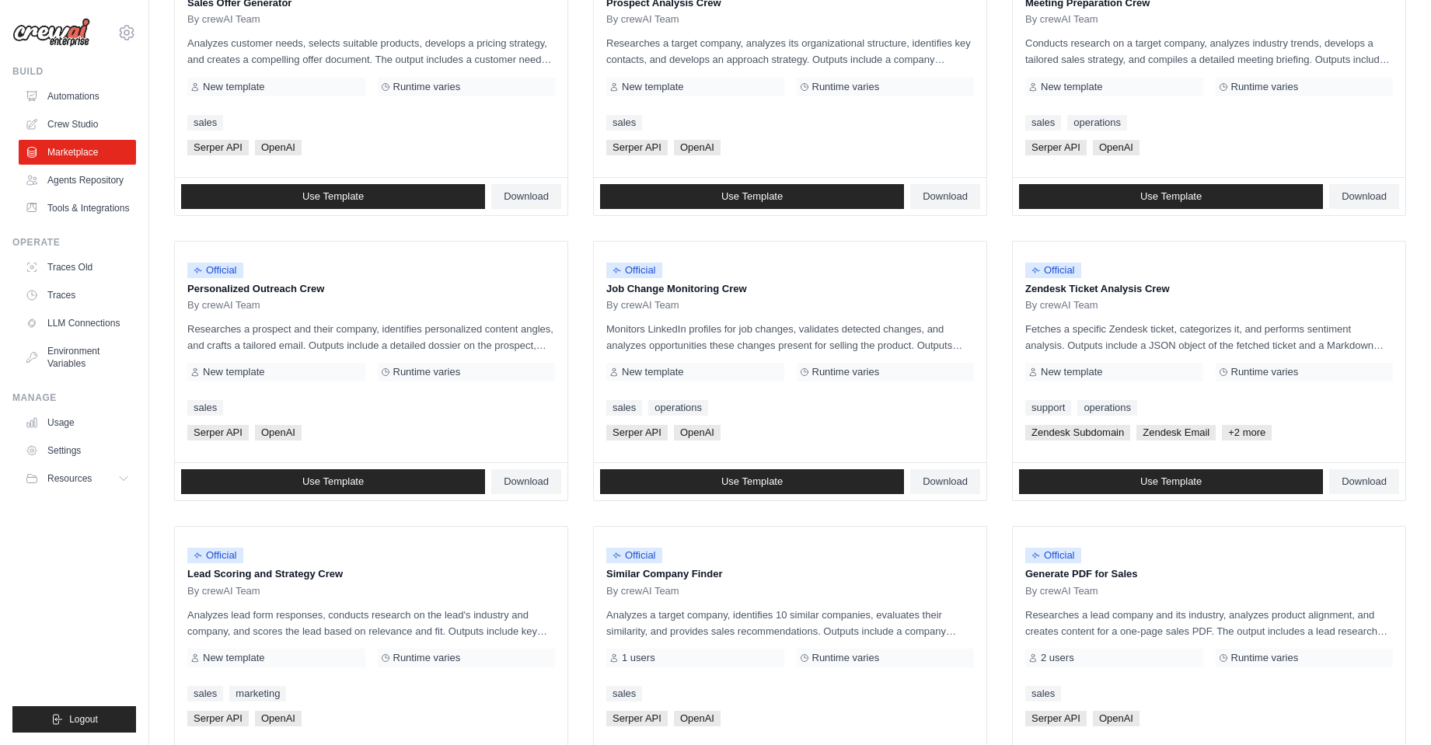
scroll to position [695, 0]
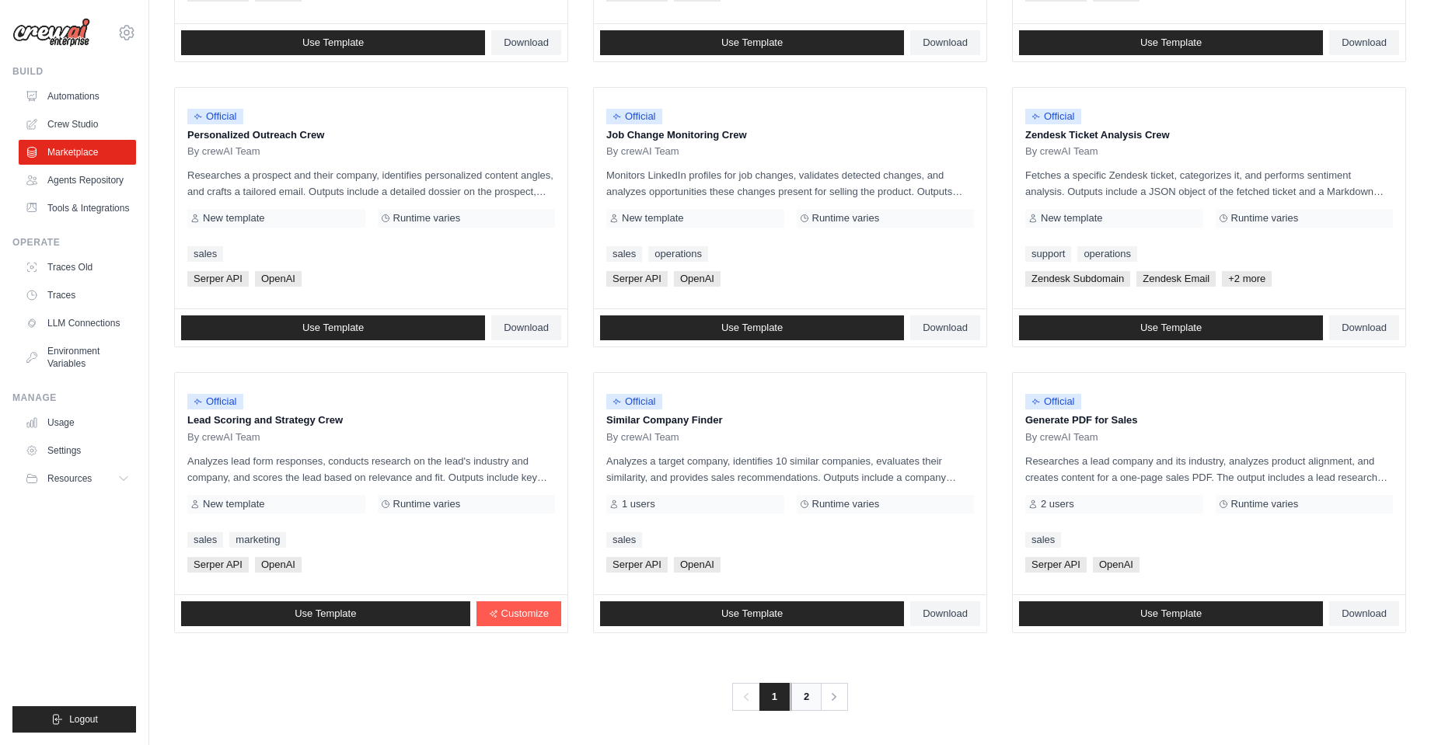
click at [802, 694] on link "2" at bounding box center [805, 697] width 31 height 28
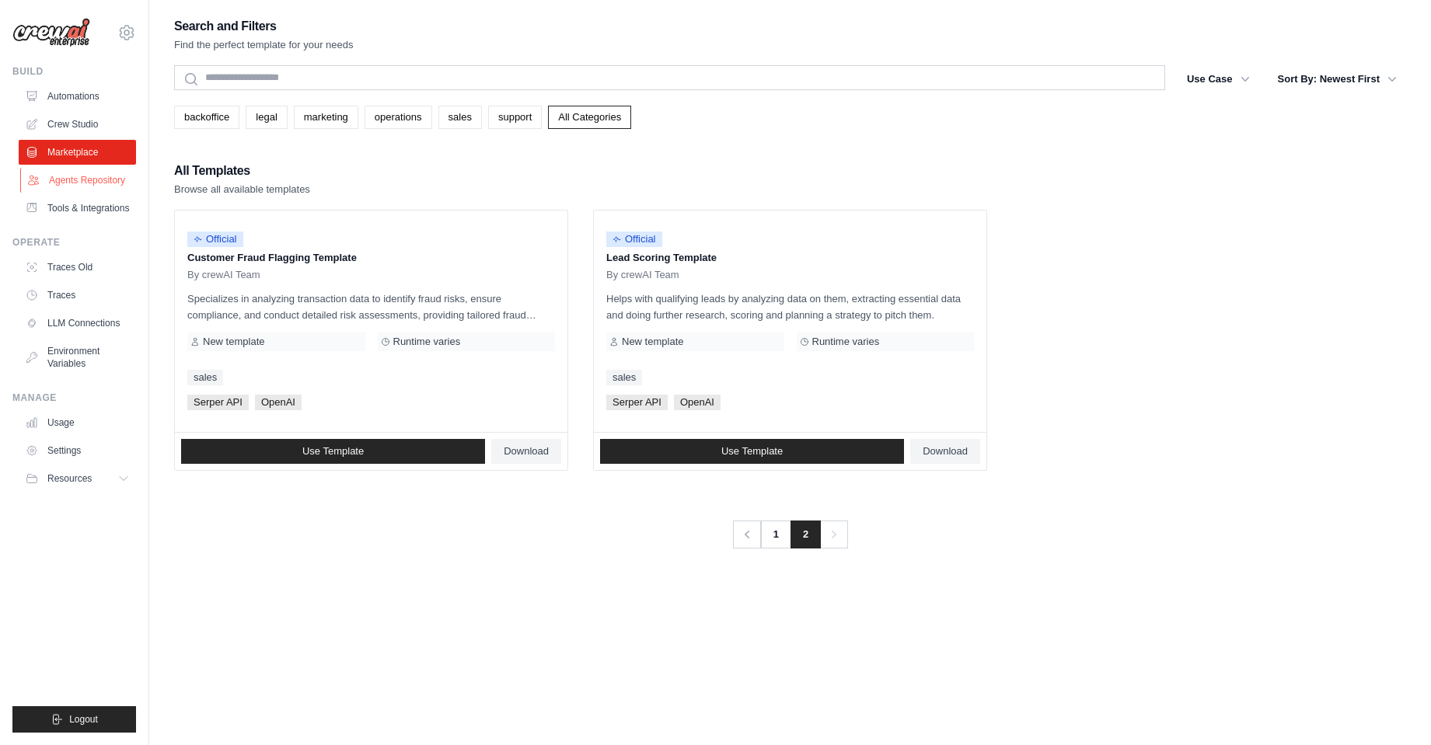
click at [68, 179] on link "Agents Repository" at bounding box center [78, 180] width 117 height 25
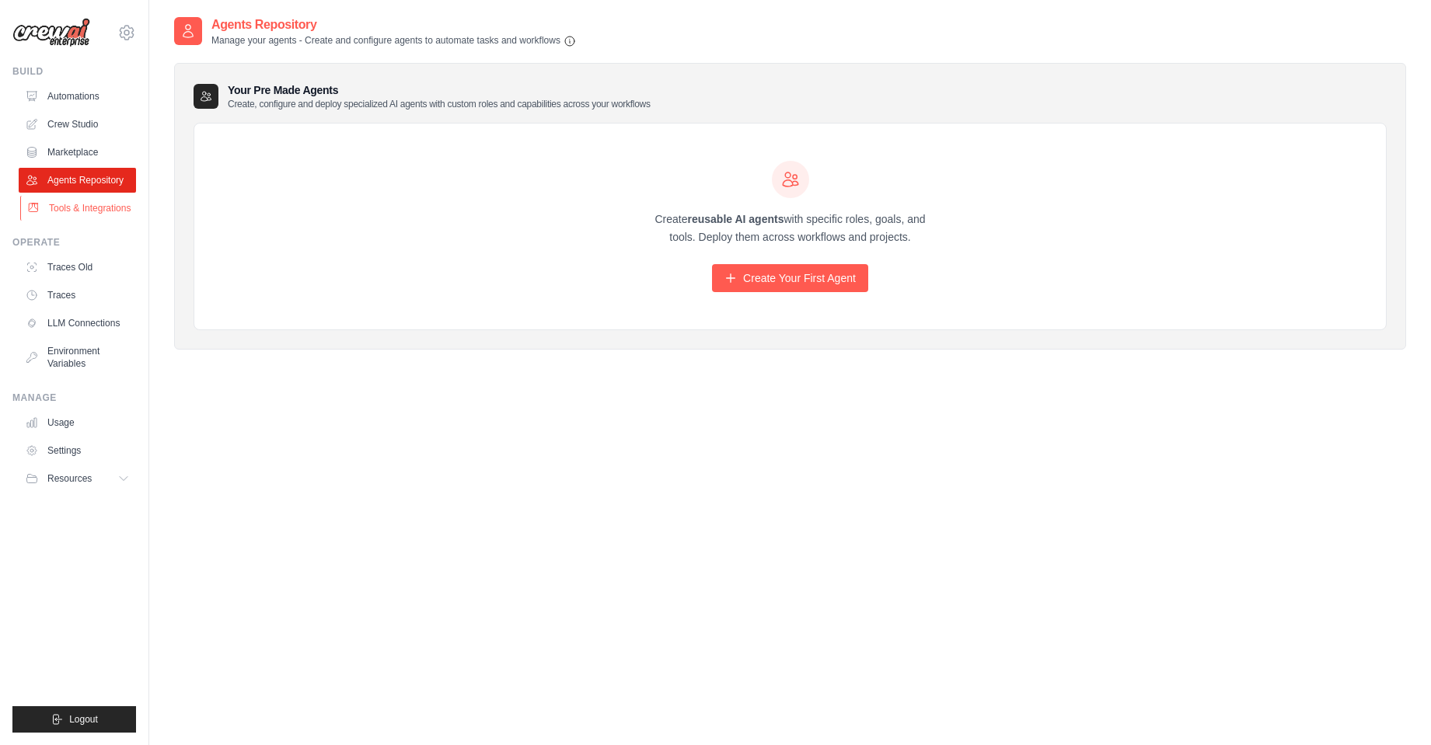
click at [103, 211] on link "Tools & Integrations" at bounding box center [78, 208] width 117 height 25
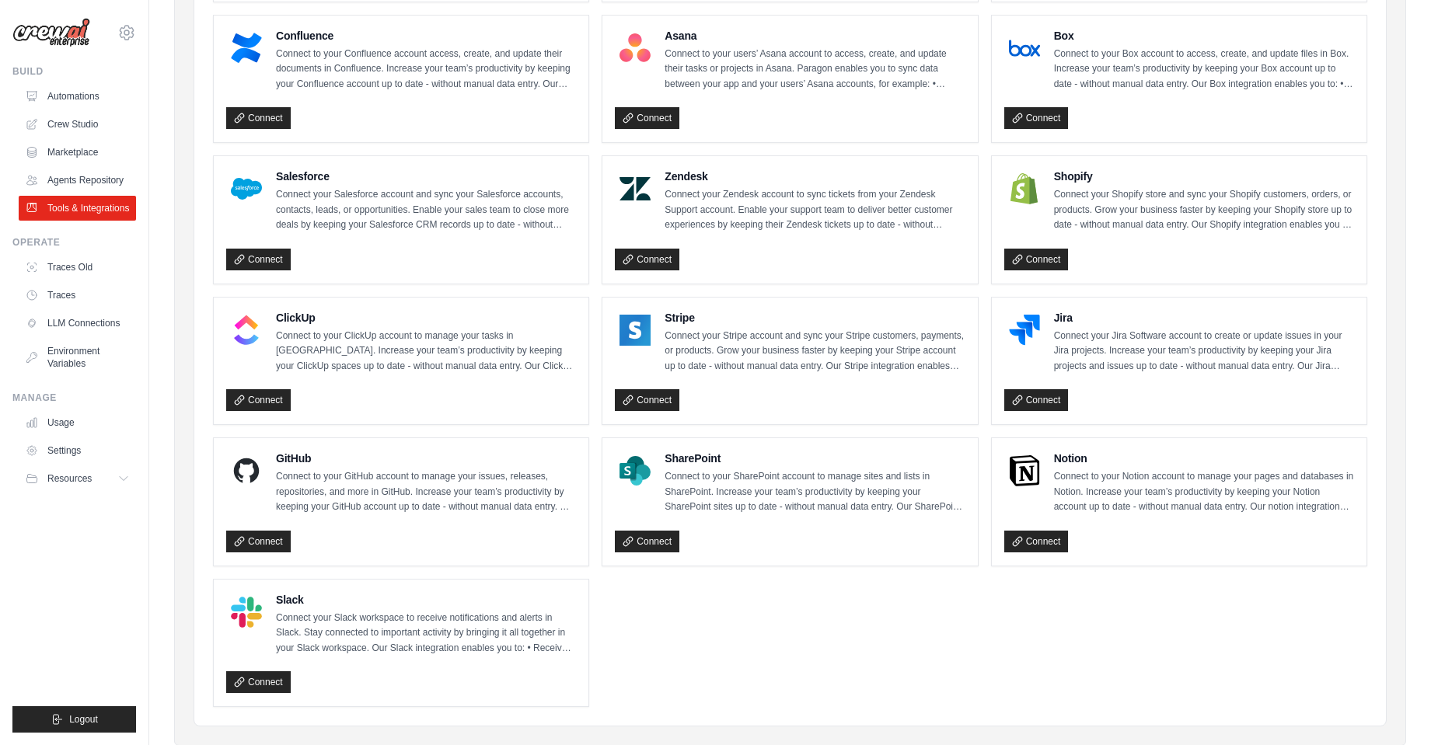
scroll to position [622, 0]
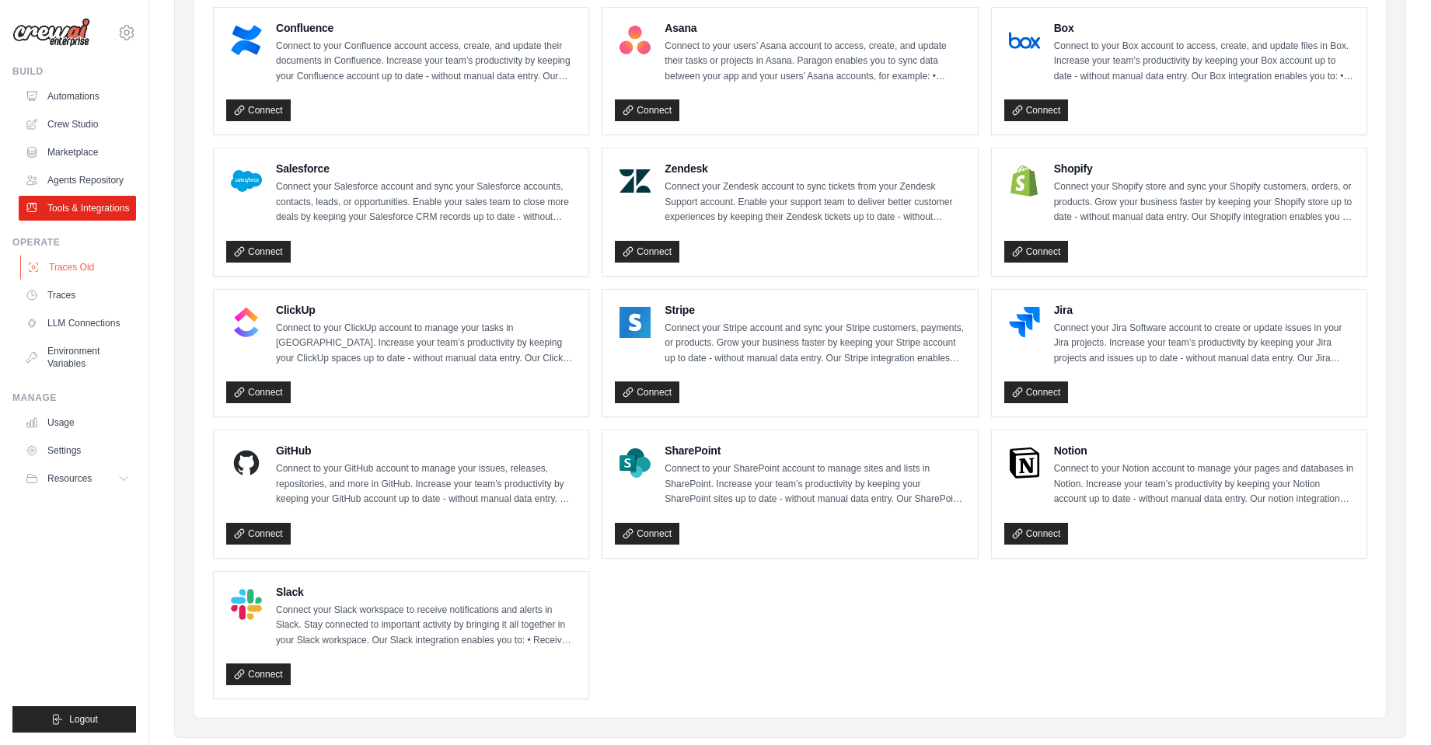
click at [85, 264] on link "Traces Old" at bounding box center [78, 267] width 117 height 25
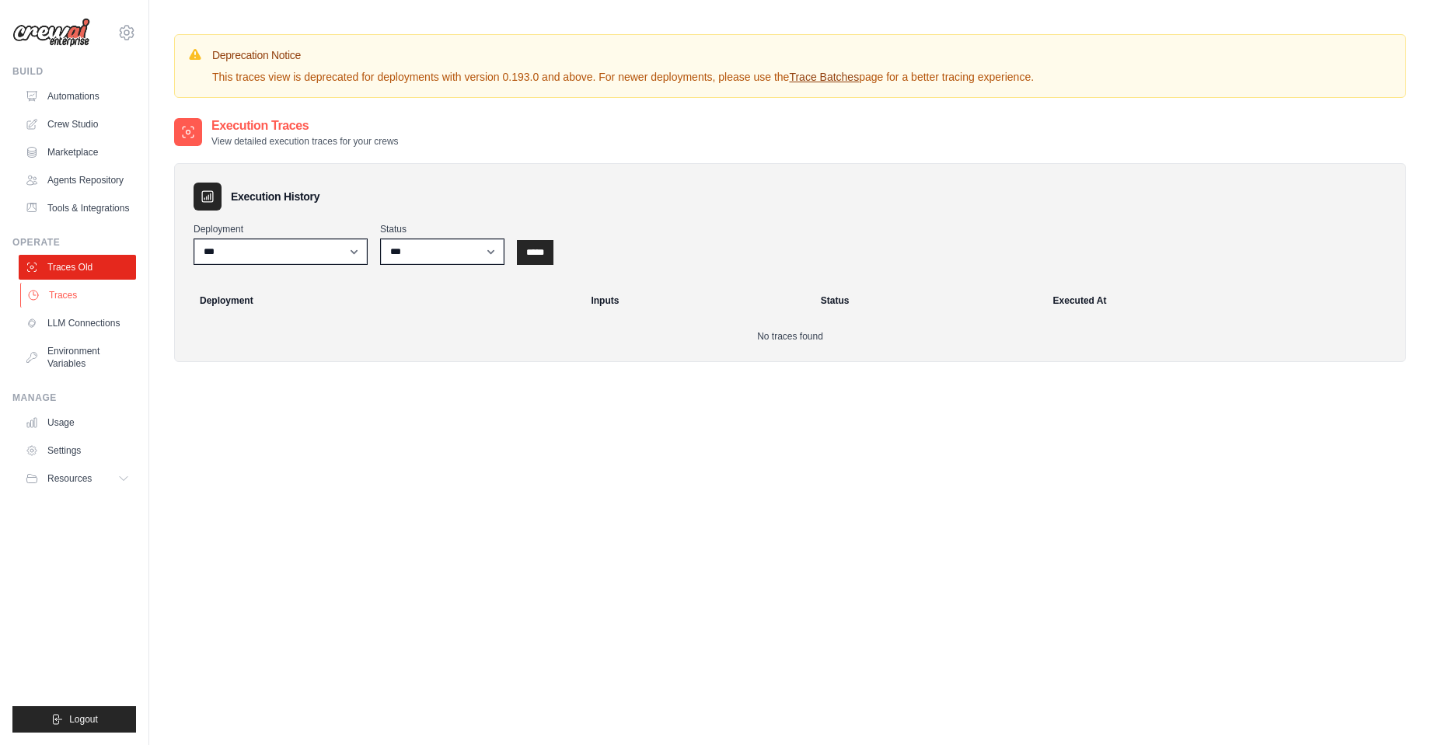
click at [60, 299] on link "Traces" at bounding box center [78, 295] width 117 height 25
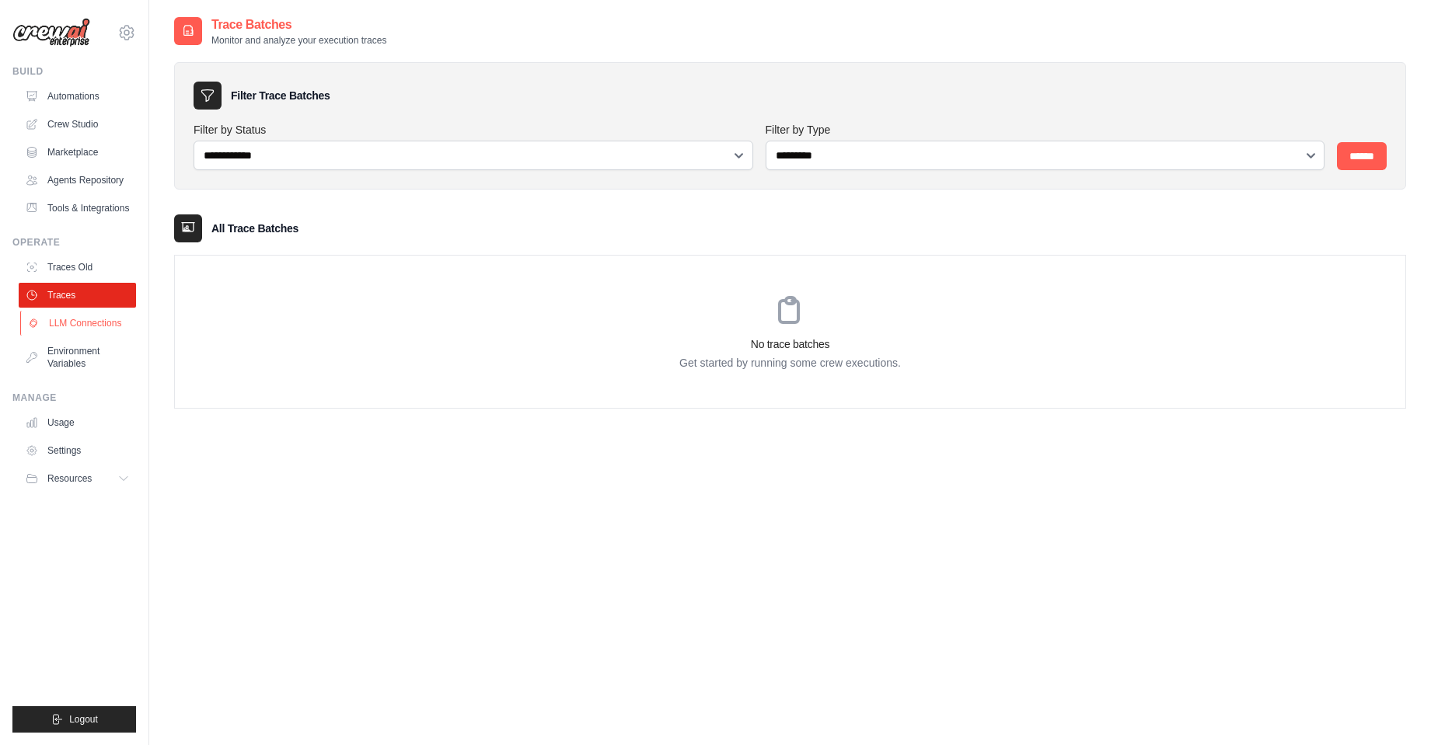
click at [61, 326] on link "LLM Connections" at bounding box center [78, 323] width 117 height 25
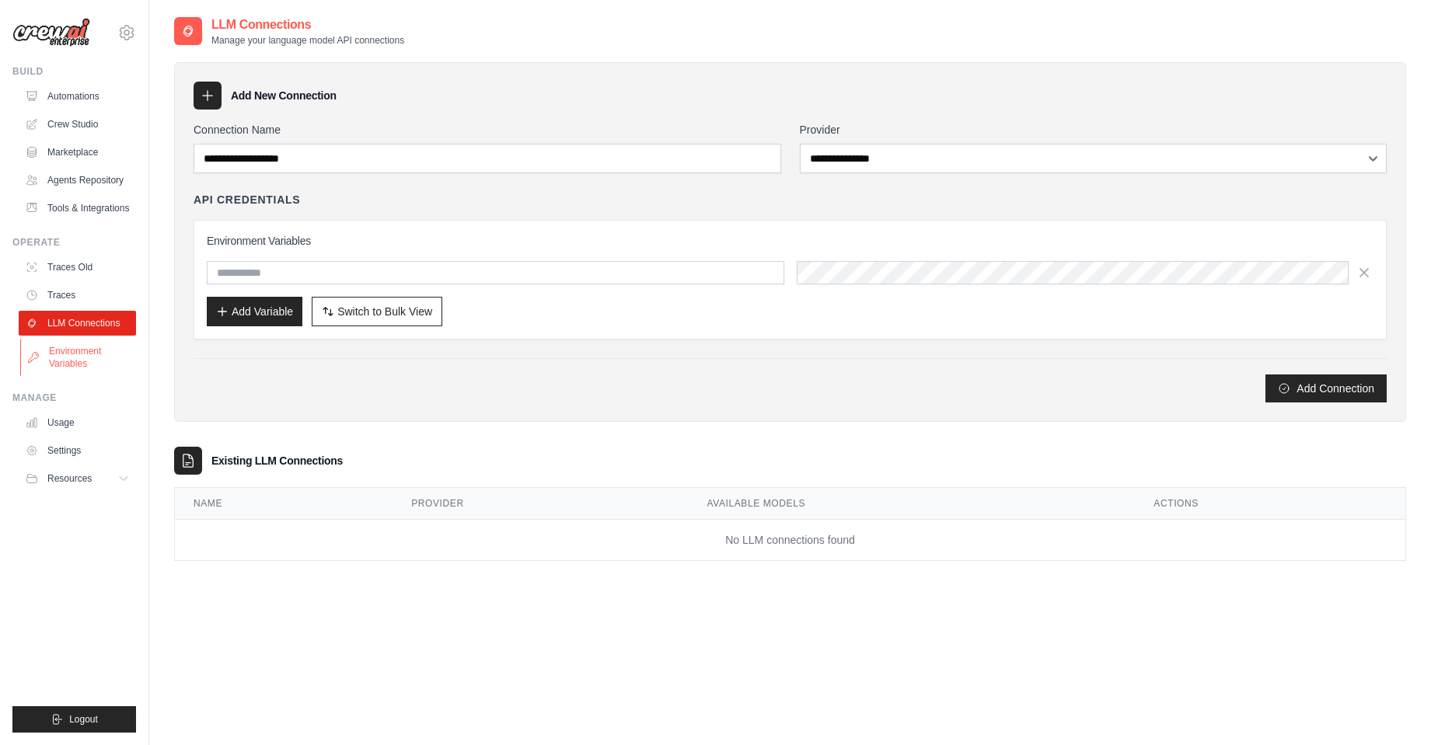
click at [65, 351] on link "Environment Variables" at bounding box center [78, 357] width 117 height 37
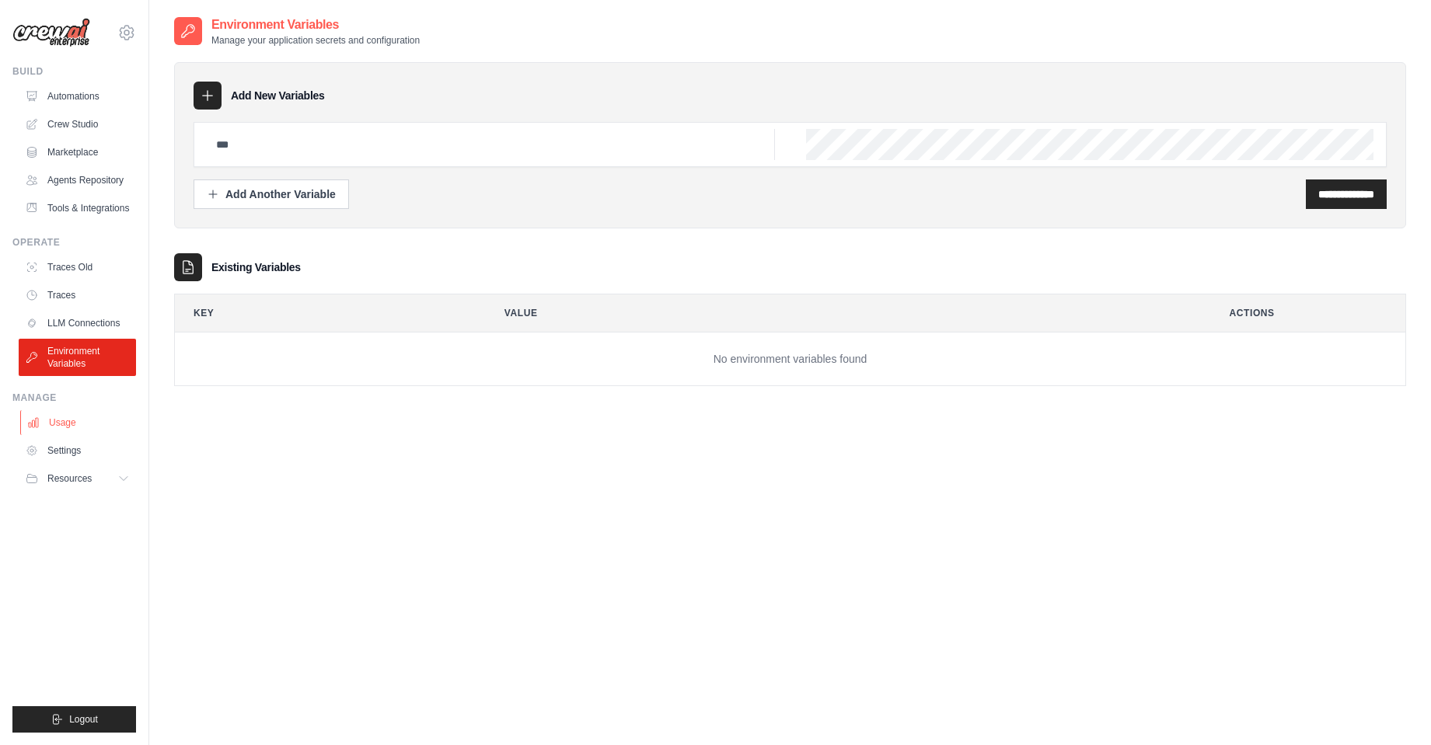
click at [64, 424] on link "Usage" at bounding box center [78, 422] width 117 height 25
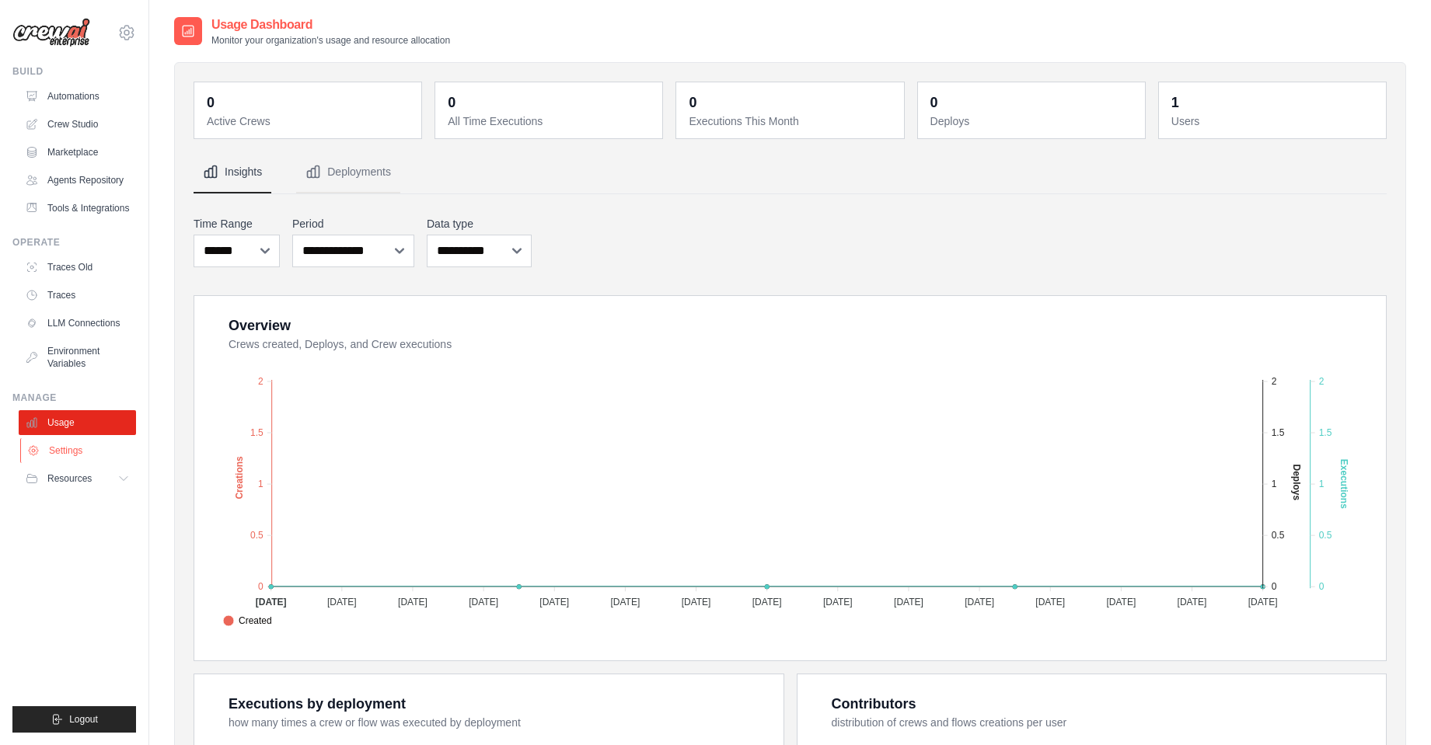
click at [60, 448] on link "Settings" at bounding box center [78, 450] width 117 height 25
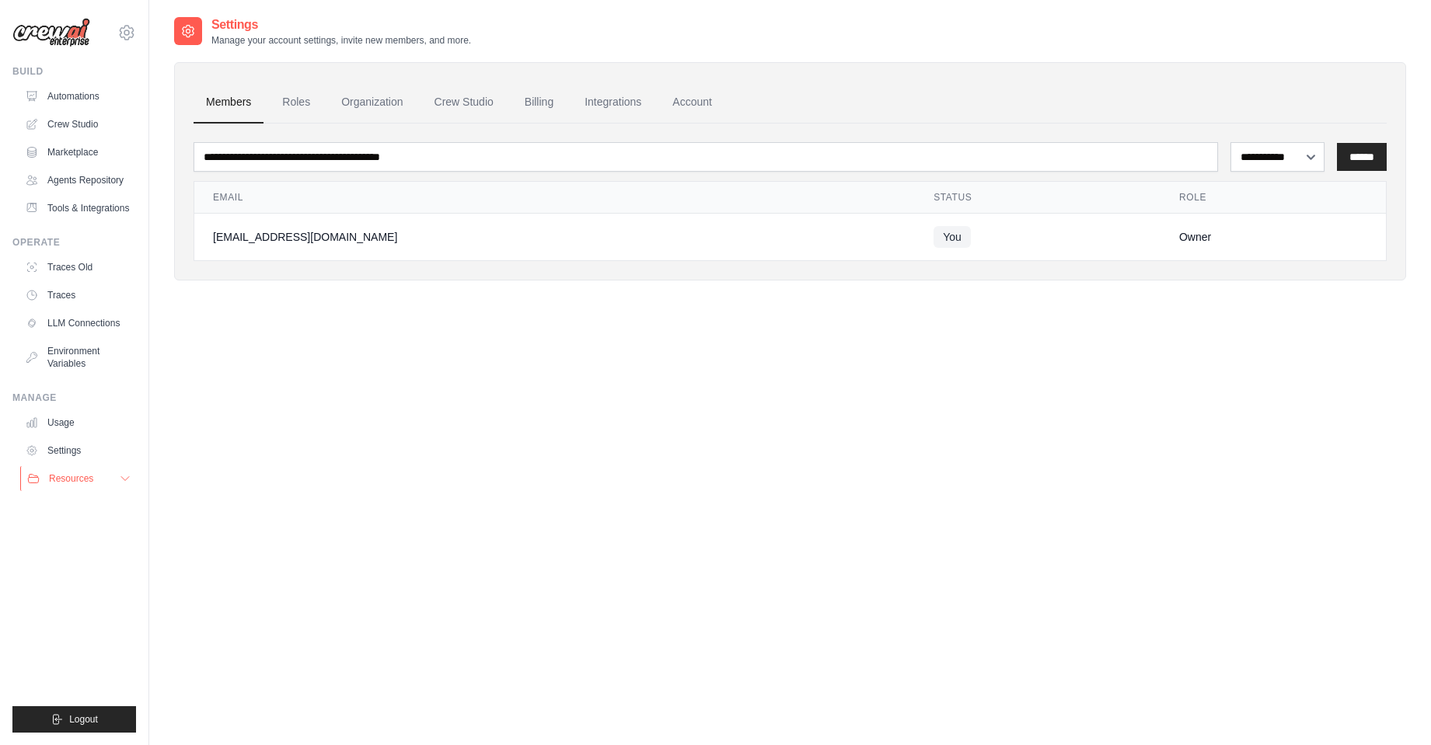
click at [64, 476] on span "Resources" at bounding box center [71, 479] width 44 height 12
click at [80, 501] on span "Documentation" at bounding box center [86, 505] width 63 height 12
